Goal: Task Accomplishment & Management: Use online tool/utility

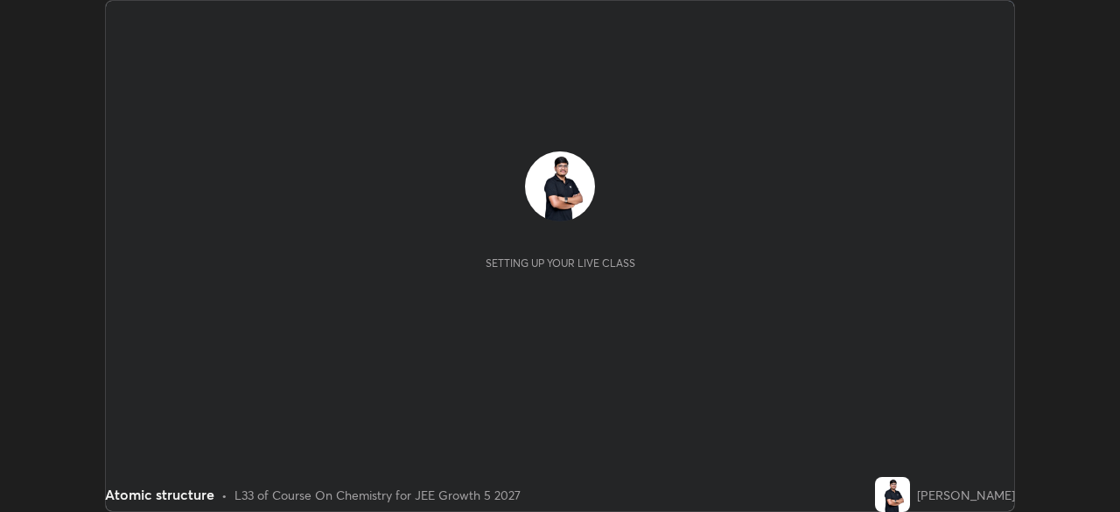
scroll to position [512, 1120]
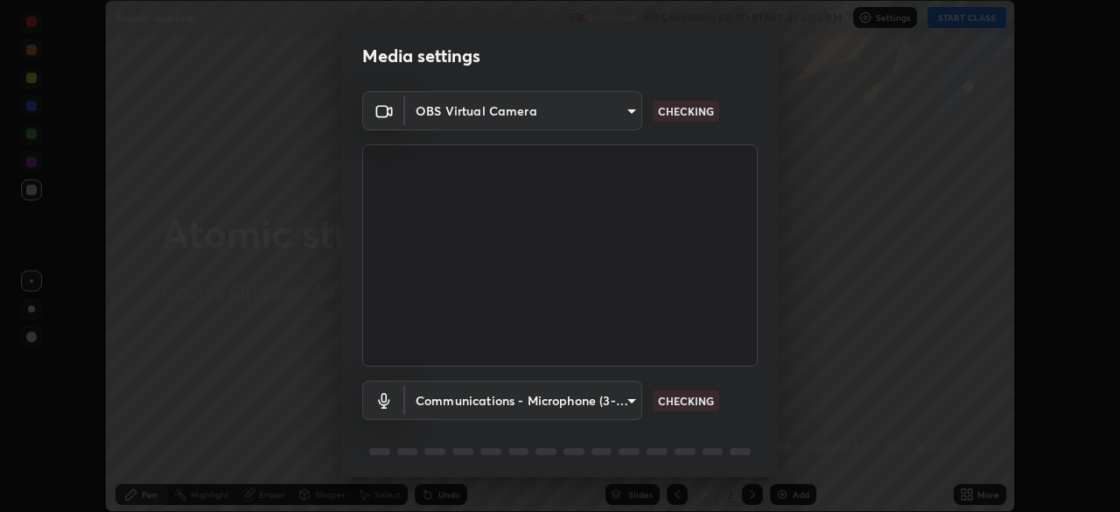
type input "05e465ff83a2709560b00517cc20afcec0d8c6759013130505a18faaf77a7109"
click at [501, 411] on body "Erase all Atomic structure Recording WAS SCHEDULED TO START AT 6:00 PM Settings…" at bounding box center [560, 256] width 1120 height 512
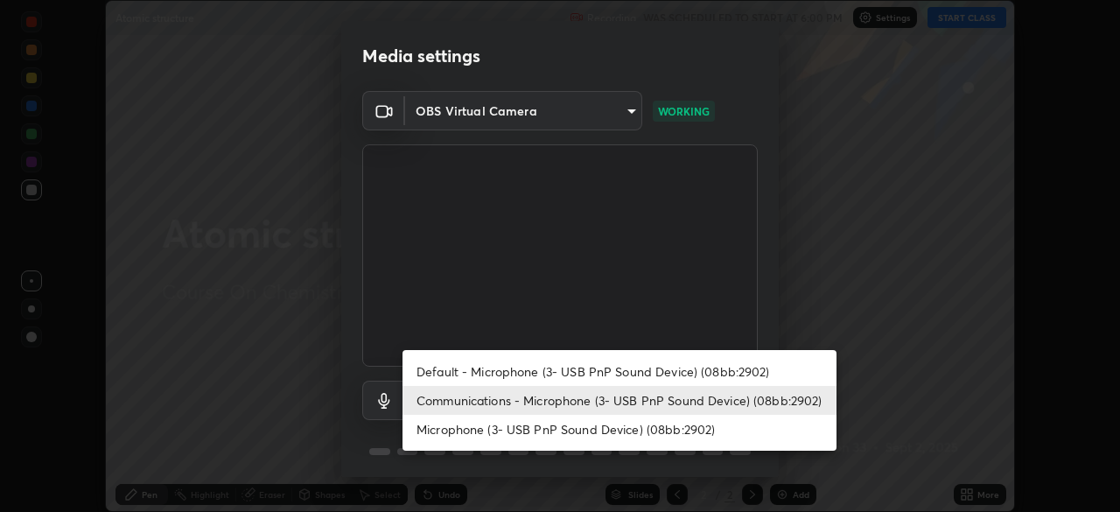
click at [467, 370] on li "Default - Microphone (3- USB PnP Sound Device) (08bb:2902)" at bounding box center [620, 371] width 434 height 29
type input "default"
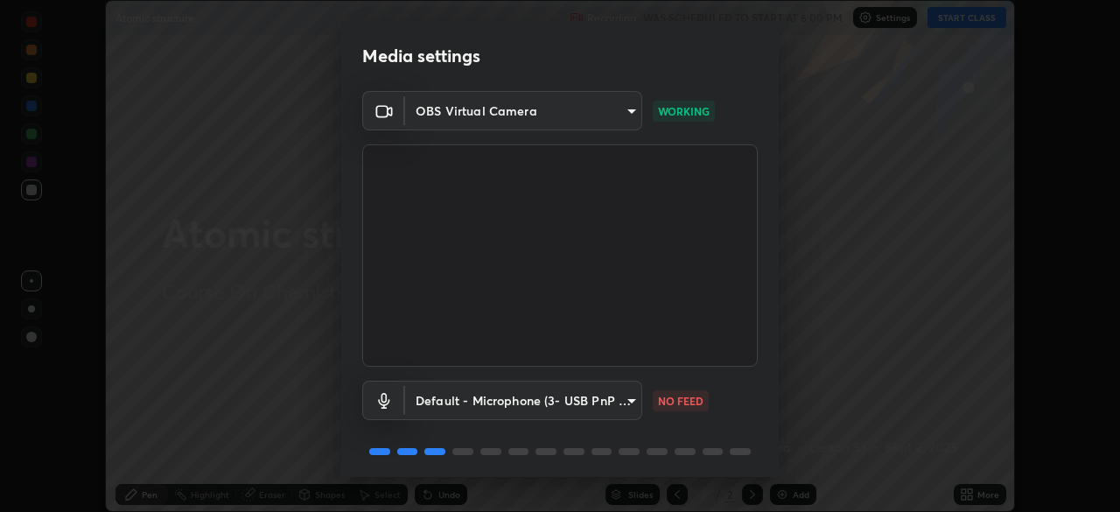
scroll to position [62, 0]
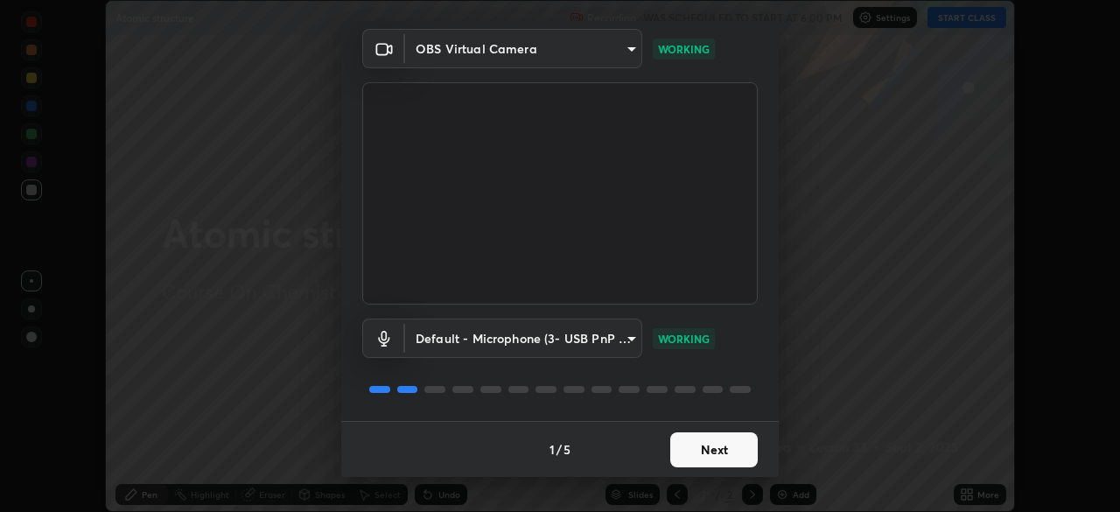
click at [703, 456] on button "Next" at bounding box center [715, 449] width 88 height 35
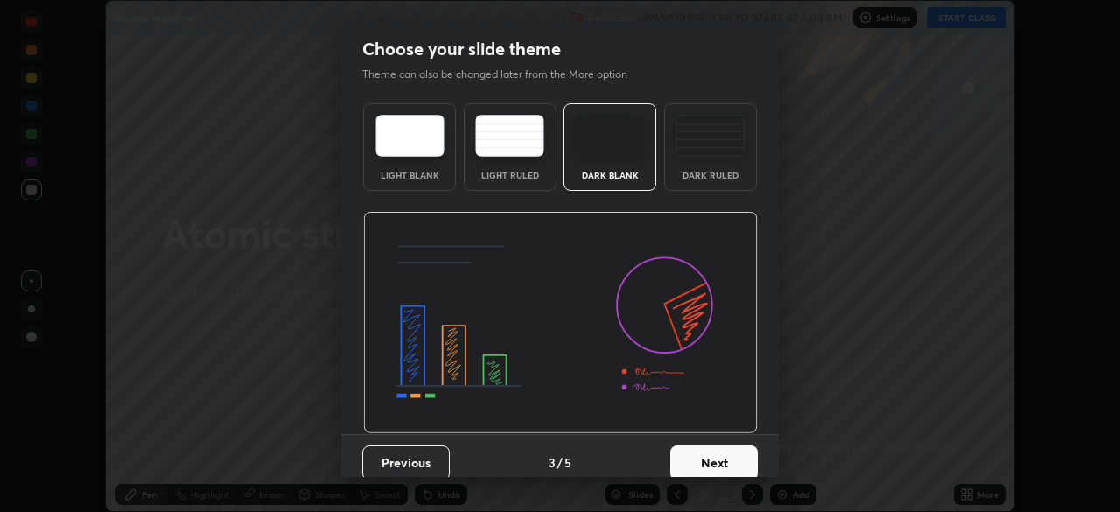
click at [718, 454] on button "Next" at bounding box center [715, 463] width 88 height 35
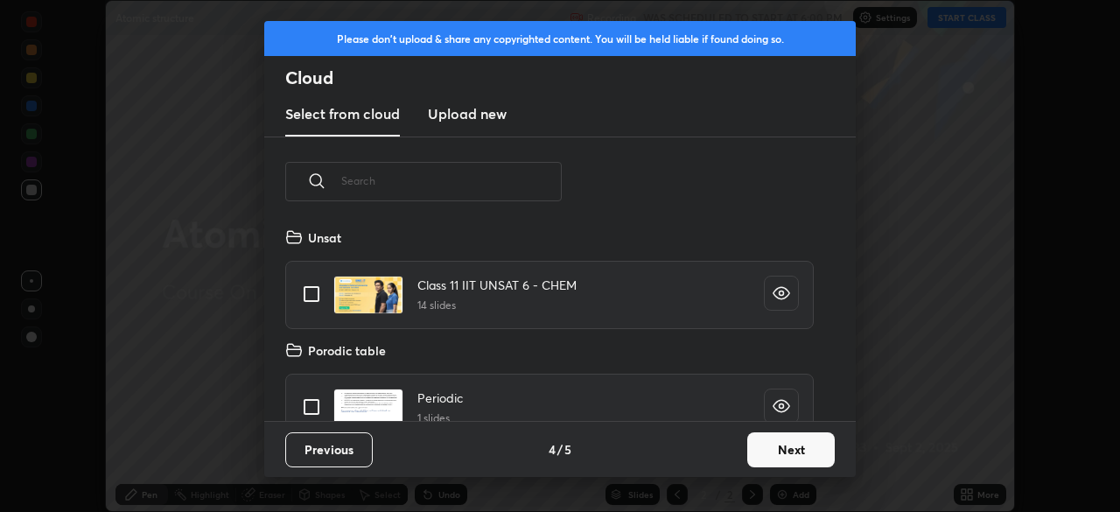
click at [788, 458] on button "Next" at bounding box center [792, 449] width 88 height 35
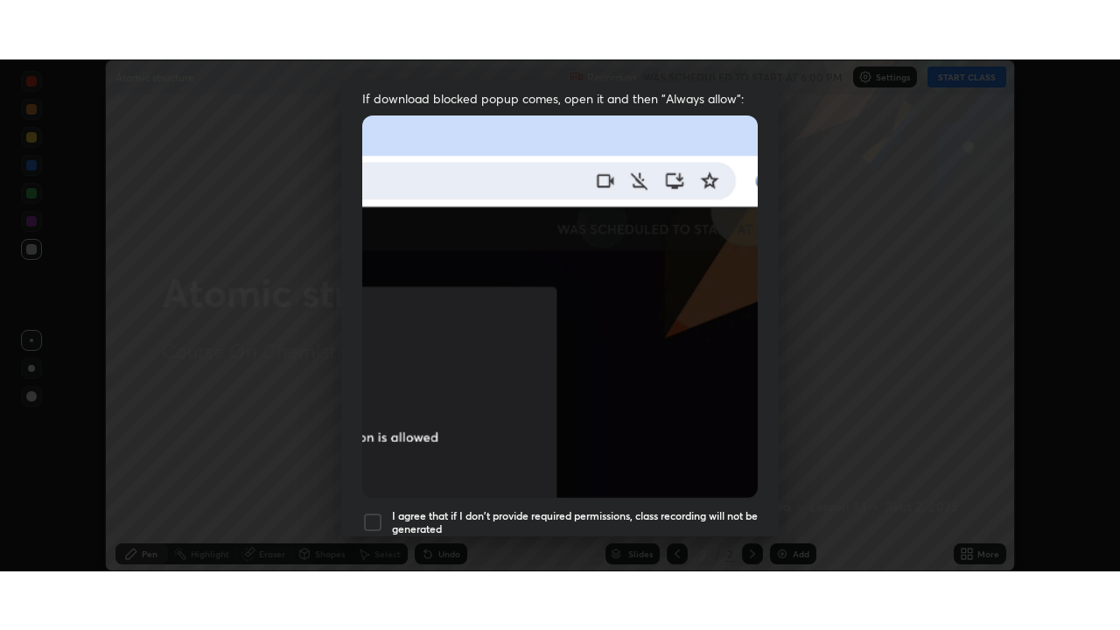
scroll to position [419, 0]
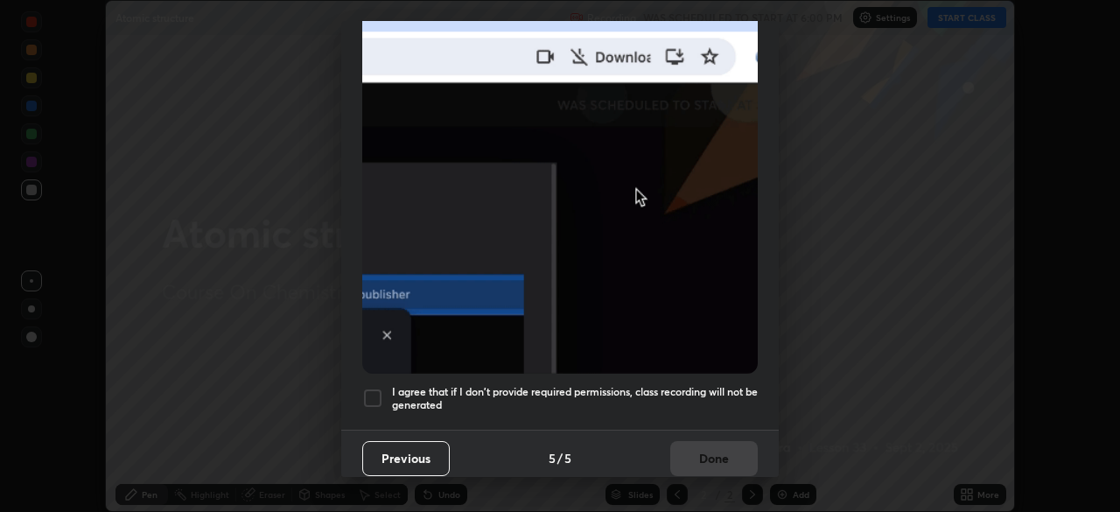
click at [369, 392] on div at bounding box center [372, 398] width 21 height 21
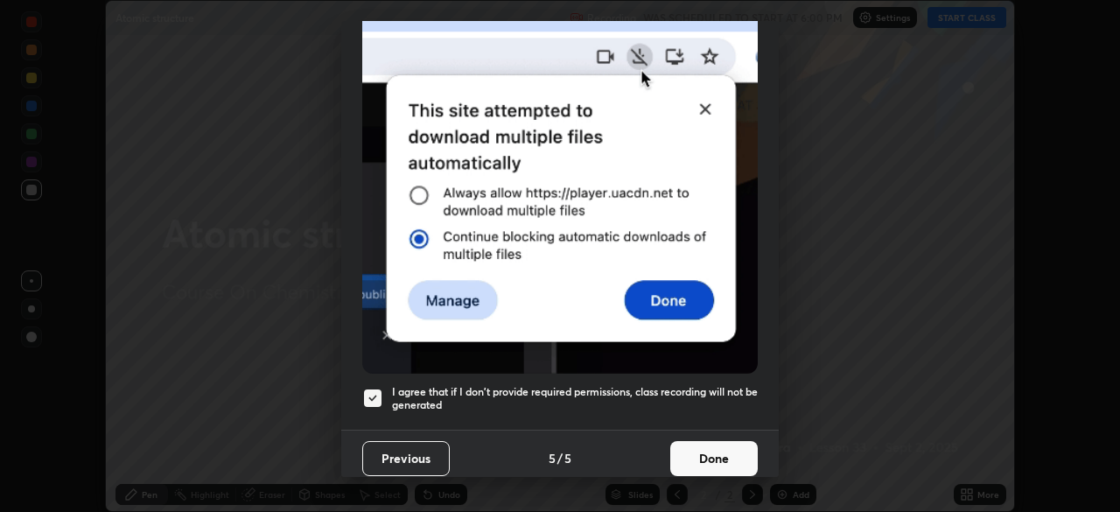
click at [695, 456] on button "Done" at bounding box center [715, 458] width 88 height 35
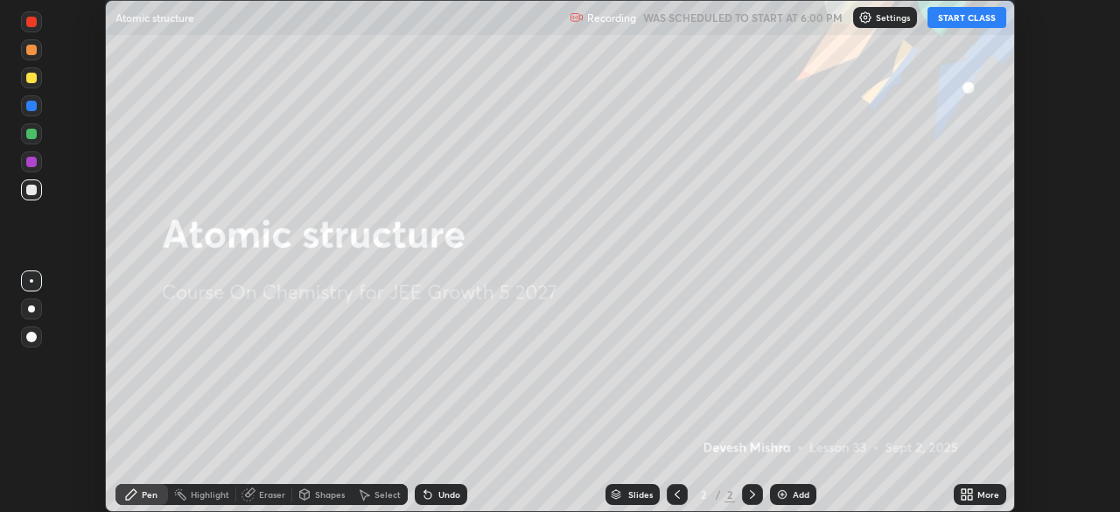
click at [956, 19] on button "START CLASS" at bounding box center [967, 17] width 79 height 21
click at [970, 497] on icon at bounding box center [970, 497] width 4 height 4
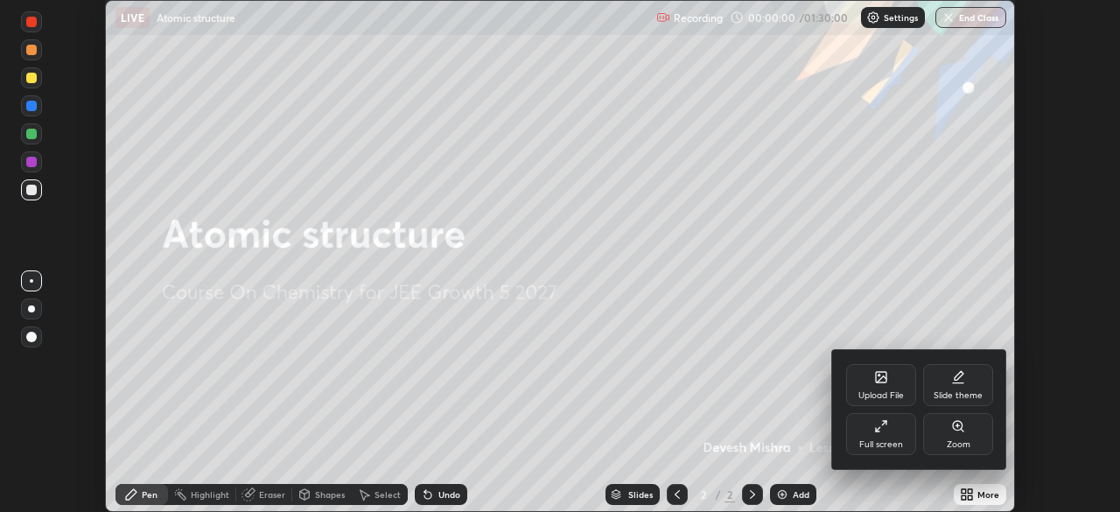
click at [889, 438] on div "Full screen" at bounding box center [881, 434] width 70 height 42
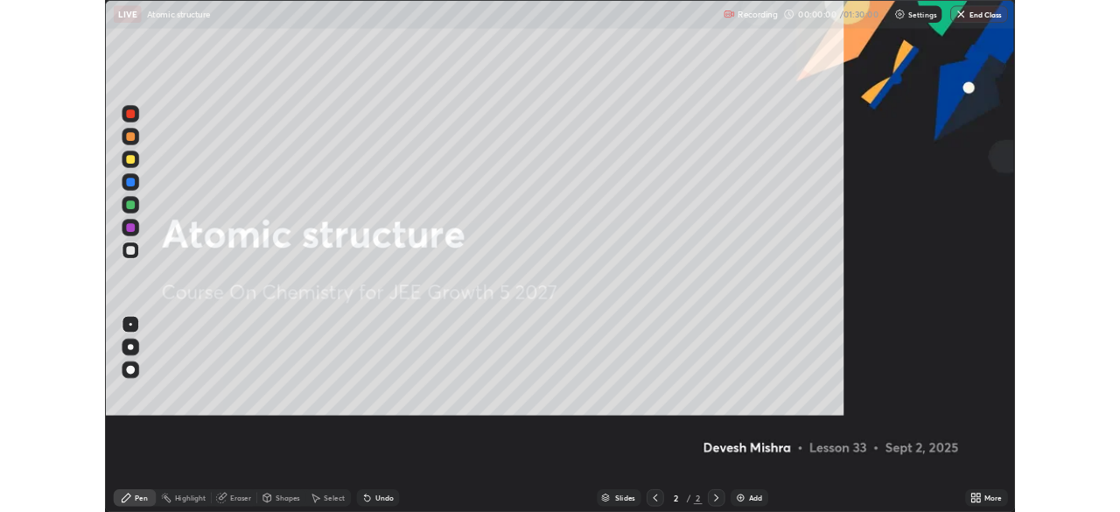
scroll to position [630, 1120]
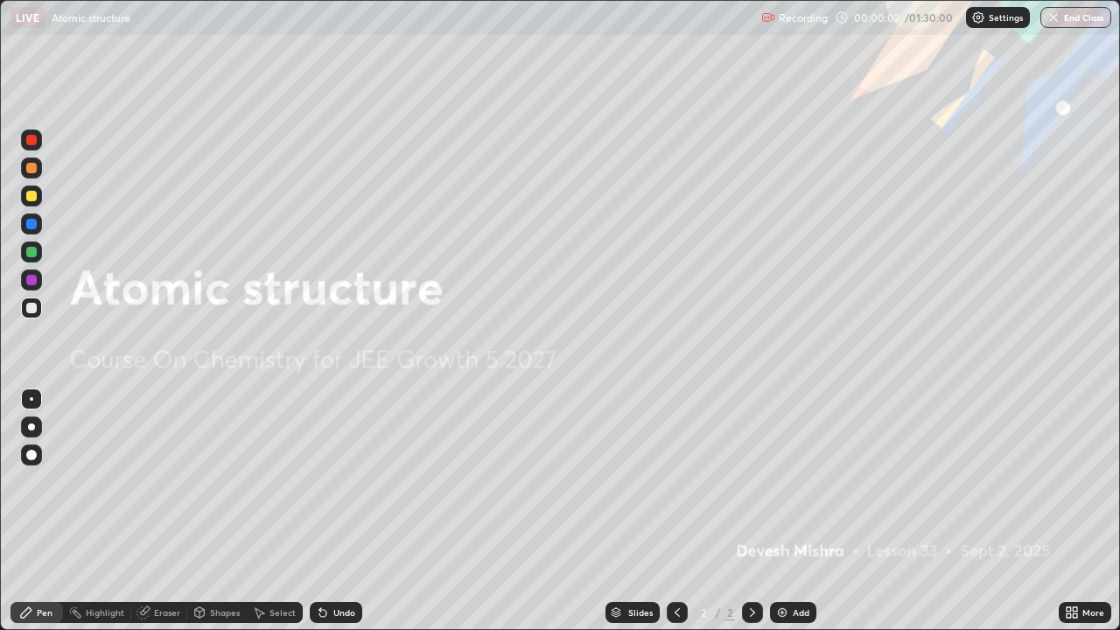
click at [775, 511] on div "Add" at bounding box center [793, 612] width 46 height 21
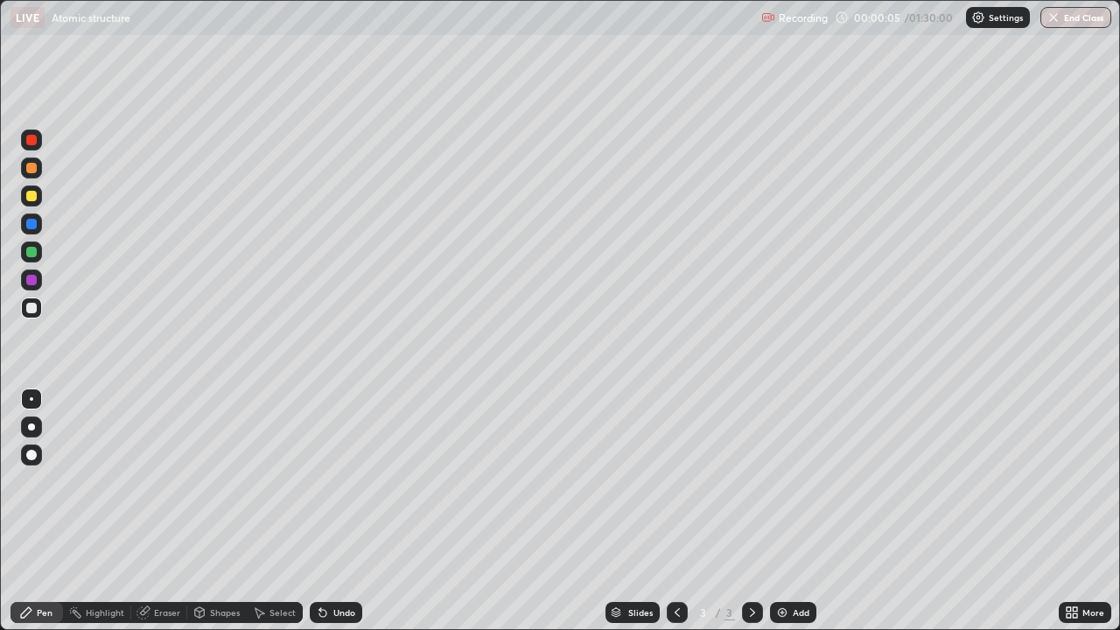
click at [30, 309] on div at bounding box center [31, 308] width 11 height 11
click at [320, 511] on icon at bounding box center [322, 613] width 7 height 7
click at [32, 251] on div at bounding box center [31, 252] width 11 height 11
click at [26, 312] on div at bounding box center [31, 308] width 21 height 21
click at [36, 282] on div at bounding box center [31, 280] width 11 height 11
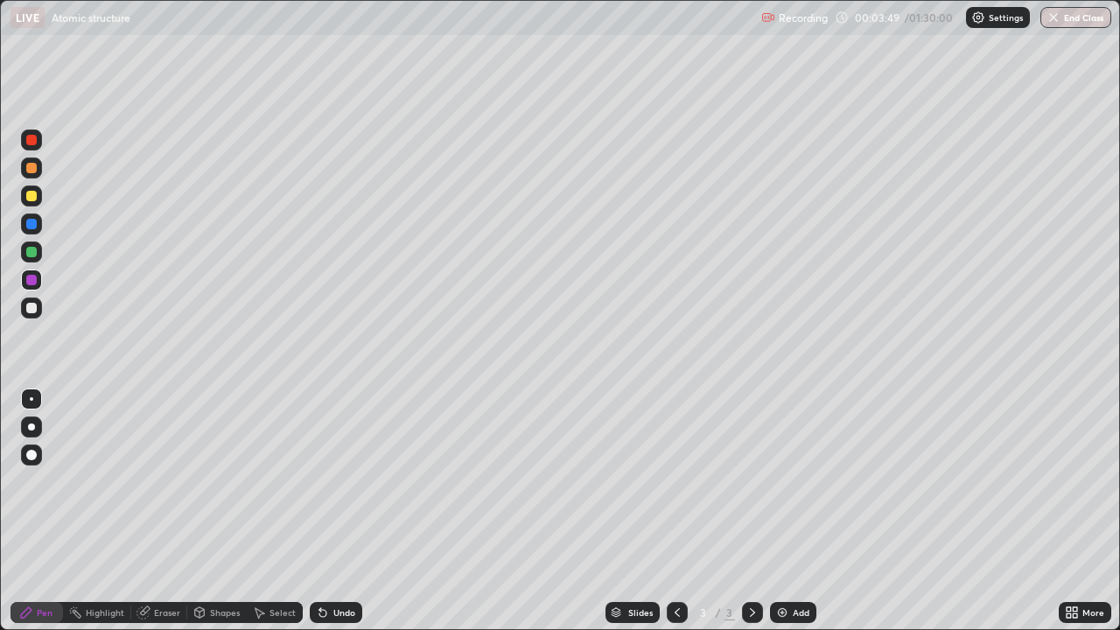
click at [36, 250] on div at bounding box center [31, 252] width 11 height 11
click at [29, 309] on div at bounding box center [31, 308] width 11 height 11
click at [32, 281] on div at bounding box center [31, 280] width 11 height 11
click at [32, 308] on div at bounding box center [31, 308] width 11 height 11
click at [782, 511] on img at bounding box center [783, 613] width 14 height 14
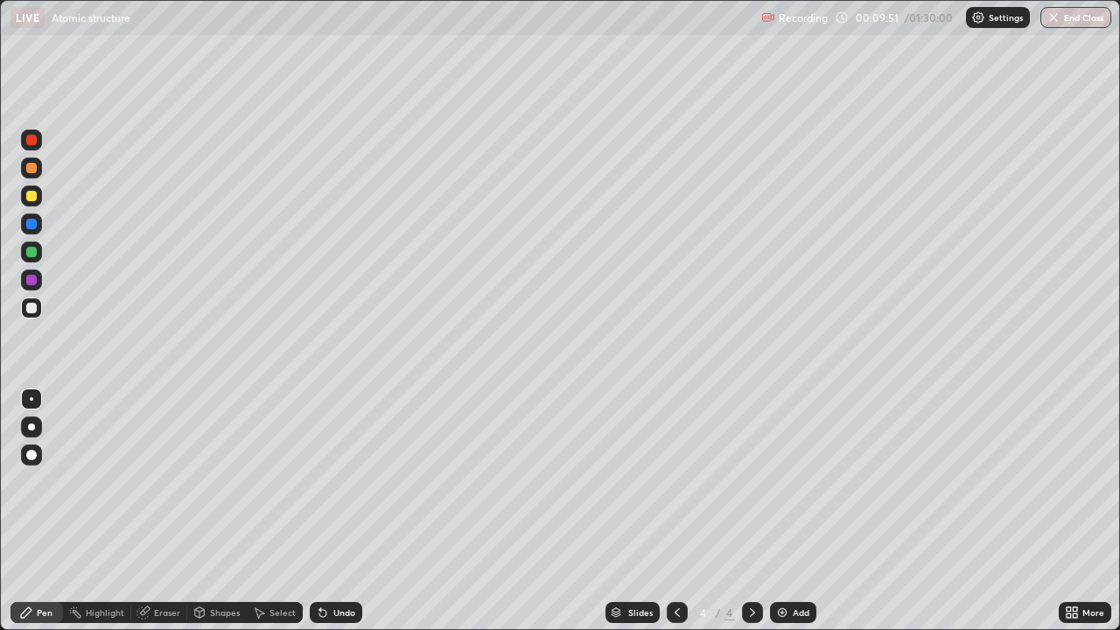
click at [32, 282] on div at bounding box center [31, 280] width 11 height 11
click at [322, 511] on icon at bounding box center [323, 613] width 14 height 14
click at [321, 511] on icon at bounding box center [322, 613] width 7 height 7
click at [322, 511] on icon at bounding box center [322, 613] width 7 height 7
click at [32, 307] on div at bounding box center [31, 308] width 11 height 11
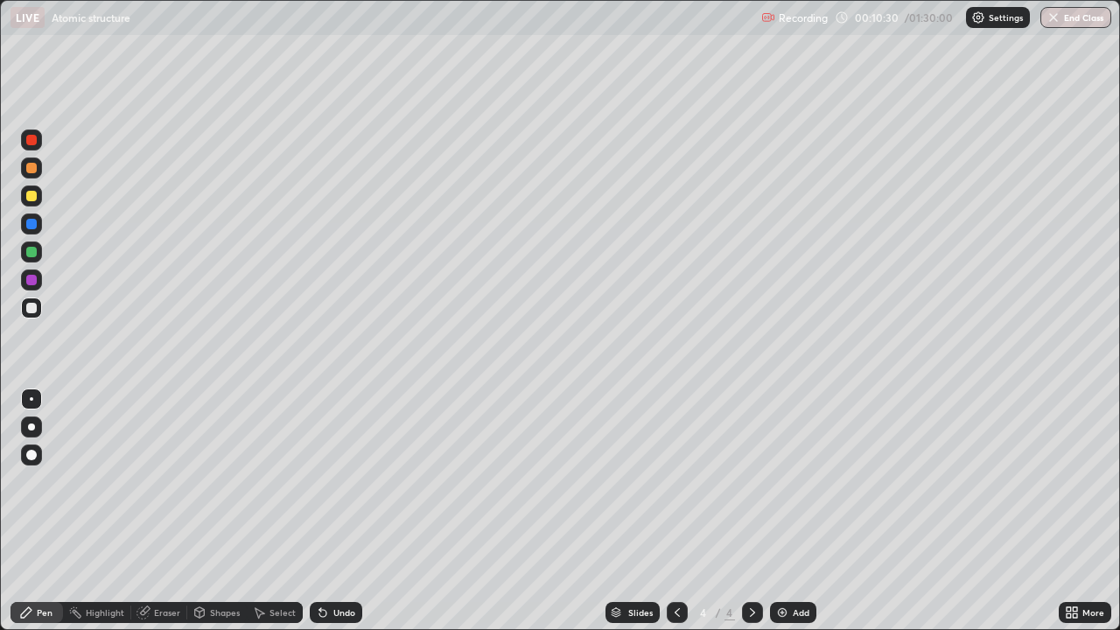
click at [32, 253] on div at bounding box center [31, 252] width 11 height 11
click at [320, 511] on icon at bounding box center [322, 613] width 7 height 7
click at [319, 511] on icon at bounding box center [322, 613] width 7 height 7
click at [320, 511] on icon at bounding box center [322, 613] width 7 height 7
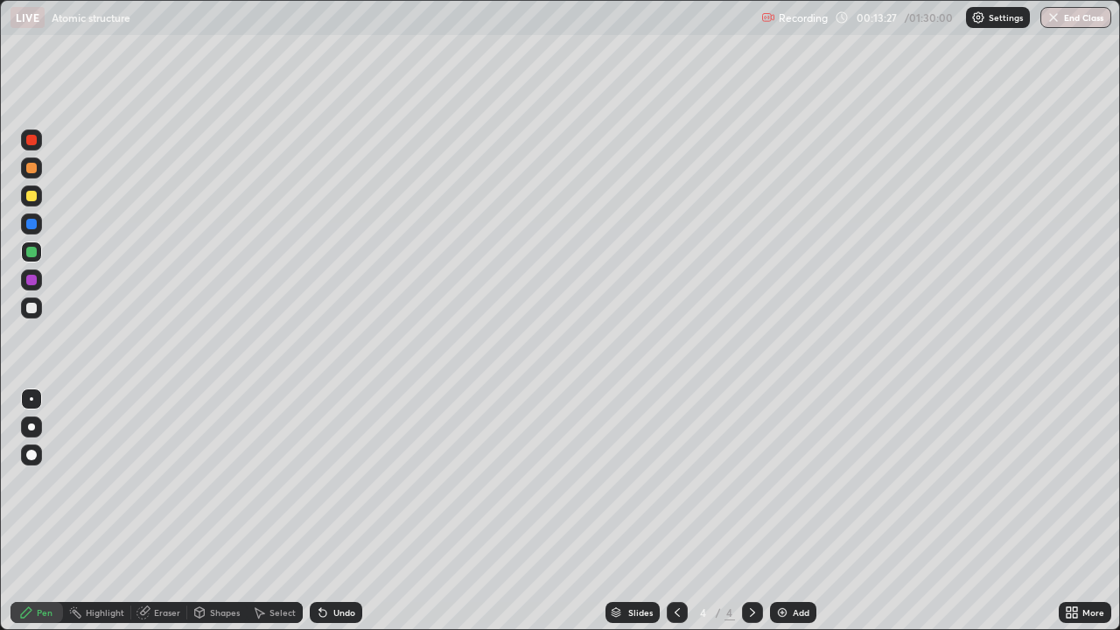
click at [782, 511] on img at bounding box center [783, 613] width 14 height 14
click at [32, 306] on div at bounding box center [31, 308] width 11 height 11
click at [322, 511] on icon at bounding box center [322, 613] width 7 height 7
click at [330, 511] on div "Undo" at bounding box center [336, 612] width 53 height 21
click at [32, 254] on div at bounding box center [31, 252] width 11 height 11
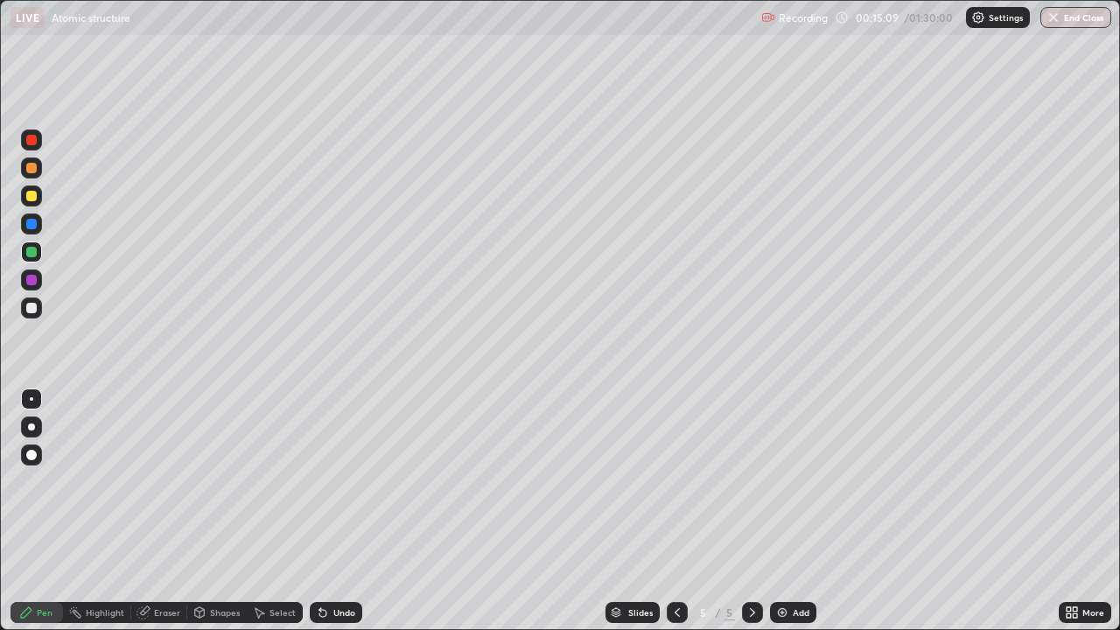
click at [27, 305] on div at bounding box center [31, 308] width 11 height 11
click at [323, 511] on icon at bounding box center [322, 613] width 7 height 7
click at [324, 511] on icon at bounding box center [323, 613] width 14 height 14
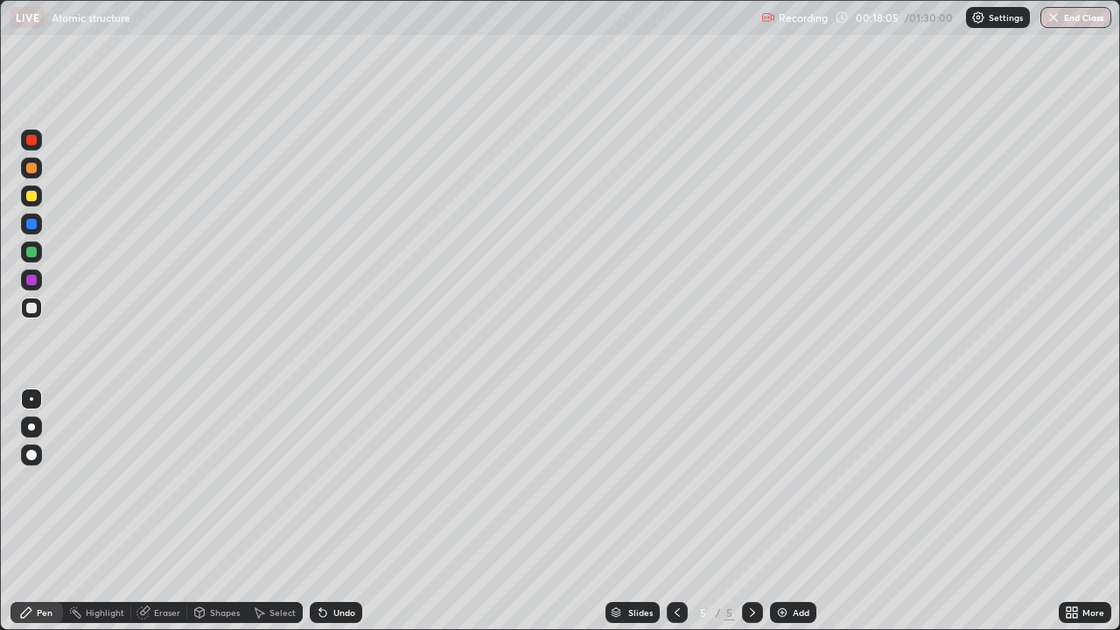
click at [324, 511] on icon at bounding box center [323, 613] width 14 height 14
click at [319, 511] on icon at bounding box center [320, 609] width 2 height 2
click at [326, 511] on icon at bounding box center [323, 613] width 14 height 14
click at [321, 511] on icon at bounding box center [322, 613] width 7 height 7
click at [29, 283] on div at bounding box center [31, 280] width 11 height 11
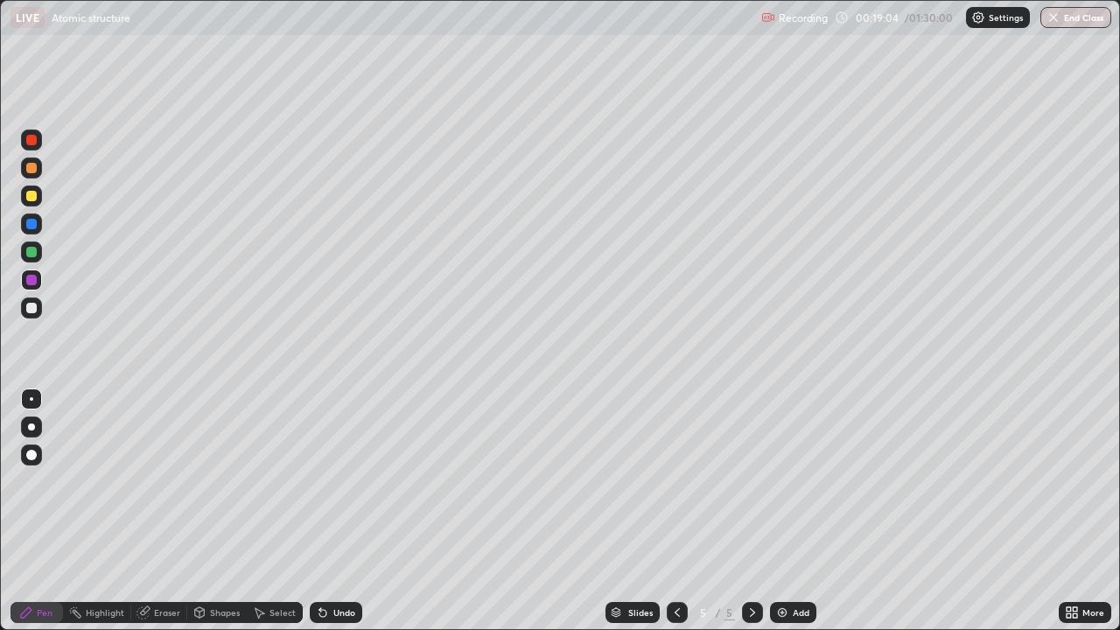
click at [322, 511] on icon at bounding box center [322, 613] width 7 height 7
click at [320, 511] on icon at bounding box center [322, 613] width 7 height 7
click at [319, 511] on icon at bounding box center [322, 613] width 7 height 7
click at [334, 511] on div "Undo" at bounding box center [345, 612] width 22 height 9
click at [781, 511] on img at bounding box center [783, 613] width 14 height 14
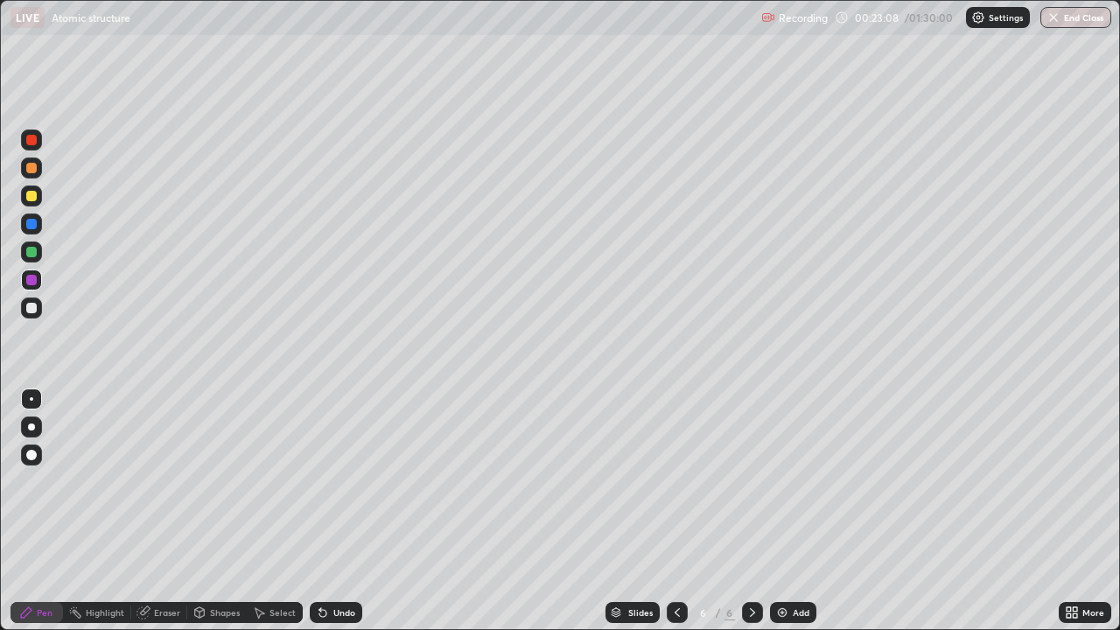
click at [675, 511] on icon at bounding box center [677, 612] width 5 height 9
click at [748, 511] on icon at bounding box center [753, 613] width 14 height 14
click at [31, 312] on div at bounding box center [31, 308] width 11 height 11
click at [32, 281] on div at bounding box center [31, 280] width 11 height 11
click at [32, 254] on div at bounding box center [31, 252] width 11 height 11
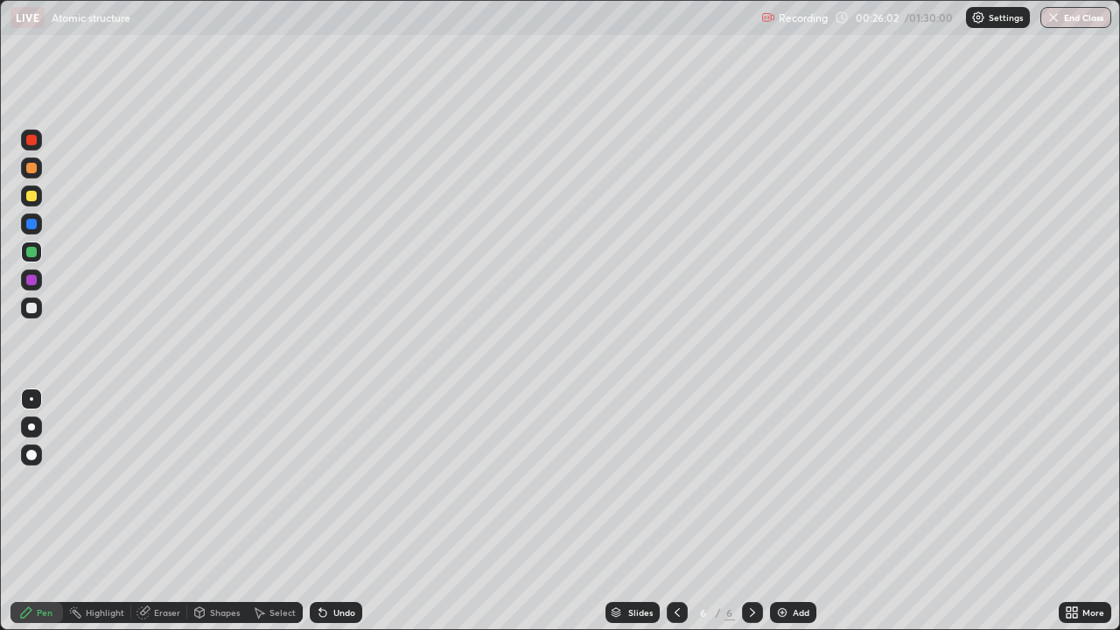
click at [264, 511] on icon at bounding box center [259, 613] width 14 height 14
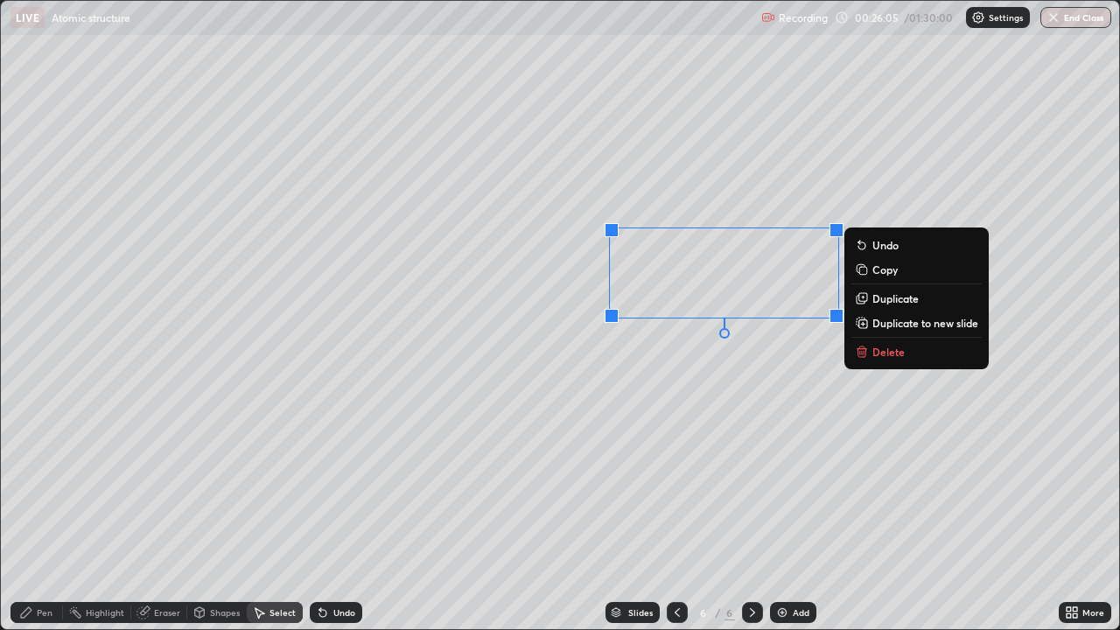
click at [861, 299] on icon at bounding box center [861, 300] width 8 height 8
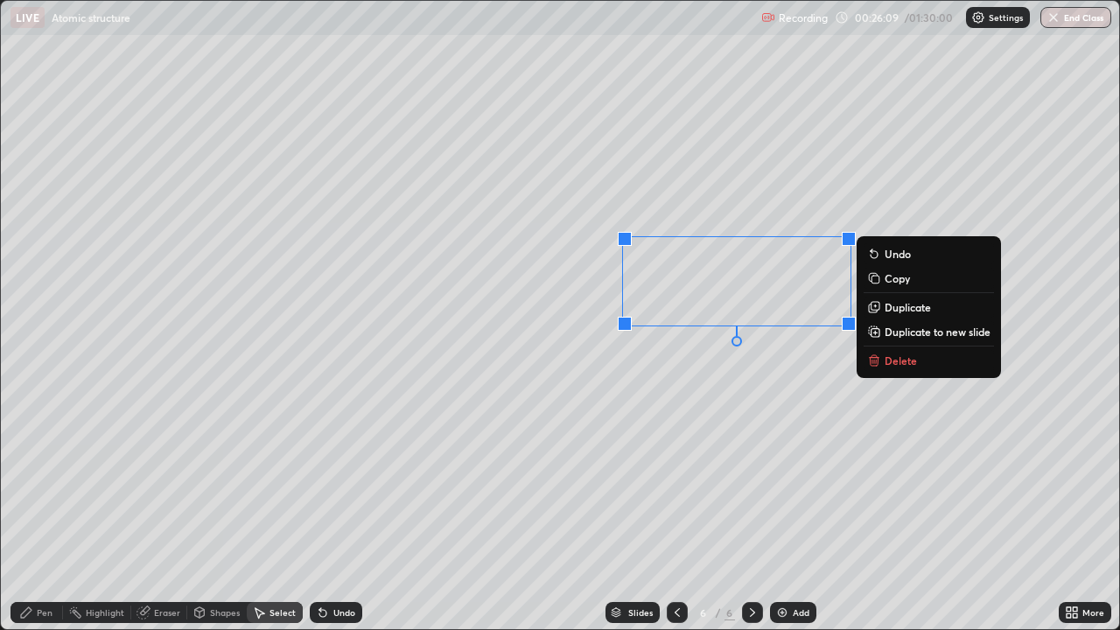
click at [877, 309] on icon at bounding box center [876, 306] width 8 height 8
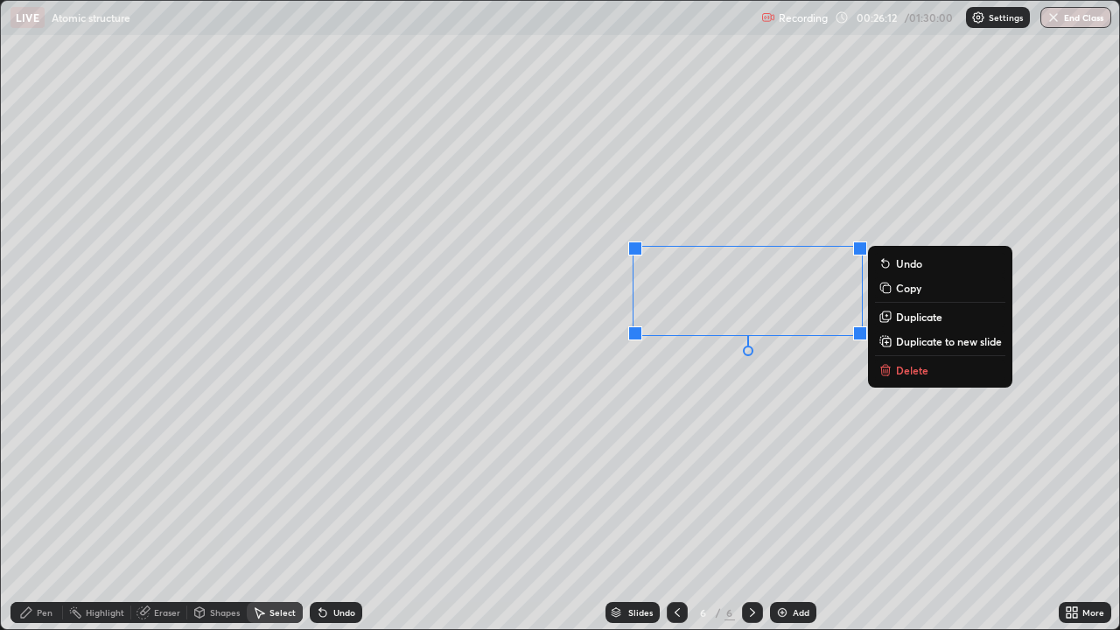
click at [890, 317] on icon at bounding box center [886, 316] width 8 height 8
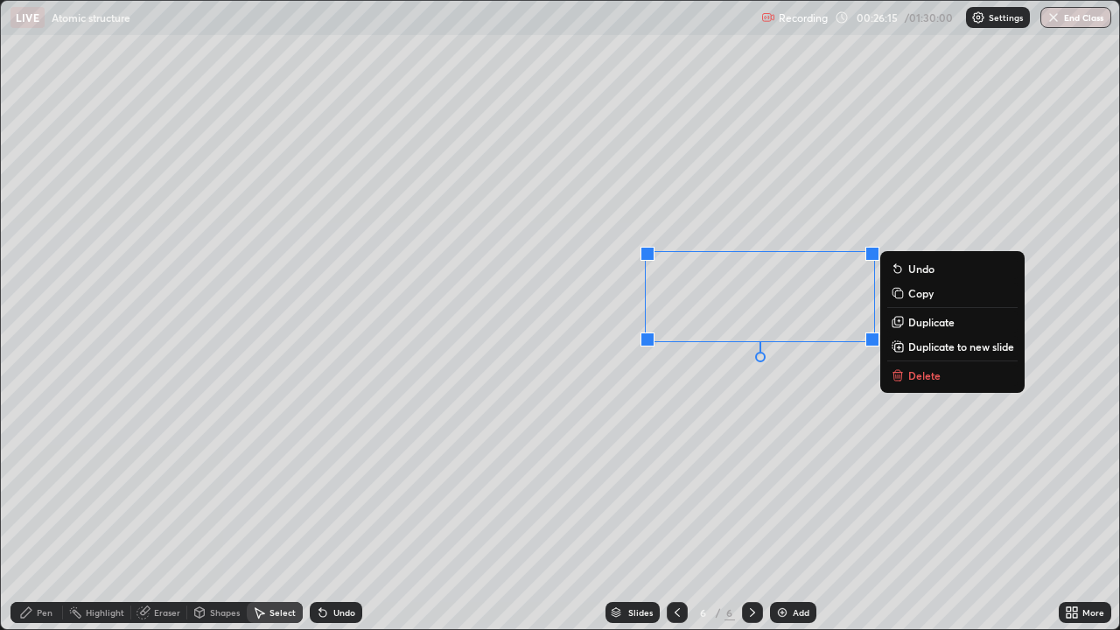
click at [646, 381] on div "0 ° Undo Copy Duplicate Duplicate to new slide Delete" at bounding box center [560, 315] width 1119 height 628
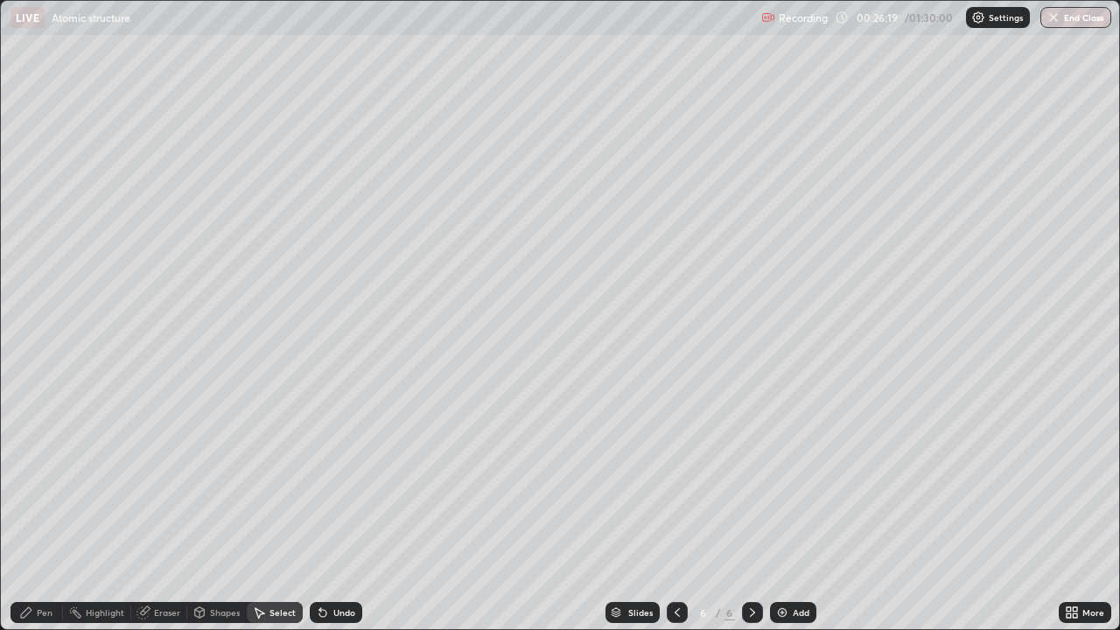
click at [36, 511] on div "Pen" at bounding box center [37, 612] width 53 height 21
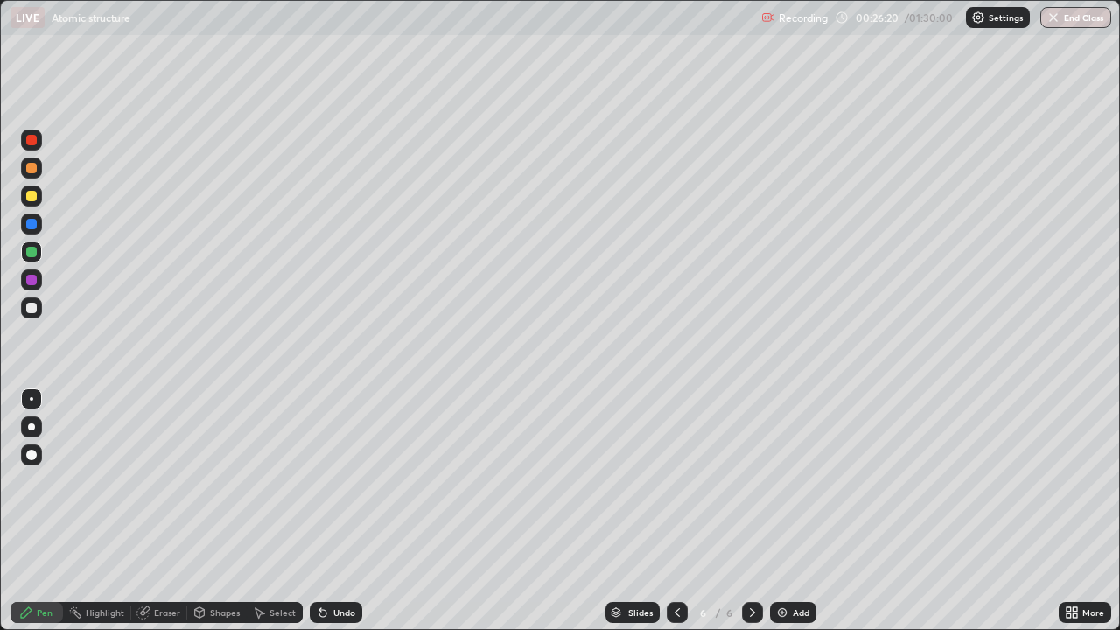
click at [32, 305] on div at bounding box center [31, 308] width 11 height 11
click at [30, 224] on div at bounding box center [31, 224] width 11 height 11
click at [146, 511] on icon at bounding box center [142, 612] width 11 height 11
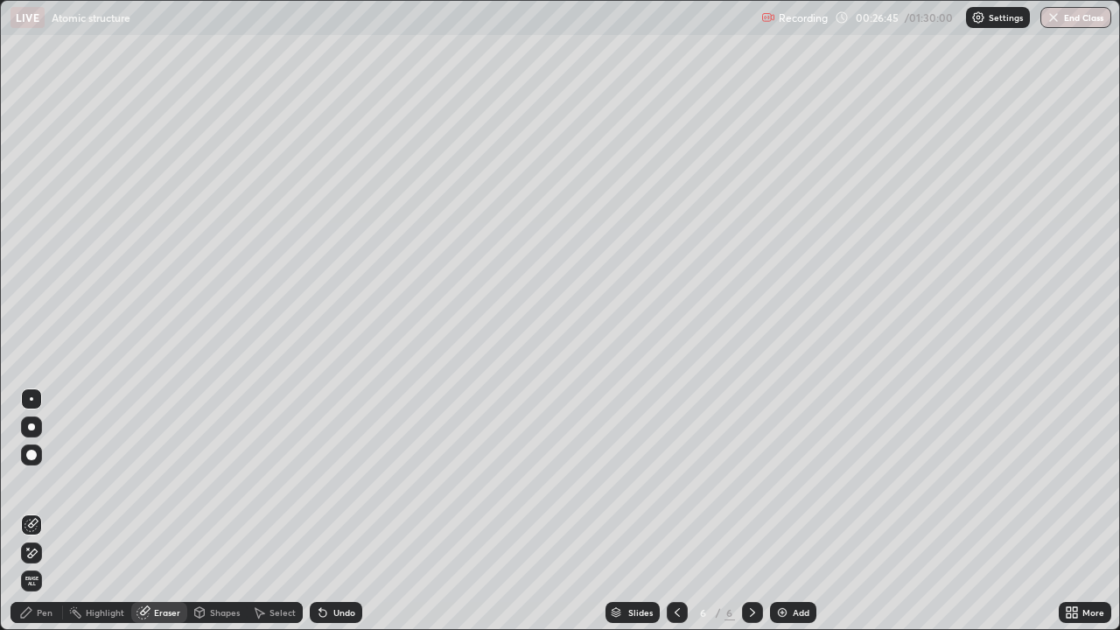
click at [33, 511] on icon at bounding box center [32, 553] width 14 height 15
click at [319, 511] on icon at bounding box center [320, 609] width 2 height 2
click at [328, 511] on div "Undo" at bounding box center [336, 612] width 53 height 21
click at [332, 511] on div "Undo" at bounding box center [336, 612] width 53 height 21
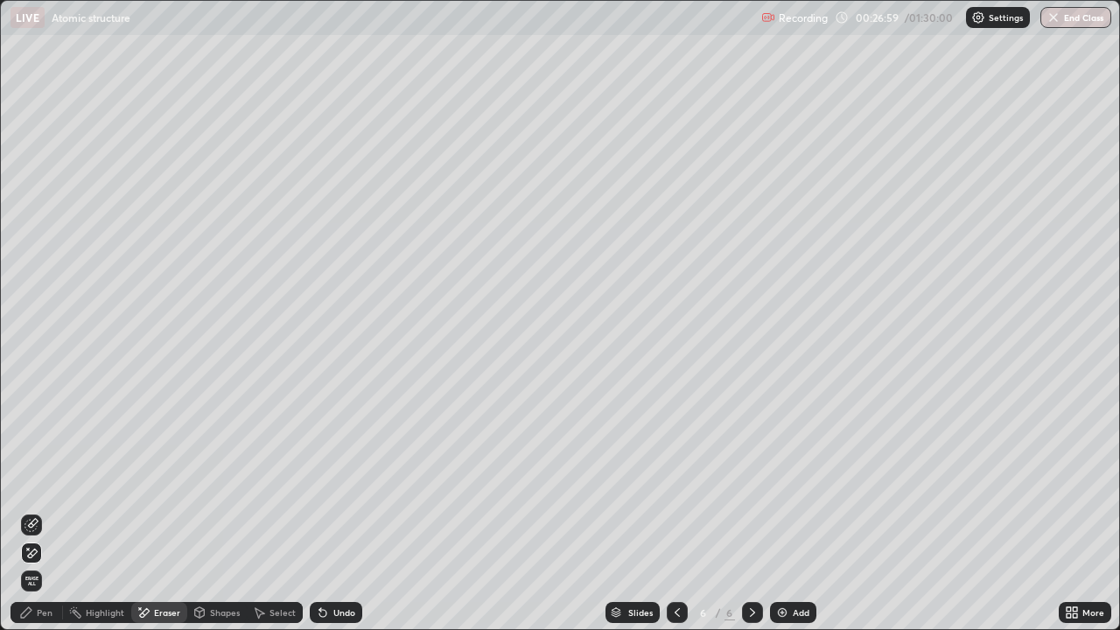
click at [319, 511] on icon at bounding box center [320, 609] width 2 height 2
click at [324, 511] on div "Undo" at bounding box center [336, 612] width 53 height 21
click at [321, 511] on div "Undo" at bounding box center [336, 612] width 53 height 21
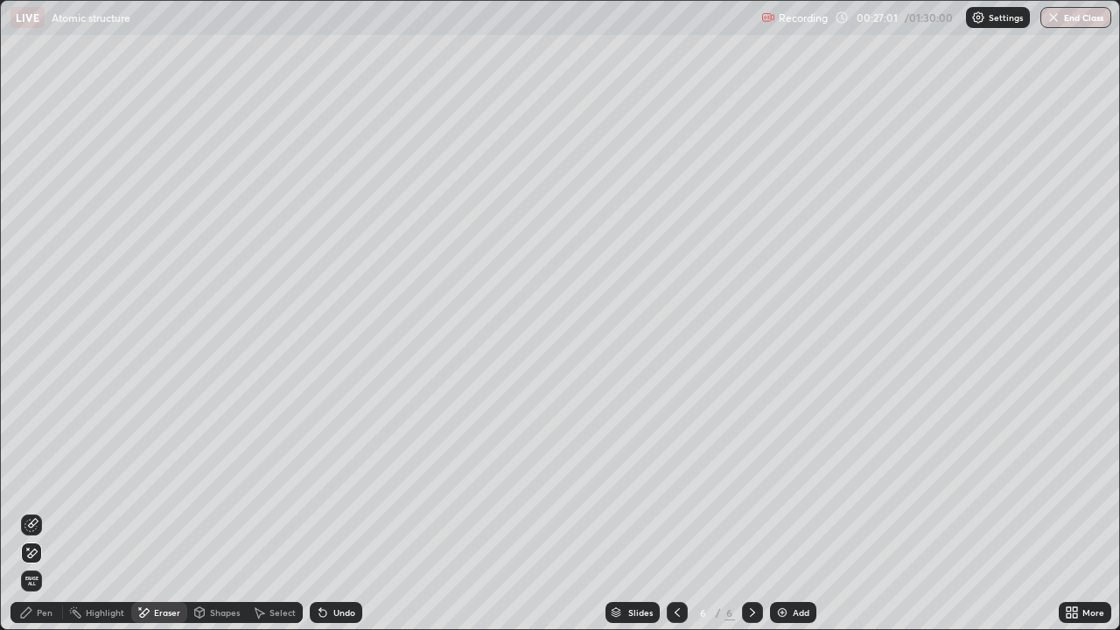
click at [324, 511] on div "Undo" at bounding box center [336, 612] width 53 height 21
click at [29, 511] on icon at bounding box center [26, 612] width 11 height 11
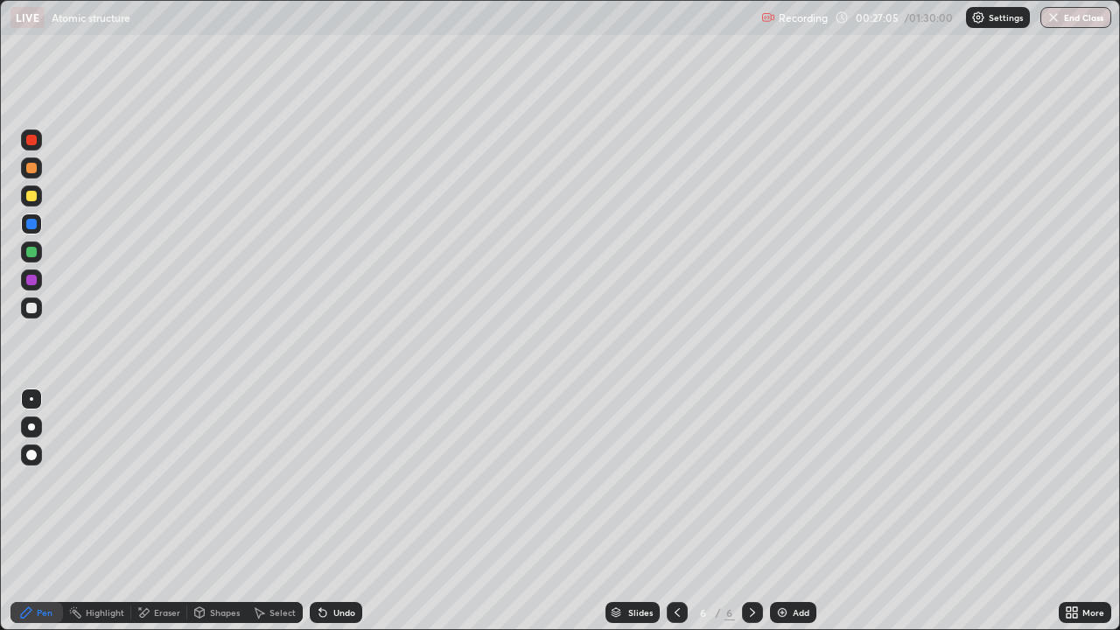
click at [141, 511] on icon at bounding box center [145, 612] width 10 height 9
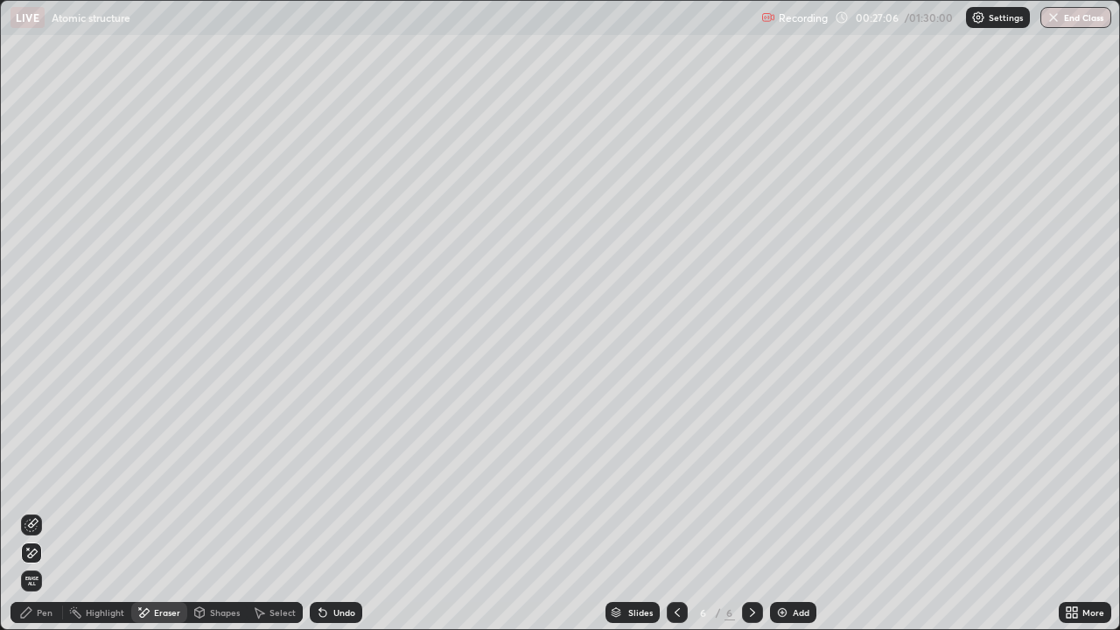
click at [28, 511] on icon at bounding box center [32, 525] width 14 height 14
click at [29, 511] on icon at bounding box center [26, 612] width 11 height 11
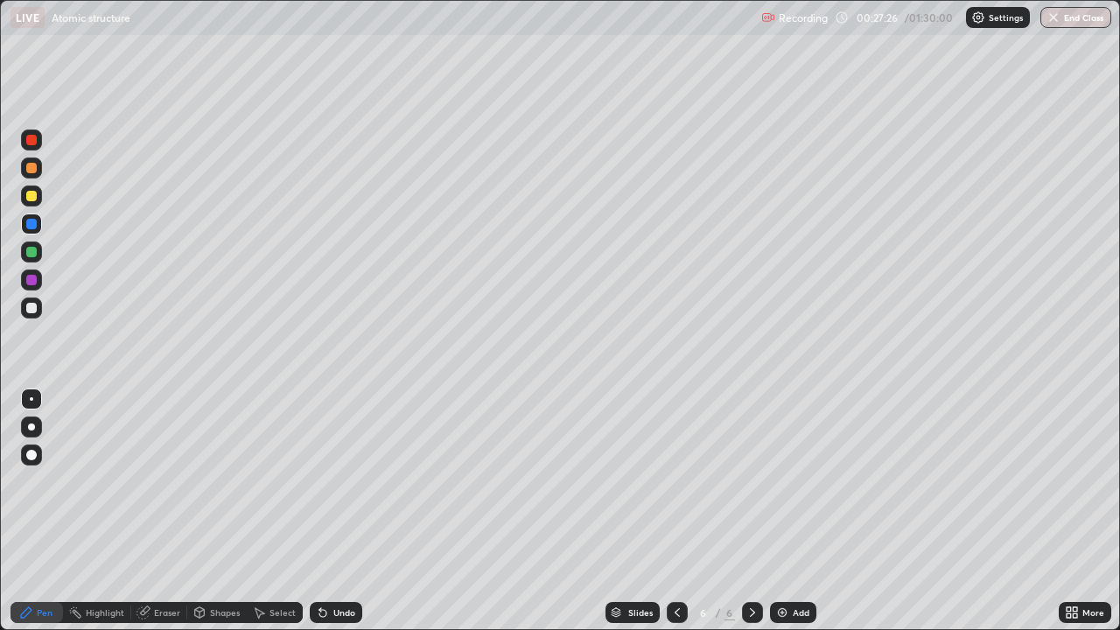
click at [150, 511] on icon at bounding box center [144, 613] width 14 height 14
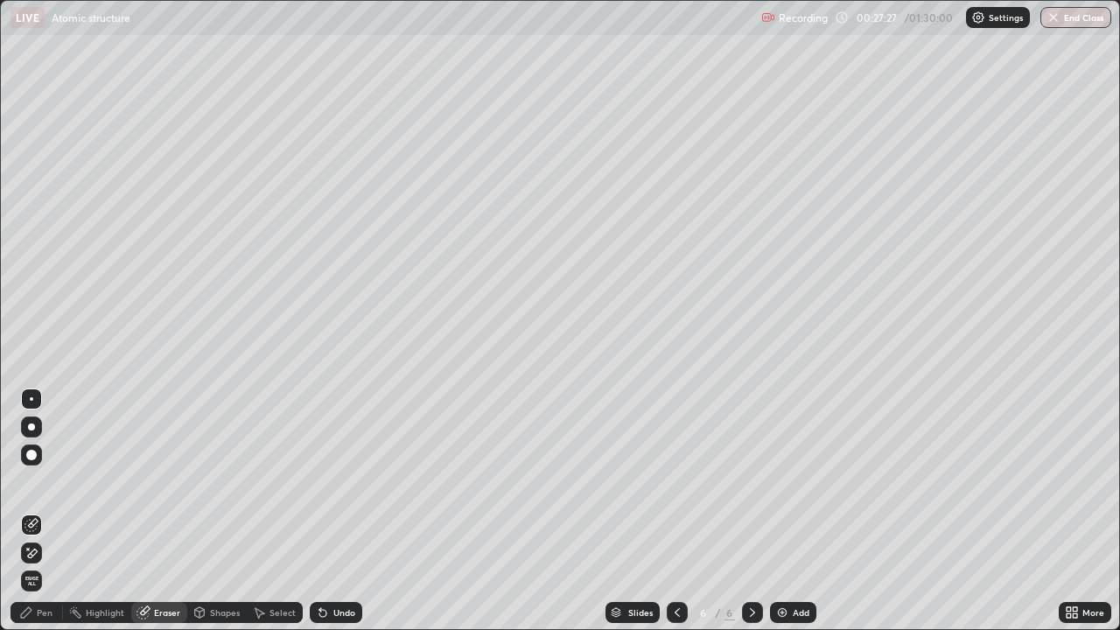
click at [35, 511] on icon at bounding box center [32, 553] width 14 height 15
click at [34, 511] on div "Pen" at bounding box center [37, 612] width 53 height 21
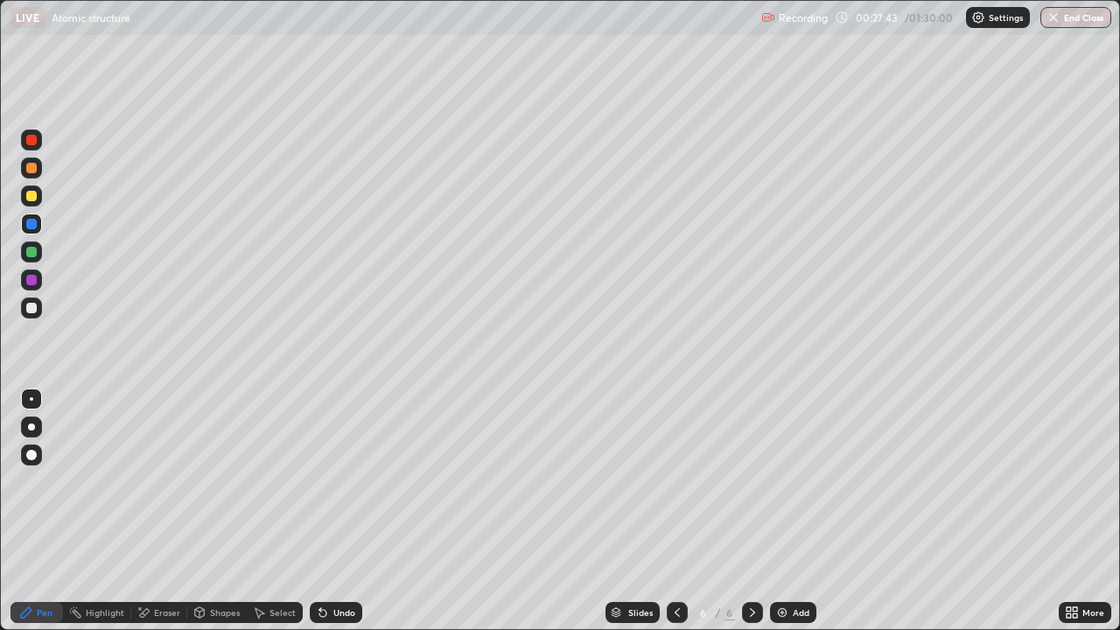
click at [32, 200] on div at bounding box center [31, 196] width 11 height 11
click at [779, 511] on img at bounding box center [783, 613] width 14 height 14
click at [31, 312] on div at bounding box center [31, 308] width 11 height 11
click at [32, 282] on div at bounding box center [31, 280] width 11 height 11
click at [1068, 511] on icon at bounding box center [1069, 609] width 4 height 4
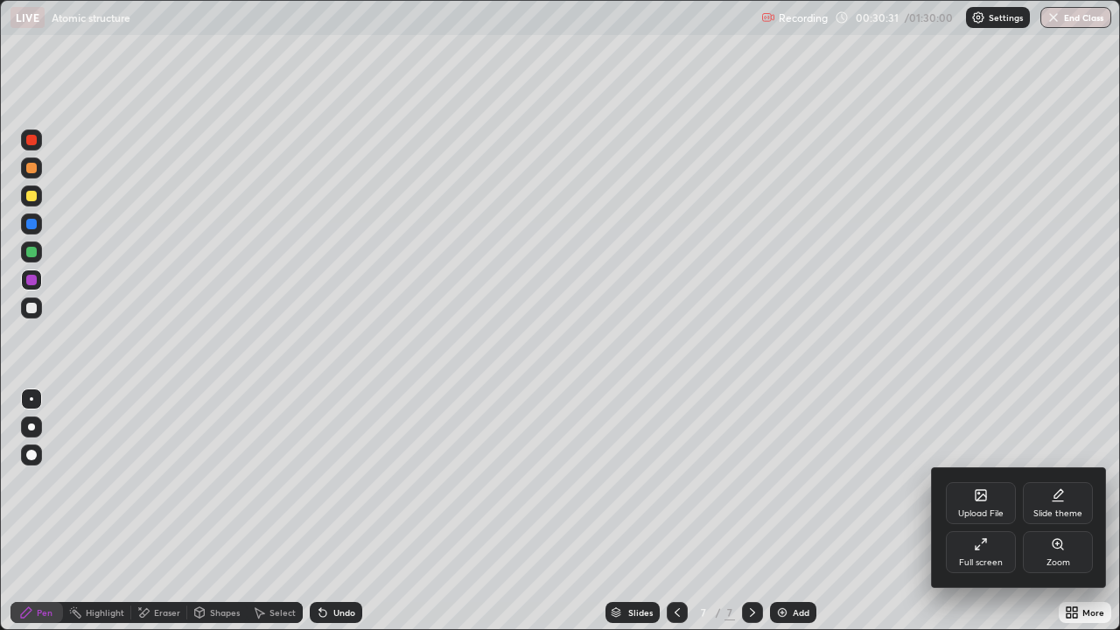
click at [990, 511] on div "Full screen" at bounding box center [981, 562] width 44 height 9
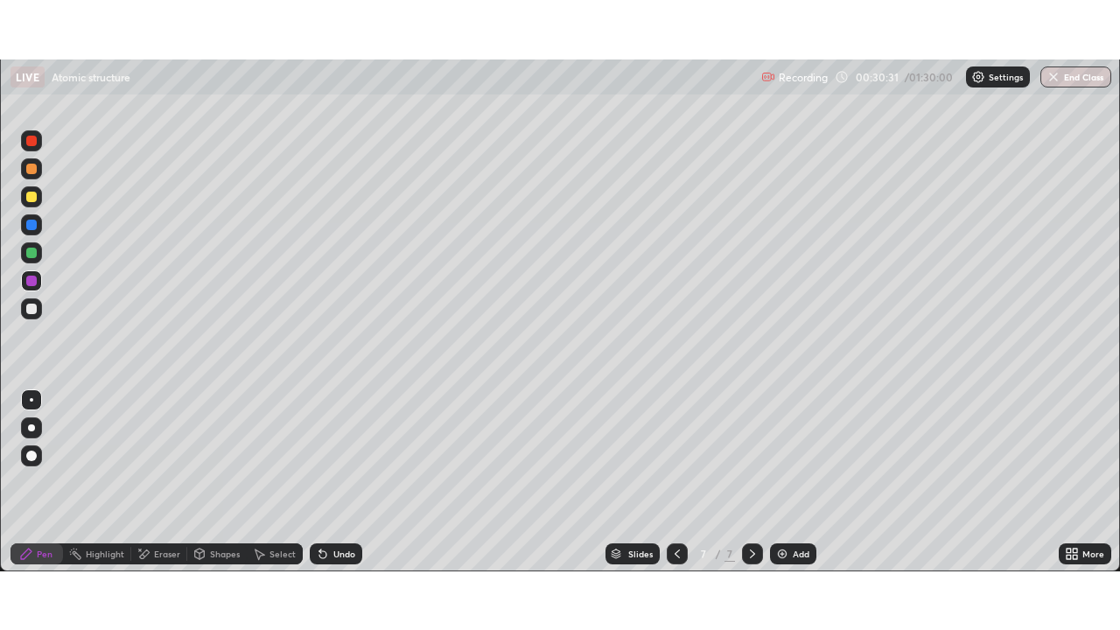
scroll to position [87021, 86412]
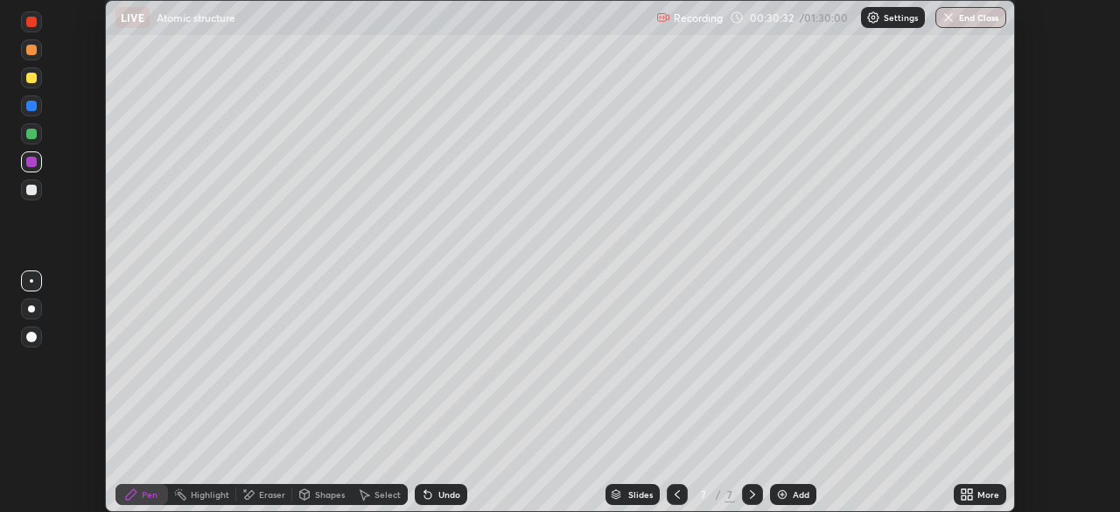
click at [978, 496] on div "More" at bounding box center [989, 494] width 22 height 9
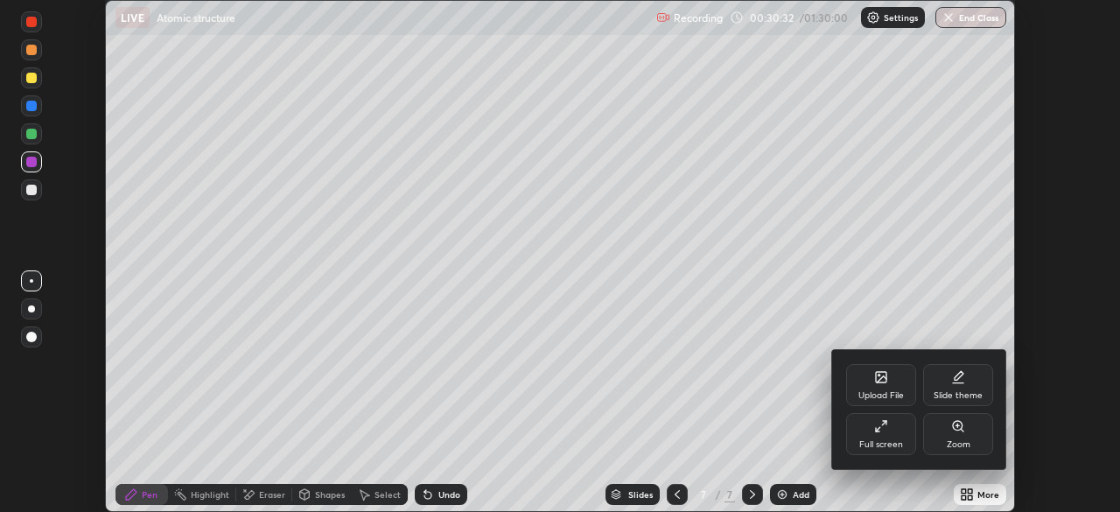
click at [899, 432] on div "Full screen" at bounding box center [881, 434] width 70 height 42
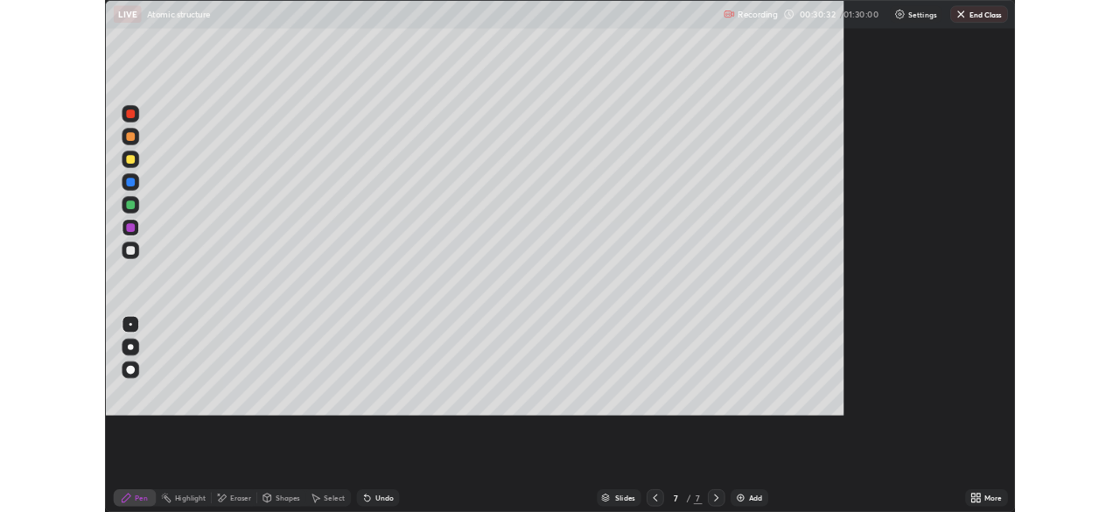
scroll to position [630, 1120]
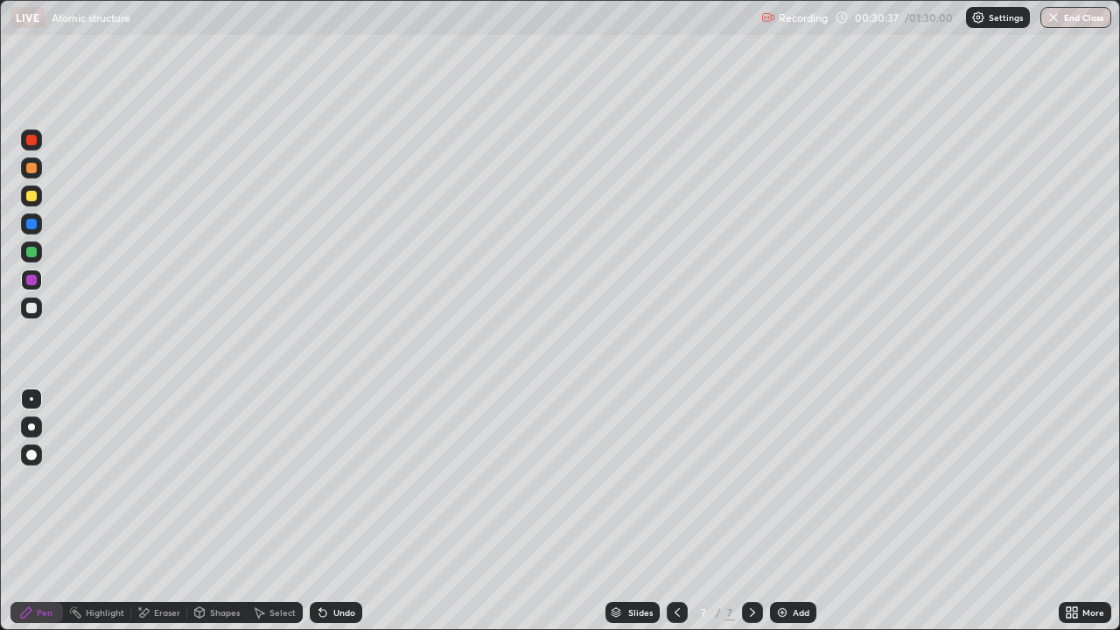
click at [321, 511] on icon at bounding box center [322, 613] width 7 height 7
click at [29, 256] on div at bounding box center [31, 252] width 11 height 11
click at [319, 511] on icon at bounding box center [323, 613] width 14 height 14
click at [319, 511] on icon at bounding box center [320, 609] width 2 height 2
click at [319, 511] on icon at bounding box center [322, 613] width 7 height 7
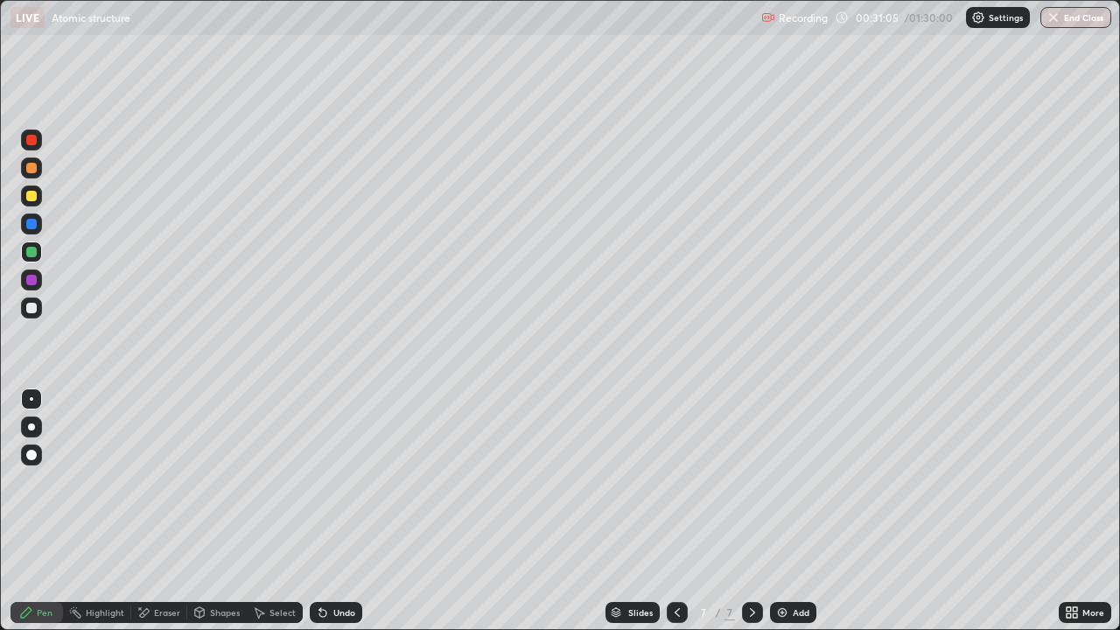
click at [319, 511] on icon at bounding box center [322, 613] width 7 height 7
click at [32, 311] on div at bounding box center [31, 308] width 11 height 11
click at [30, 277] on div at bounding box center [31, 280] width 11 height 11
click at [32, 142] on div at bounding box center [31, 140] width 11 height 11
click at [32, 309] on div at bounding box center [31, 308] width 11 height 11
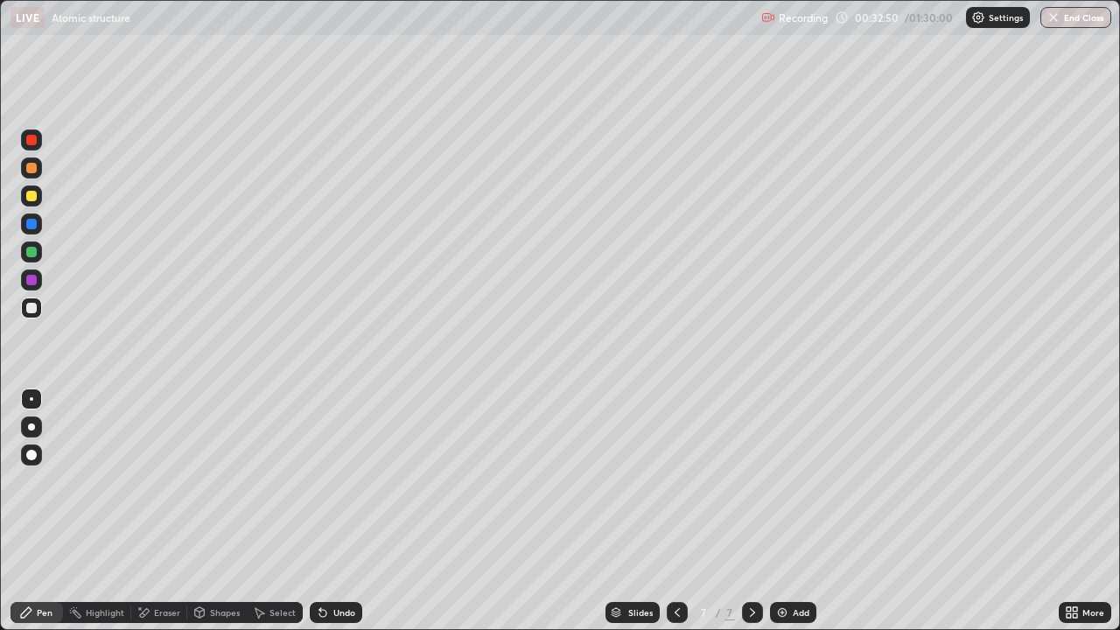
click at [35, 139] on div at bounding box center [31, 140] width 11 height 11
click at [27, 310] on div at bounding box center [31, 308] width 11 height 11
click at [28, 253] on div at bounding box center [31, 252] width 11 height 11
click at [29, 278] on div at bounding box center [31, 280] width 11 height 11
click at [32, 308] on div at bounding box center [31, 308] width 11 height 11
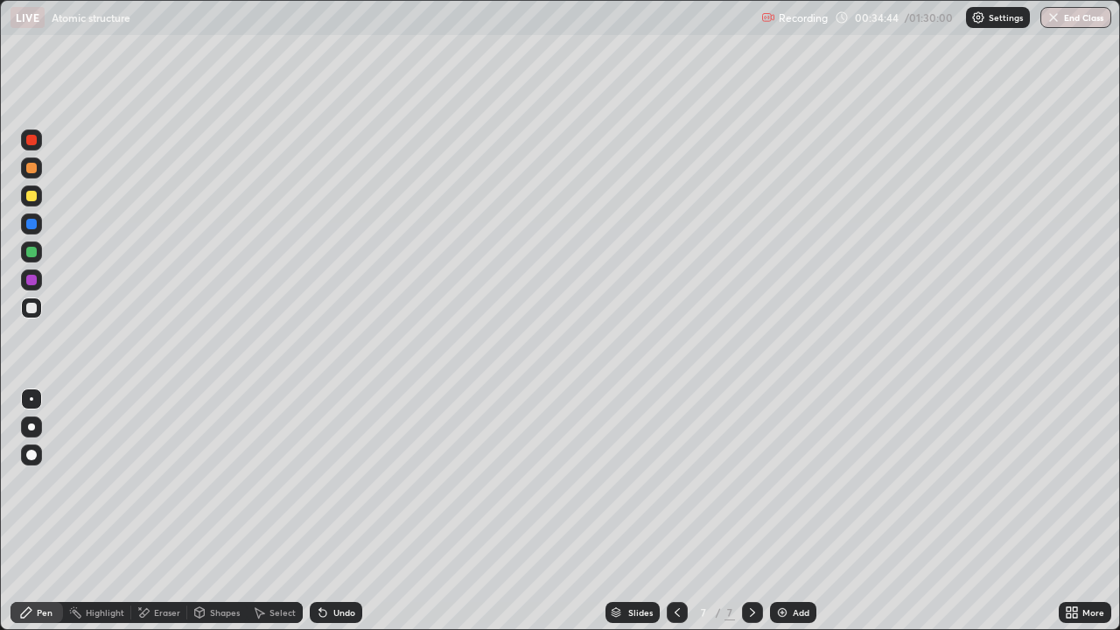
click at [30, 144] on div at bounding box center [31, 140] width 11 height 11
click at [32, 309] on div at bounding box center [31, 308] width 11 height 11
click at [33, 143] on div at bounding box center [31, 140] width 11 height 11
click at [779, 511] on img at bounding box center [783, 613] width 14 height 14
click at [28, 311] on div at bounding box center [31, 308] width 11 height 11
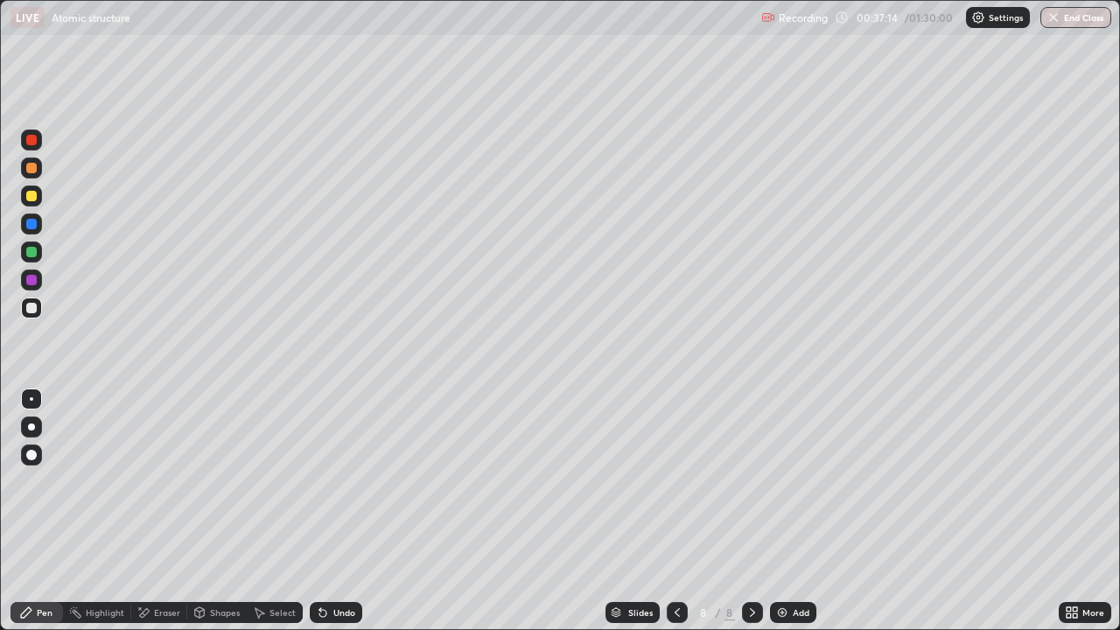
click at [32, 197] on div at bounding box center [31, 196] width 11 height 11
click at [139, 511] on icon at bounding box center [140, 608] width 2 height 2
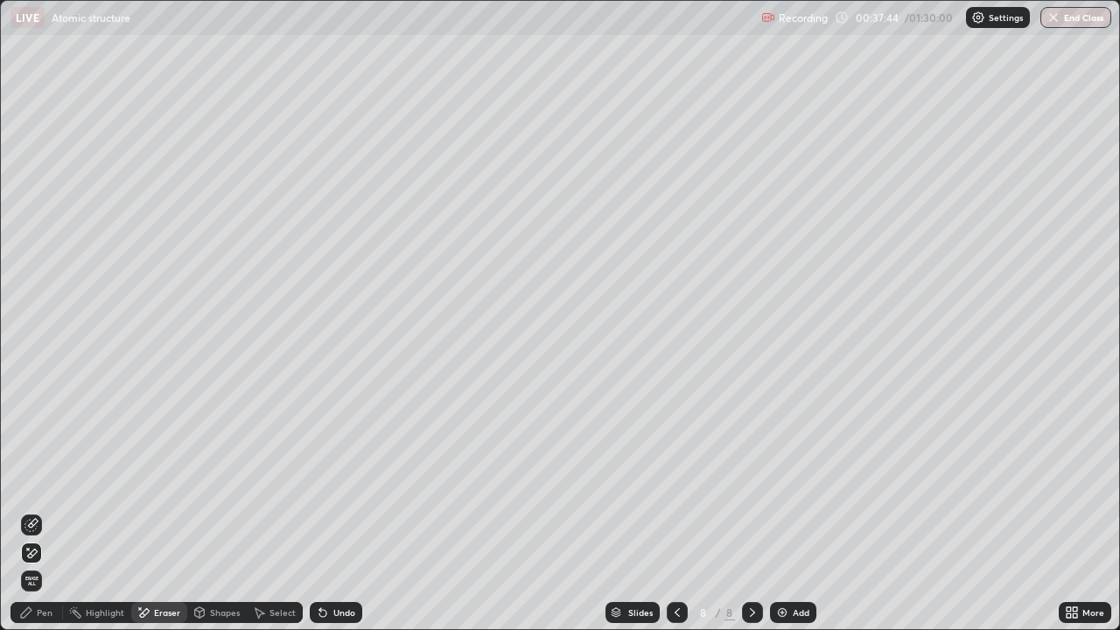
click at [29, 511] on icon at bounding box center [26, 612] width 11 height 11
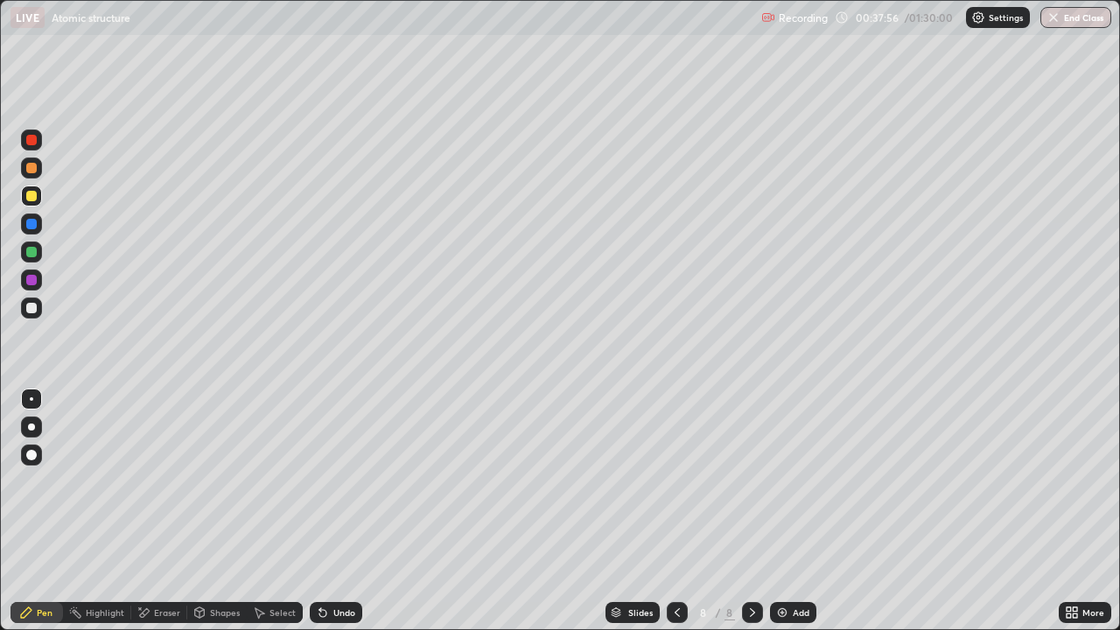
click at [320, 511] on icon at bounding box center [322, 613] width 7 height 7
click at [319, 511] on icon at bounding box center [322, 613] width 7 height 7
click at [29, 311] on div at bounding box center [31, 308] width 11 height 11
click at [32, 282] on div at bounding box center [31, 280] width 11 height 11
click at [323, 511] on icon at bounding box center [322, 613] width 7 height 7
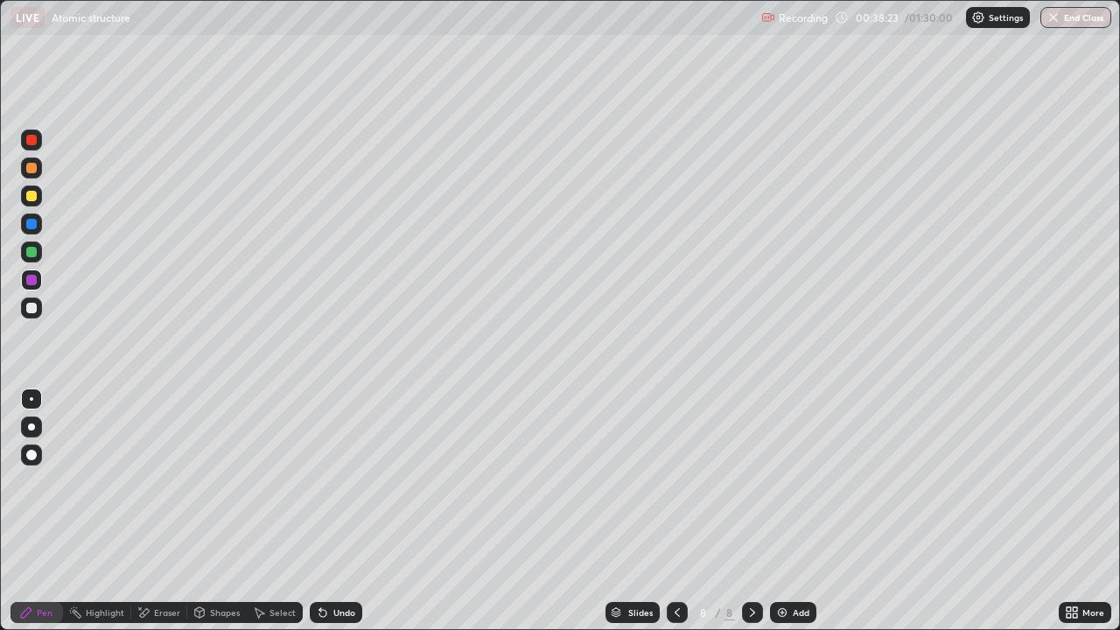
click at [324, 511] on icon at bounding box center [323, 613] width 14 height 14
click at [320, 511] on icon at bounding box center [322, 613] width 7 height 7
click at [325, 511] on icon at bounding box center [323, 613] width 14 height 14
click at [320, 511] on icon at bounding box center [322, 613] width 7 height 7
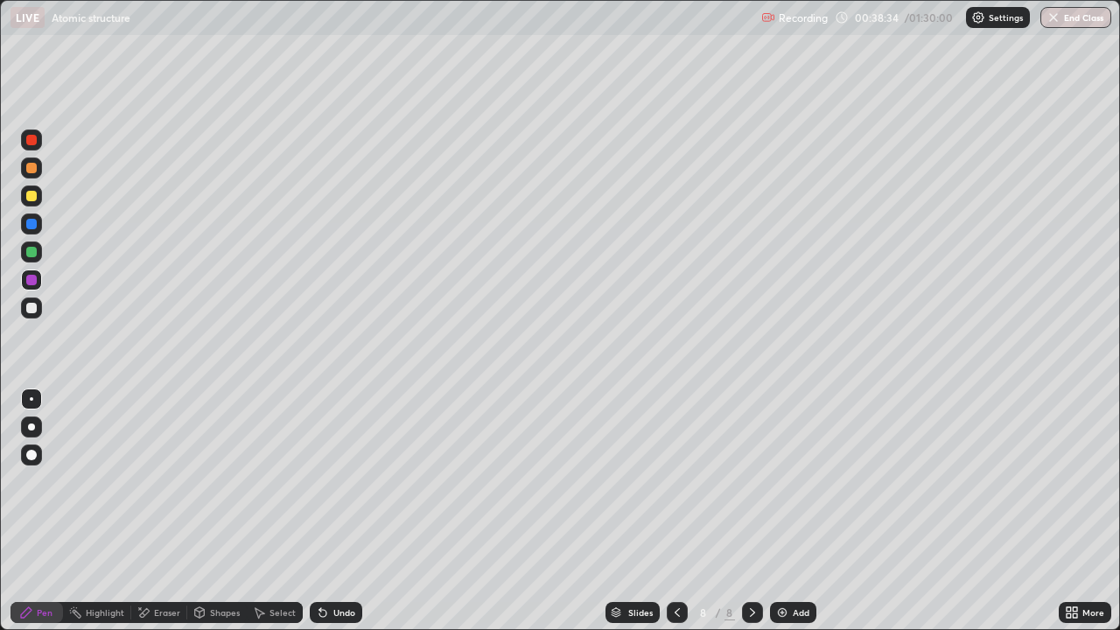
click at [324, 511] on icon at bounding box center [323, 613] width 14 height 14
click at [151, 511] on div "Eraser" at bounding box center [159, 612] width 56 height 21
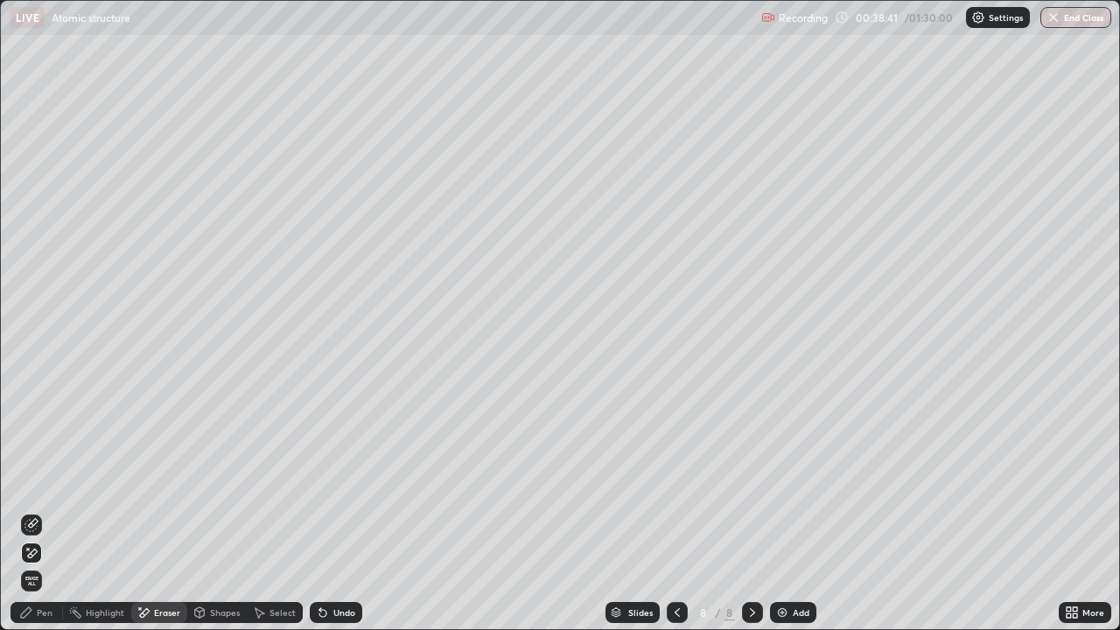
click at [38, 511] on div "Pen" at bounding box center [45, 612] width 16 height 9
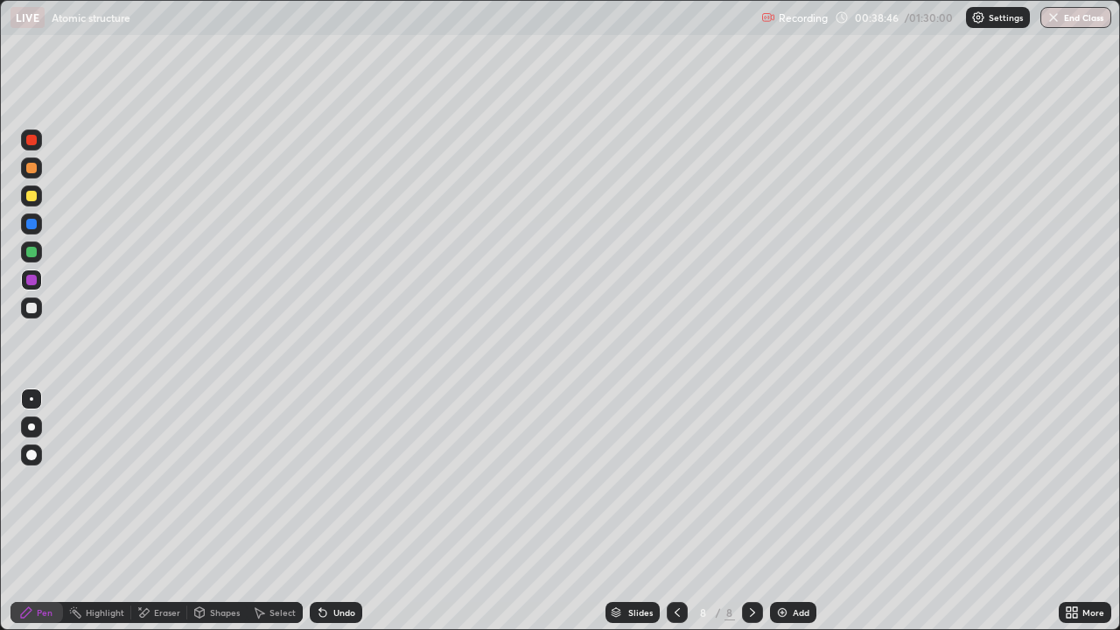
click at [33, 307] on div at bounding box center [31, 308] width 11 height 11
click at [264, 511] on icon at bounding box center [259, 613] width 14 height 14
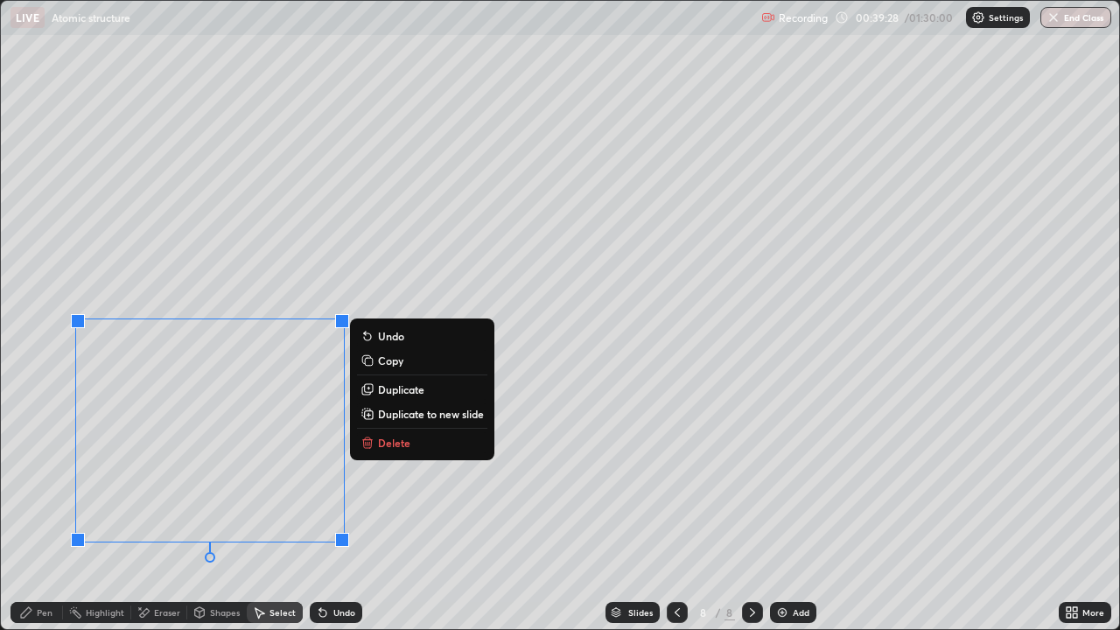
click at [375, 388] on button "Duplicate" at bounding box center [422, 389] width 130 height 21
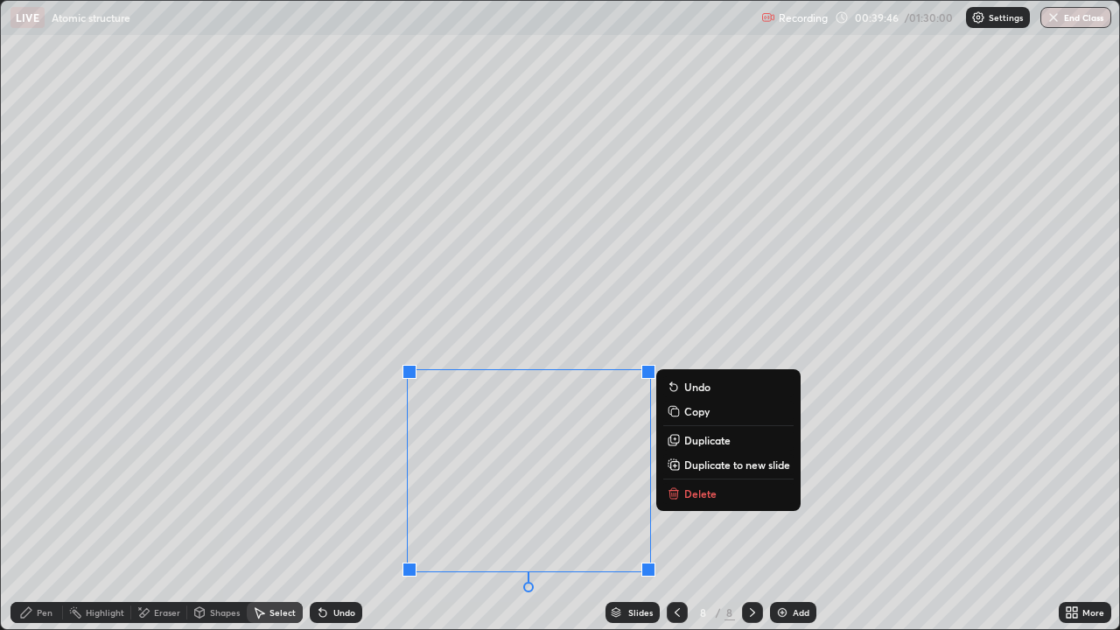
click at [144, 511] on icon at bounding box center [144, 613] width 14 height 15
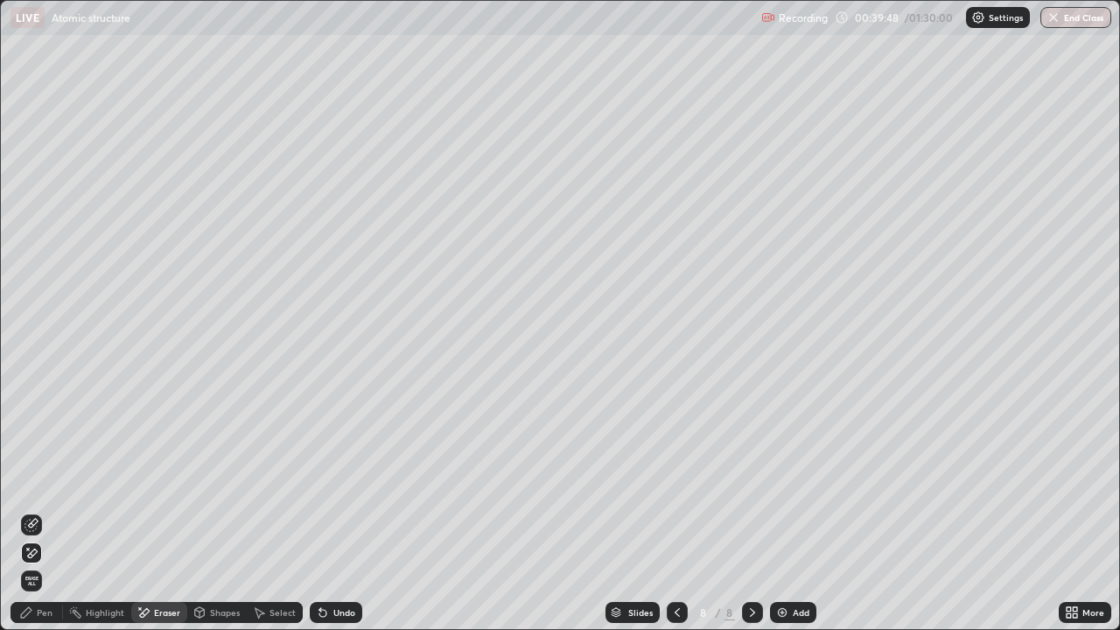
click at [39, 511] on div "Pen" at bounding box center [45, 612] width 16 height 9
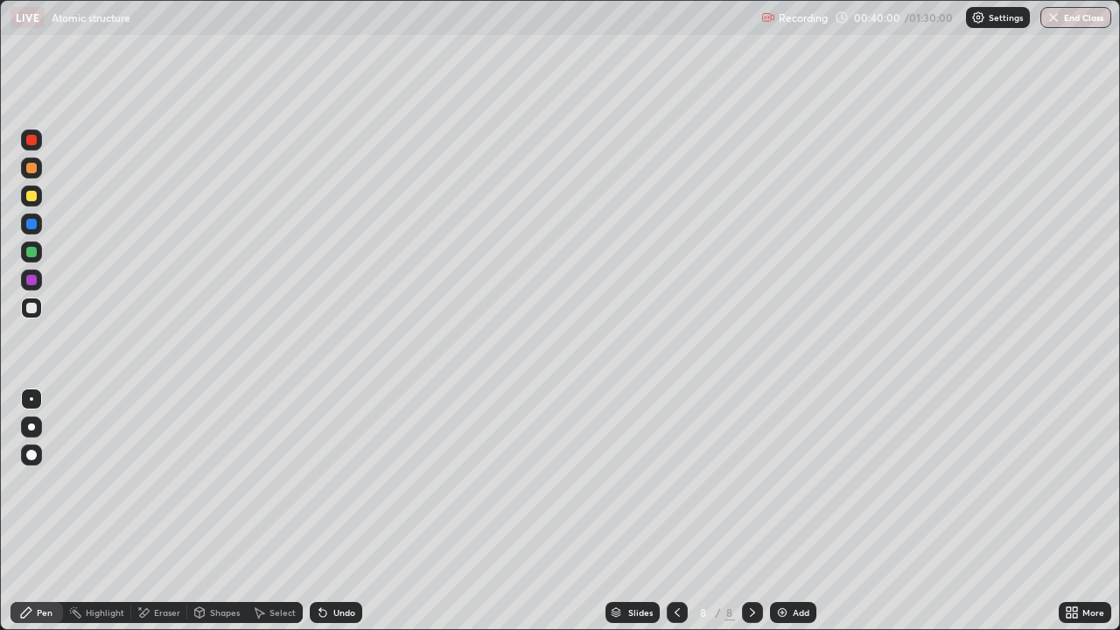
click at [264, 511] on icon at bounding box center [259, 613] width 14 height 14
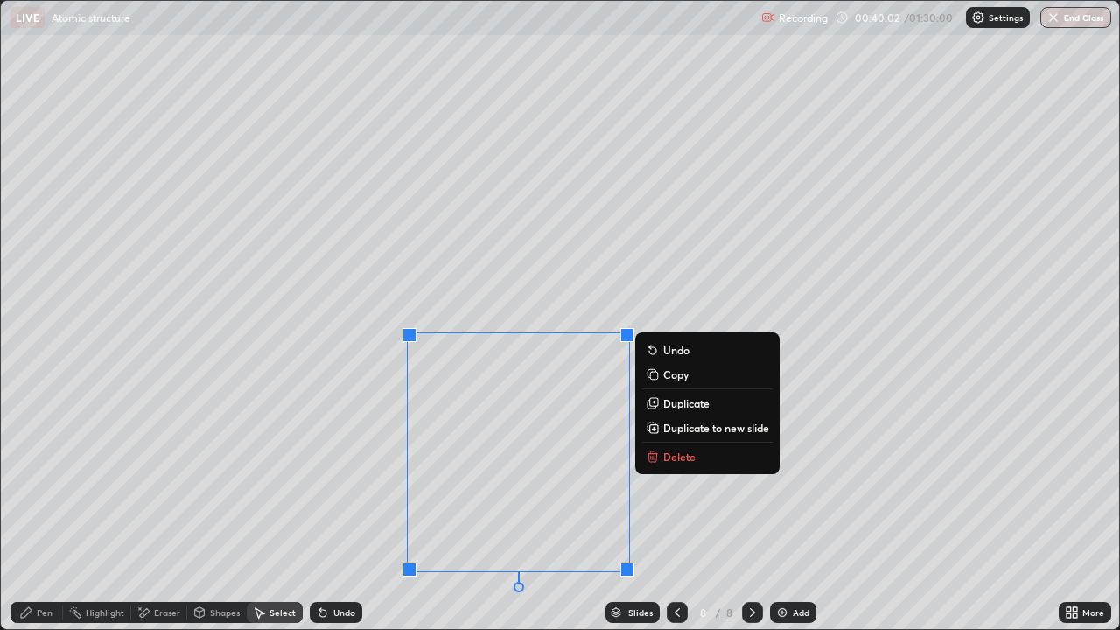
click at [656, 405] on icon at bounding box center [654, 402] width 8 height 8
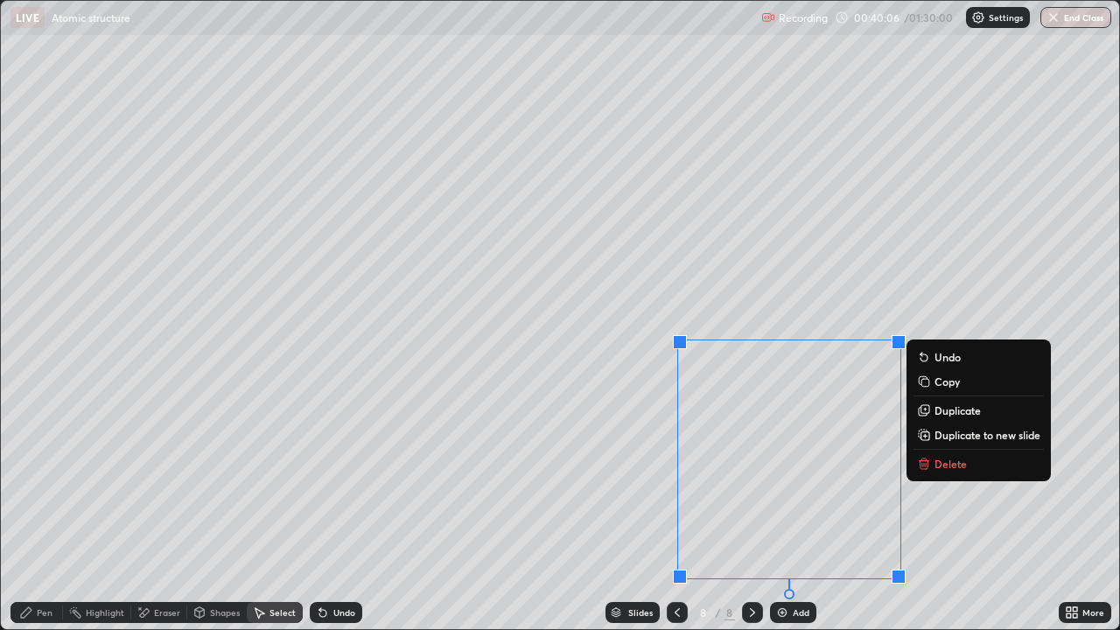
click at [32, 511] on icon at bounding box center [26, 612] width 11 height 11
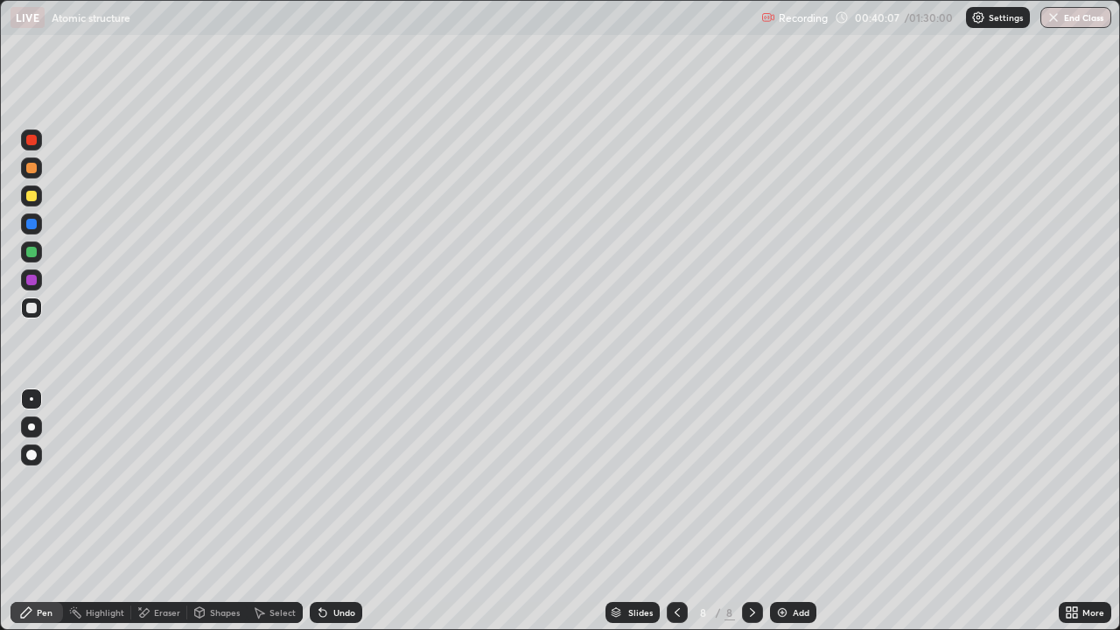
click at [151, 511] on div "Eraser" at bounding box center [159, 612] width 56 height 21
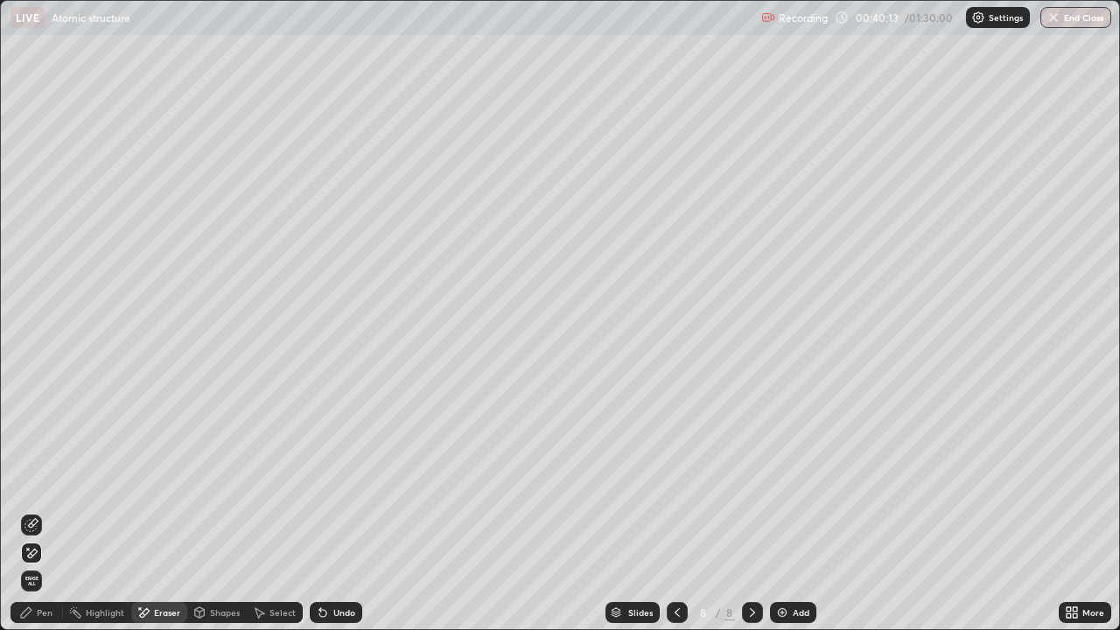
click at [44, 511] on div "Pen" at bounding box center [45, 612] width 16 height 9
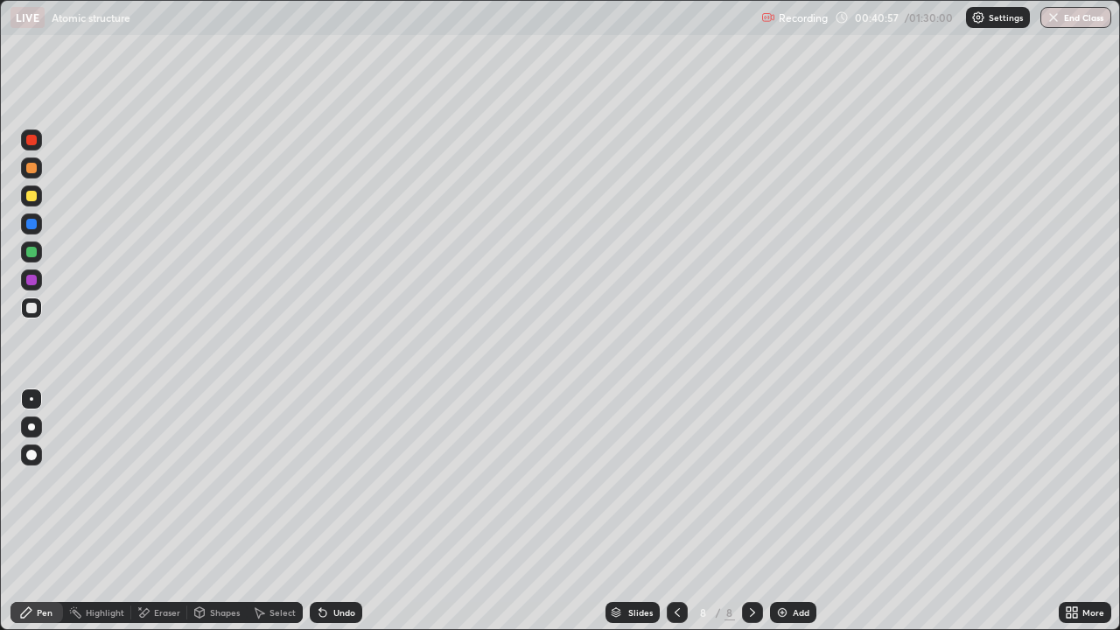
click at [778, 511] on img at bounding box center [783, 613] width 14 height 14
click at [1073, 511] on icon at bounding box center [1075, 609] width 4 height 4
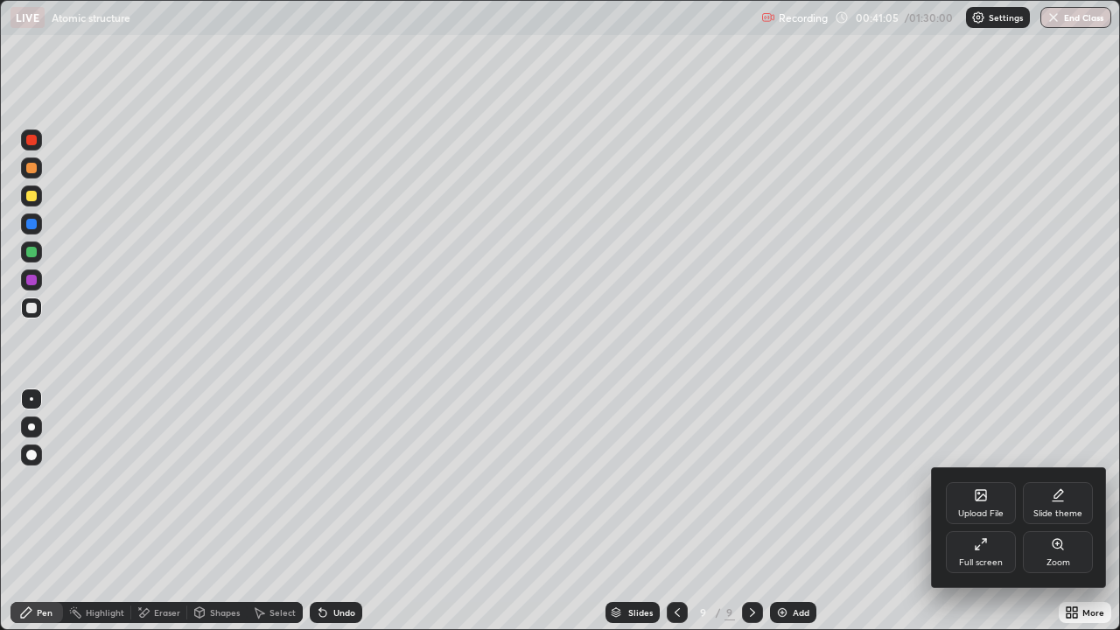
click at [983, 511] on icon at bounding box center [981, 544] width 14 height 14
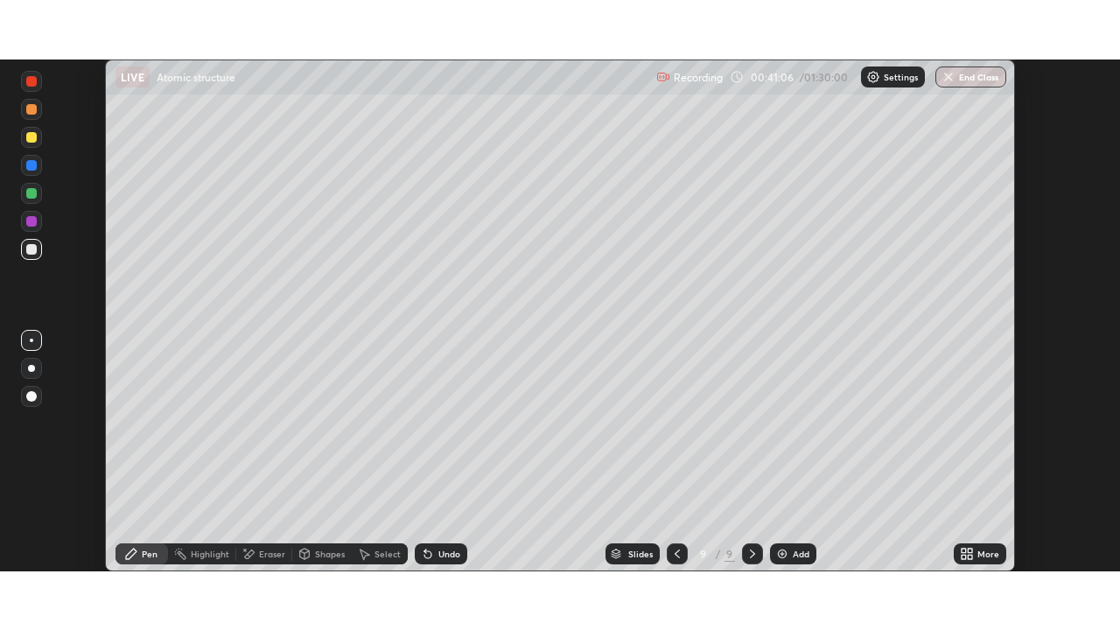
scroll to position [87021, 86412]
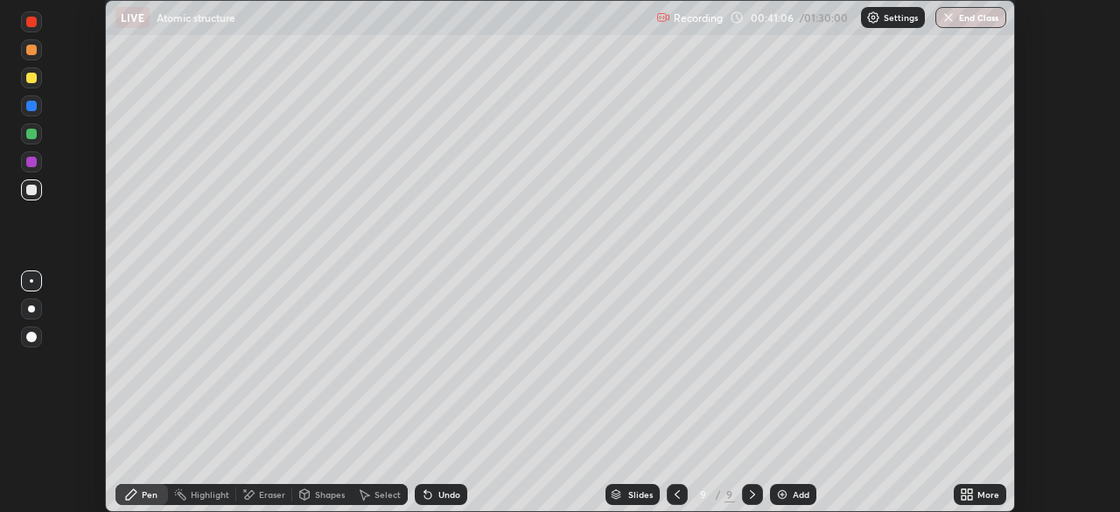
click at [971, 494] on icon at bounding box center [970, 491] width 4 height 4
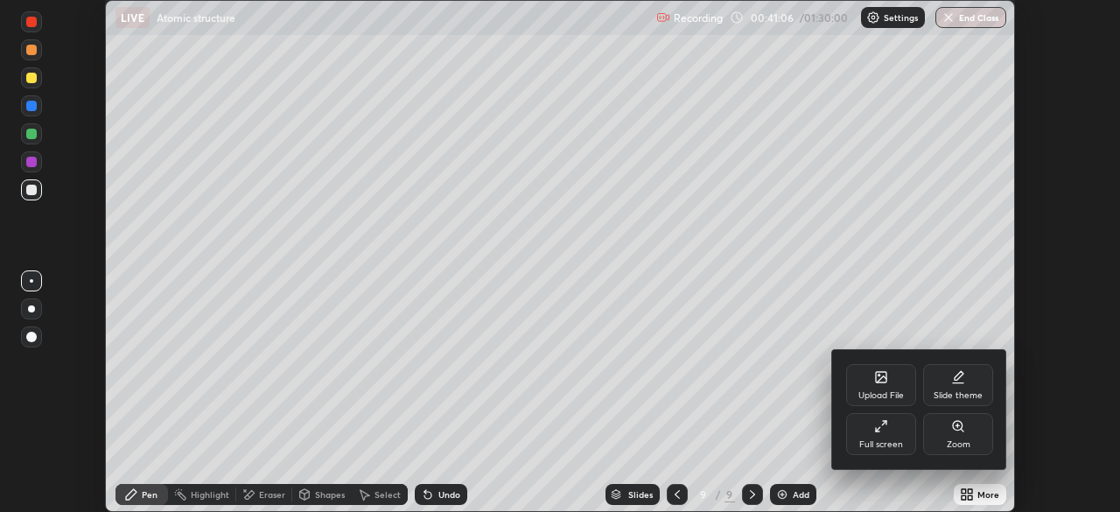
click at [895, 420] on div "Full screen" at bounding box center [881, 434] width 70 height 42
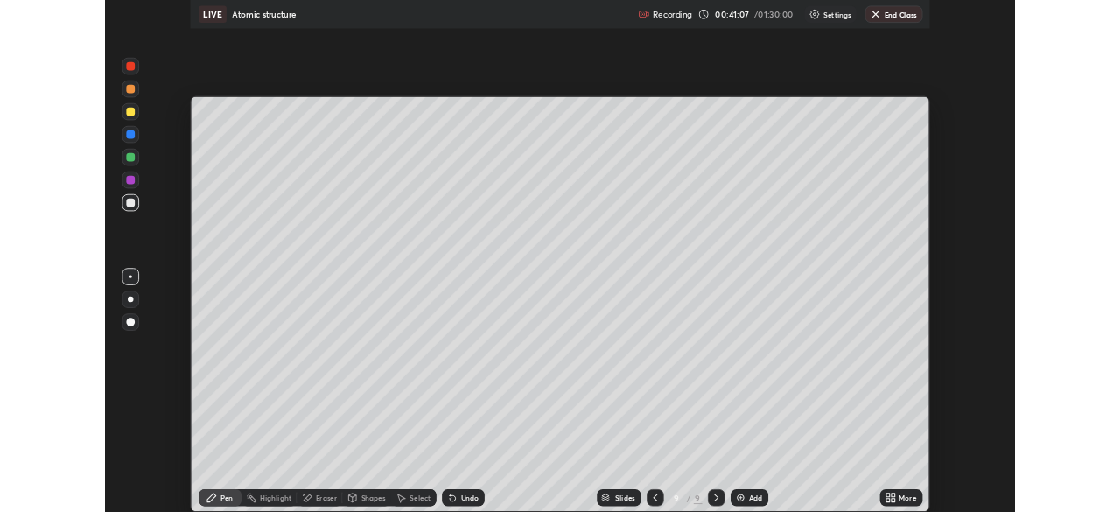
scroll to position [630, 1120]
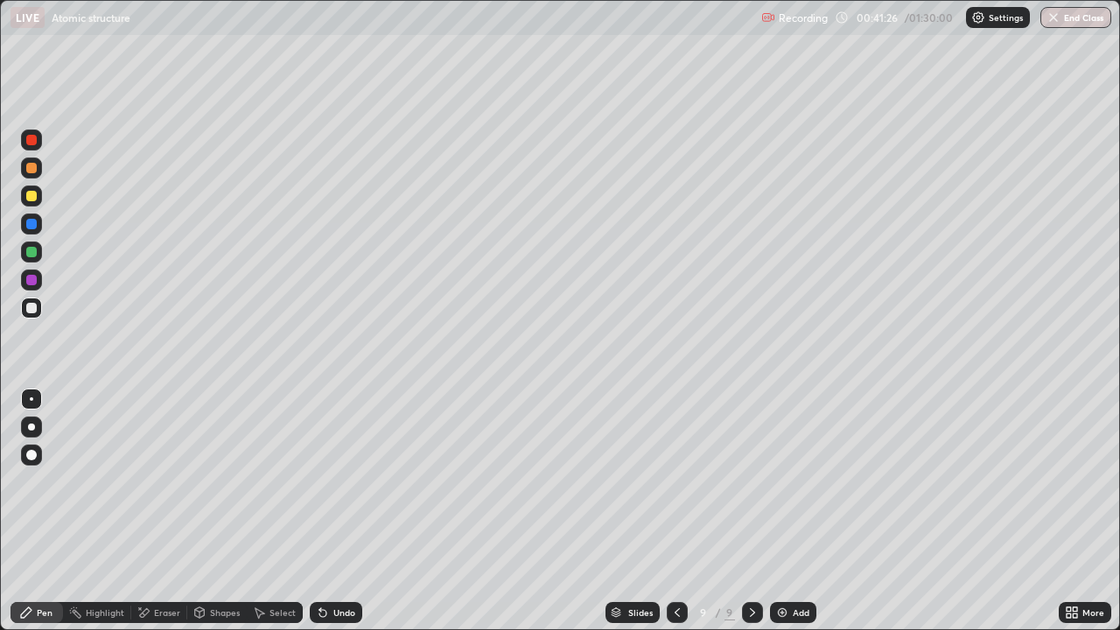
click at [28, 253] on div at bounding box center [31, 252] width 11 height 11
click at [319, 511] on icon at bounding box center [322, 613] width 7 height 7
click at [323, 511] on icon at bounding box center [322, 613] width 7 height 7
click at [329, 511] on div "Undo" at bounding box center [336, 612] width 53 height 21
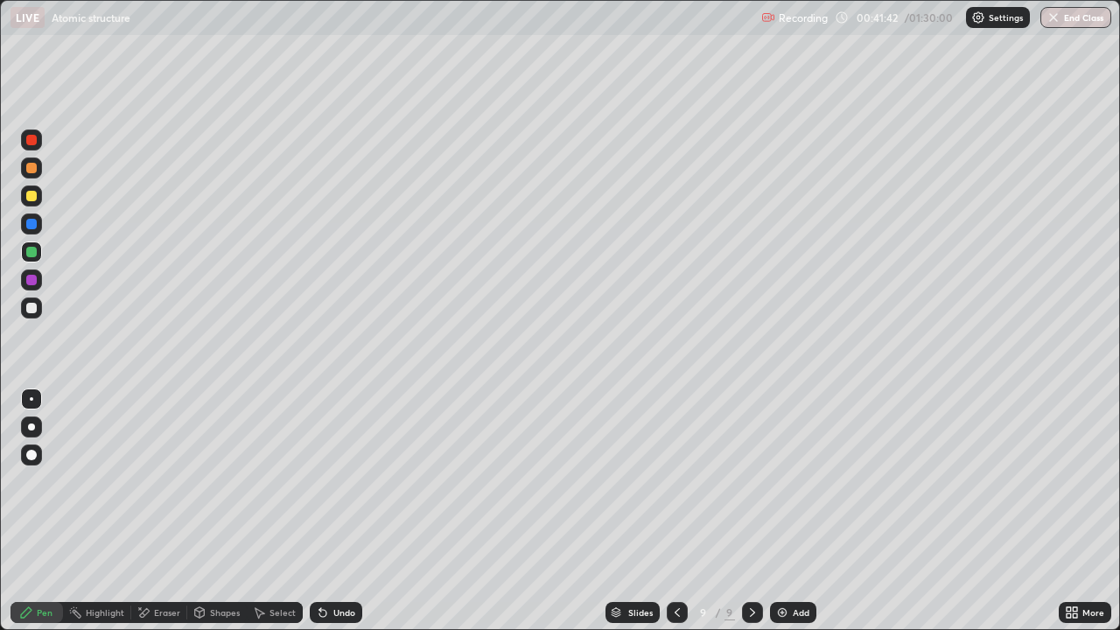
click at [324, 511] on icon at bounding box center [323, 613] width 14 height 14
click at [200, 511] on icon at bounding box center [200, 615] width 0 height 6
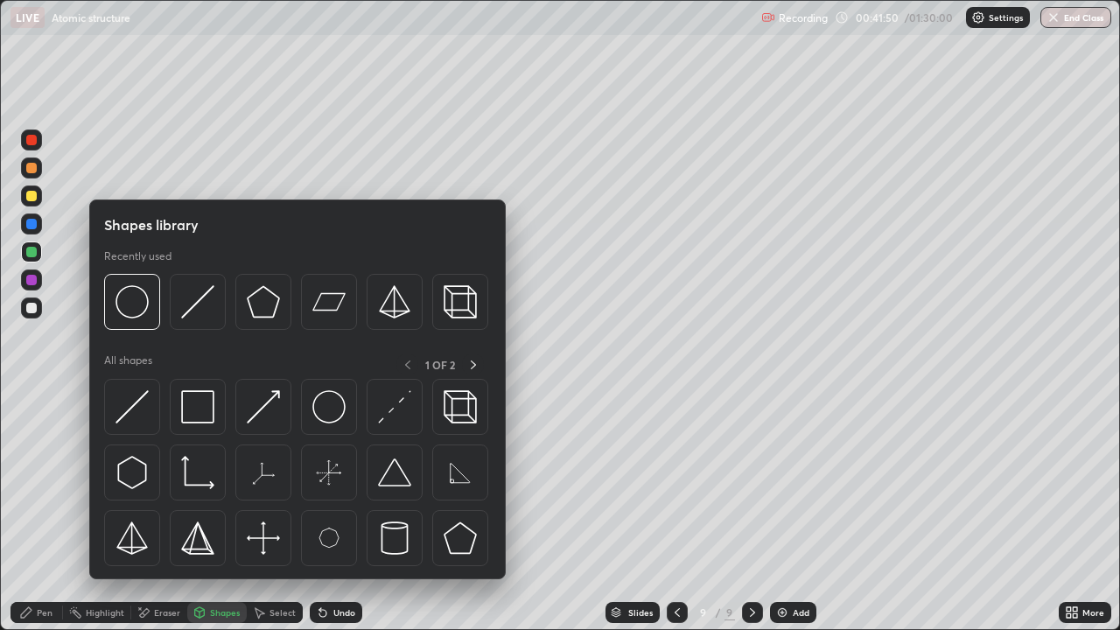
click at [260, 511] on icon at bounding box center [259, 613] width 14 height 14
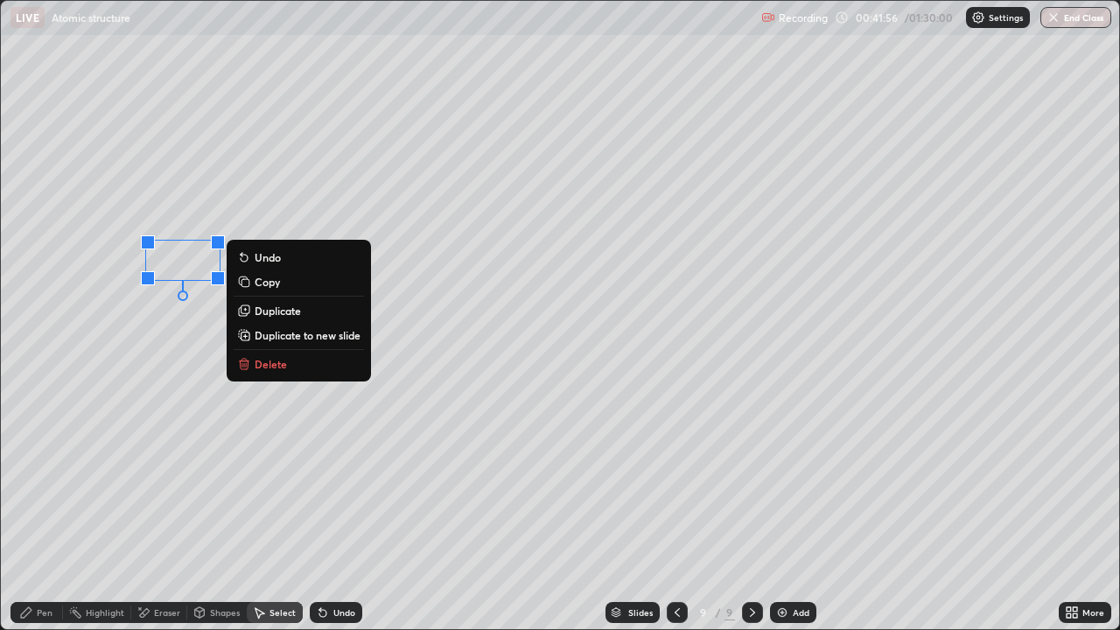
click at [151, 319] on div "0 ° Undo Copy Duplicate Duplicate to new slide Delete" at bounding box center [560, 315] width 1119 height 628
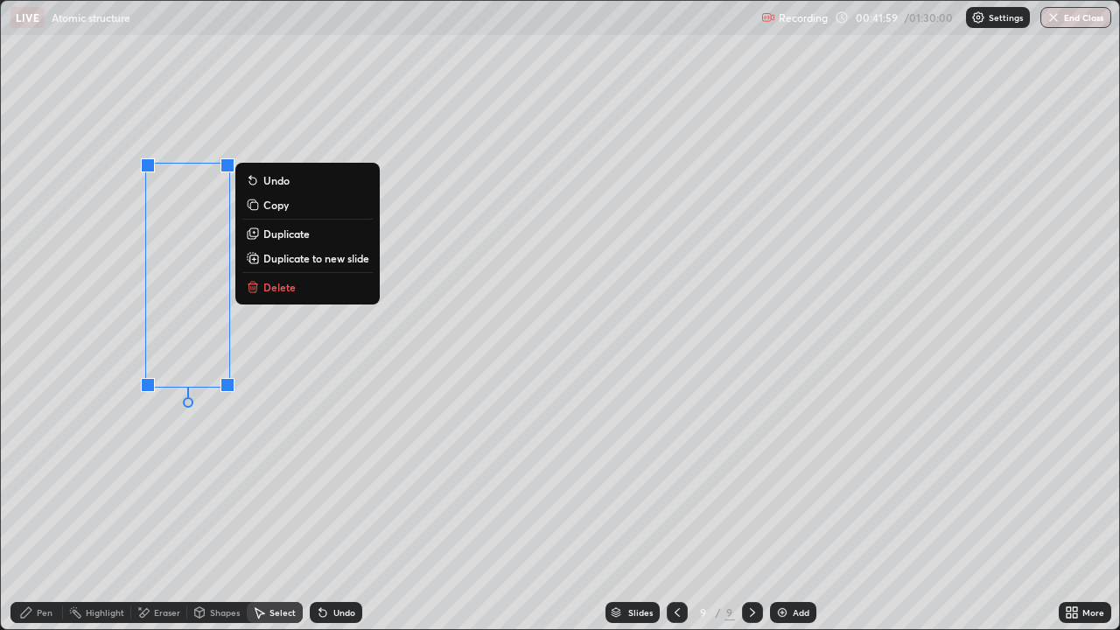
click at [107, 410] on div "0 ° Undo Copy Duplicate Duplicate to new slide Delete" at bounding box center [560, 315] width 1119 height 628
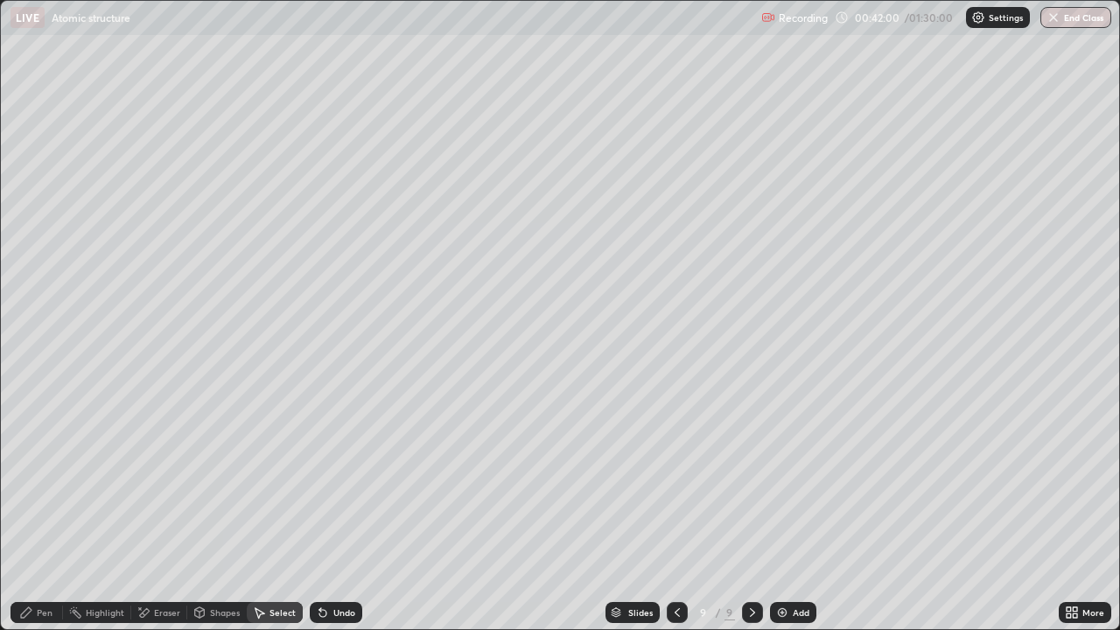
click at [36, 511] on div "Pen" at bounding box center [37, 612] width 53 height 21
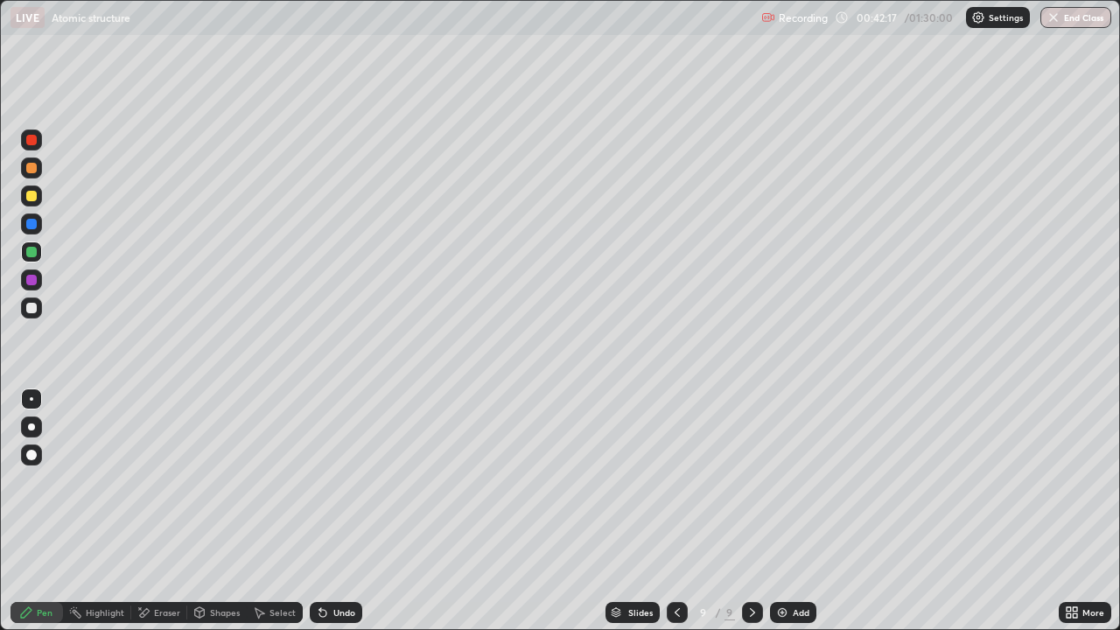
click at [1069, 511] on icon at bounding box center [1069, 609] width 4 height 4
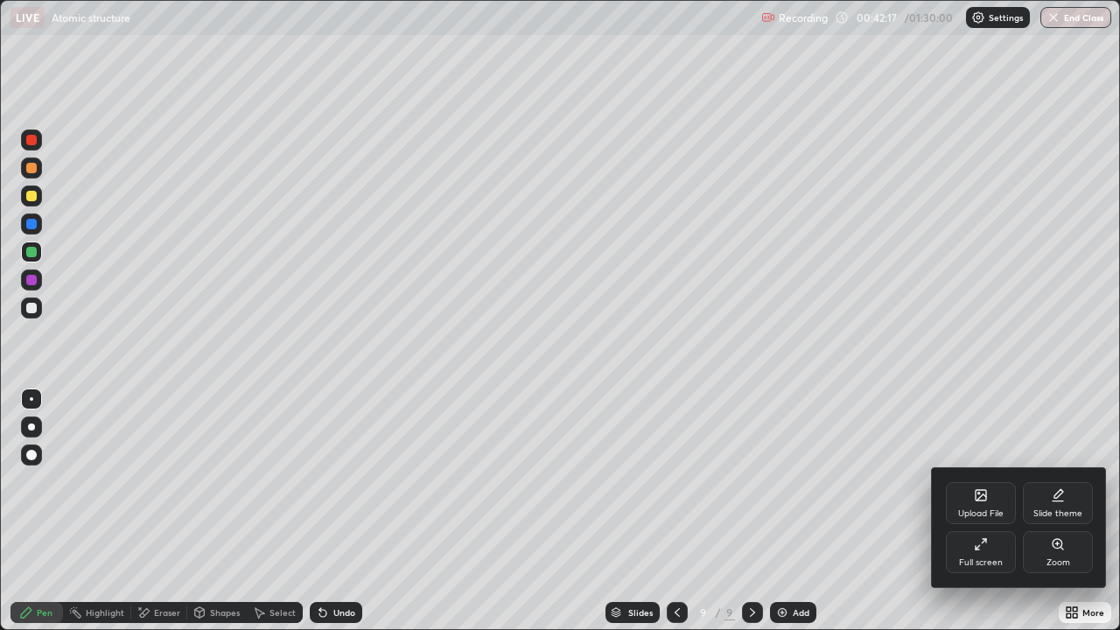
click at [980, 511] on icon at bounding box center [981, 544] width 14 height 14
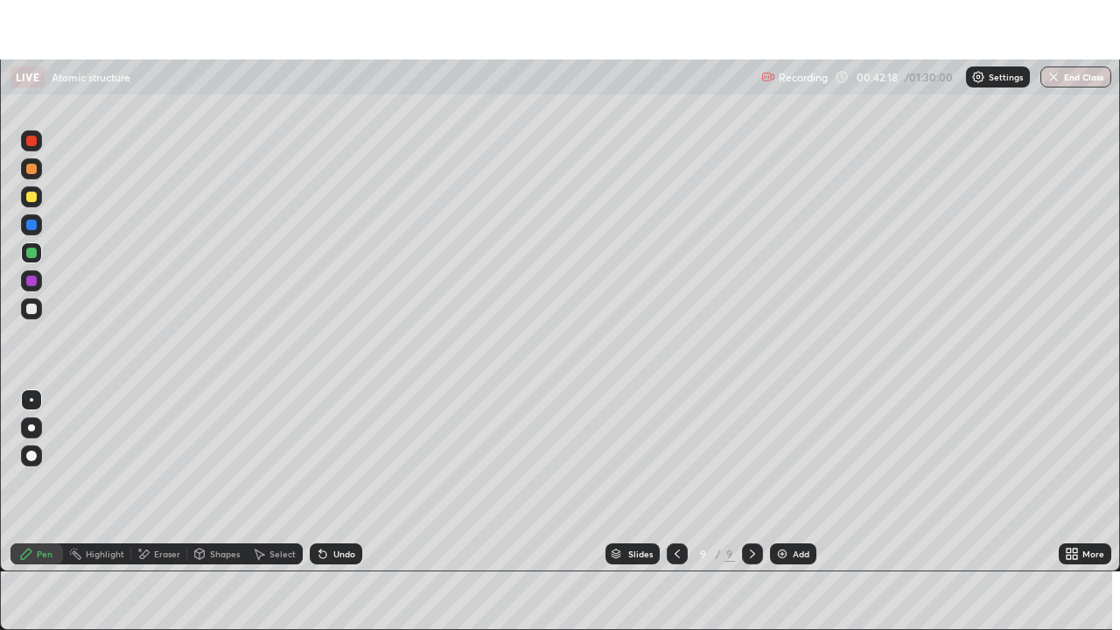
scroll to position [87021, 86412]
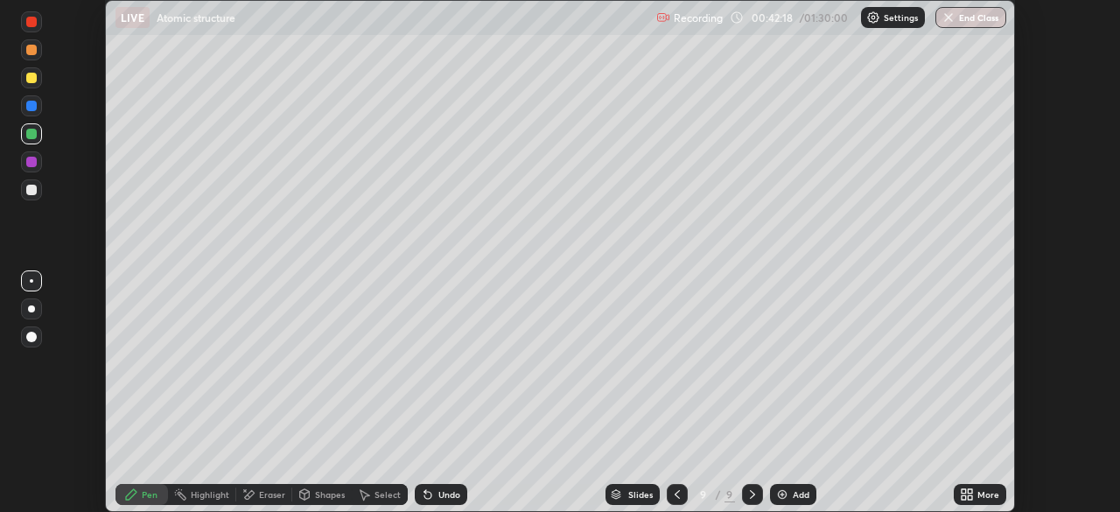
click at [973, 494] on icon at bounding box center [967, 495] width 14 height 14
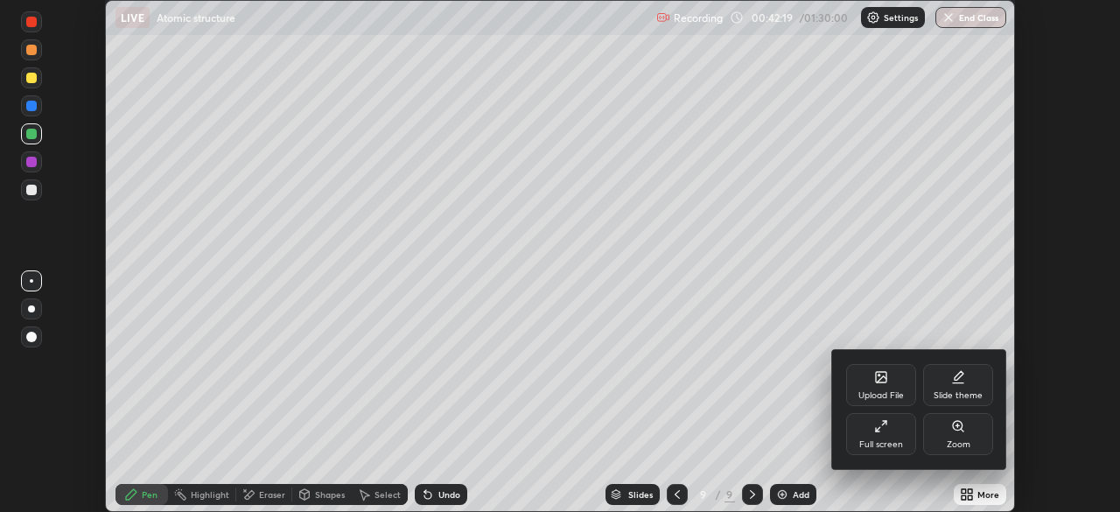
click at [891, 435] on div "Full screen" at bounding box center [881, 434] width 70 height 42
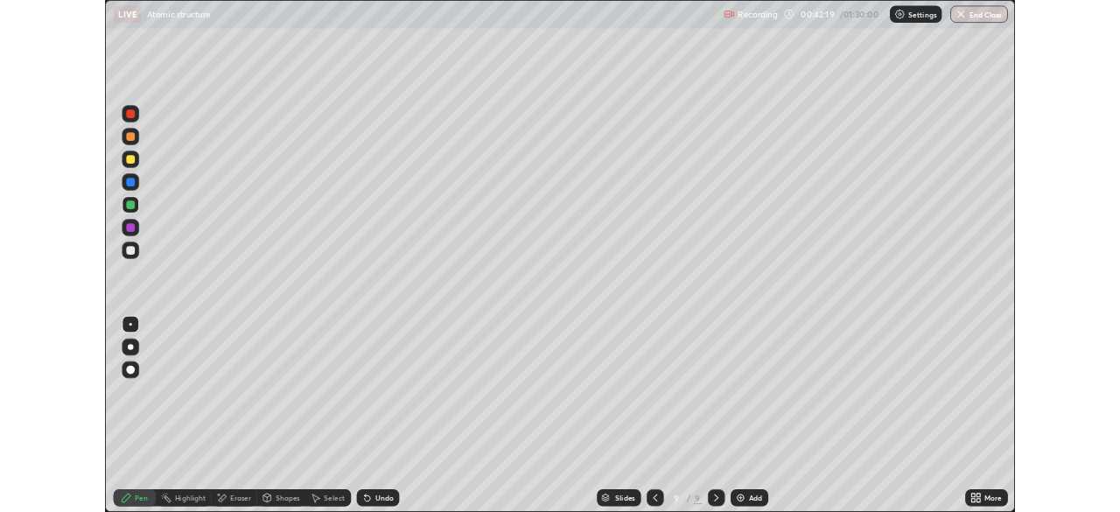
scroll to position [630, 1120]
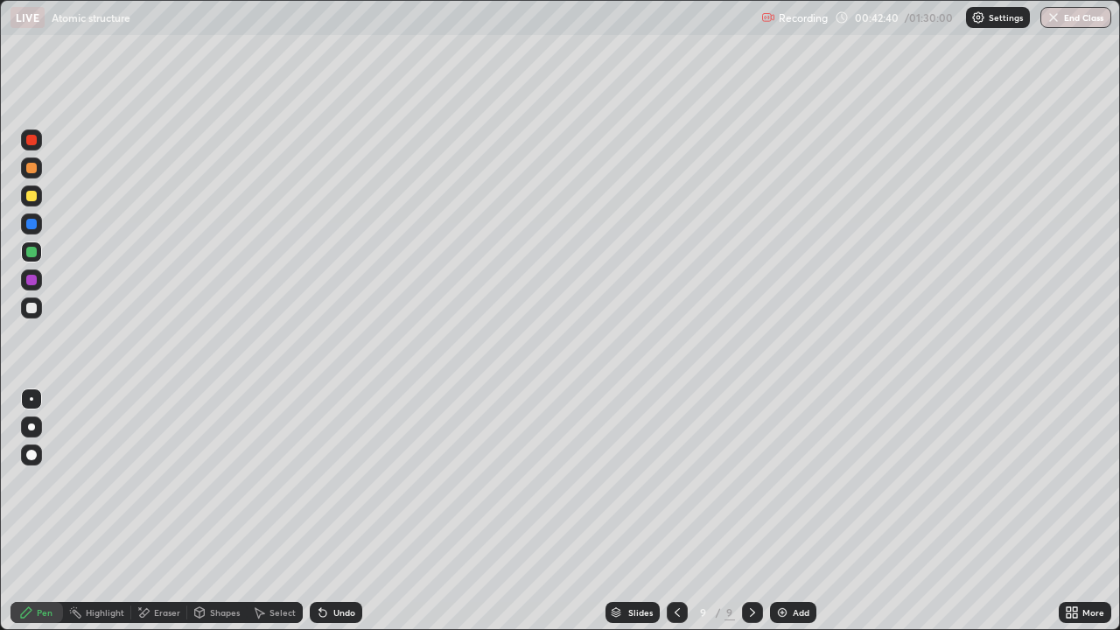
click at [29, 197] on div at bounding box center [31, 196] width 11 height 11
click at [36, 144] on div at bounding box center [31, 140] width 21 height 21
click at [32, 306] on div at bounding box center [31, 308] width 11 height 11
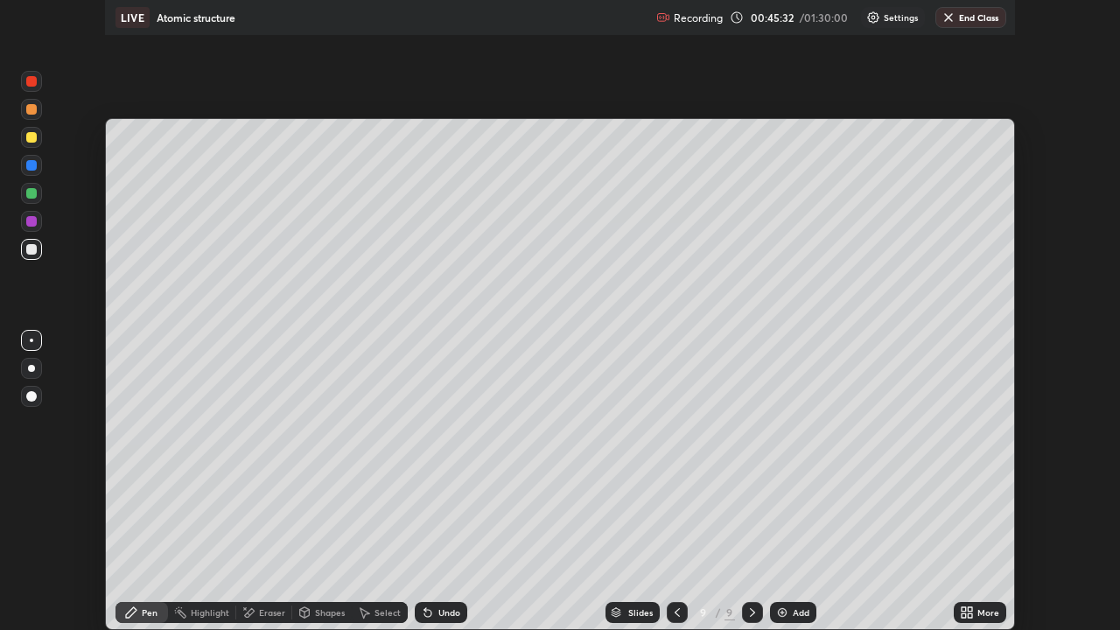
scroll to position [87021, 86412]
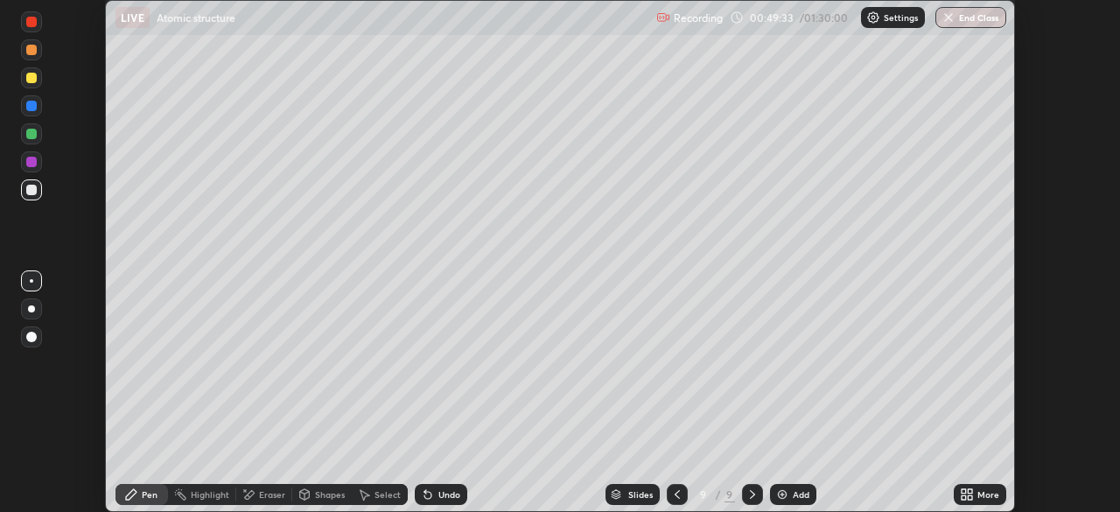
click at [673, 491] on icon at bounding box center [678, 495] width 14 height 14
click at [963, 496] on icon at bounding box center [964, 497] width 4 height 4
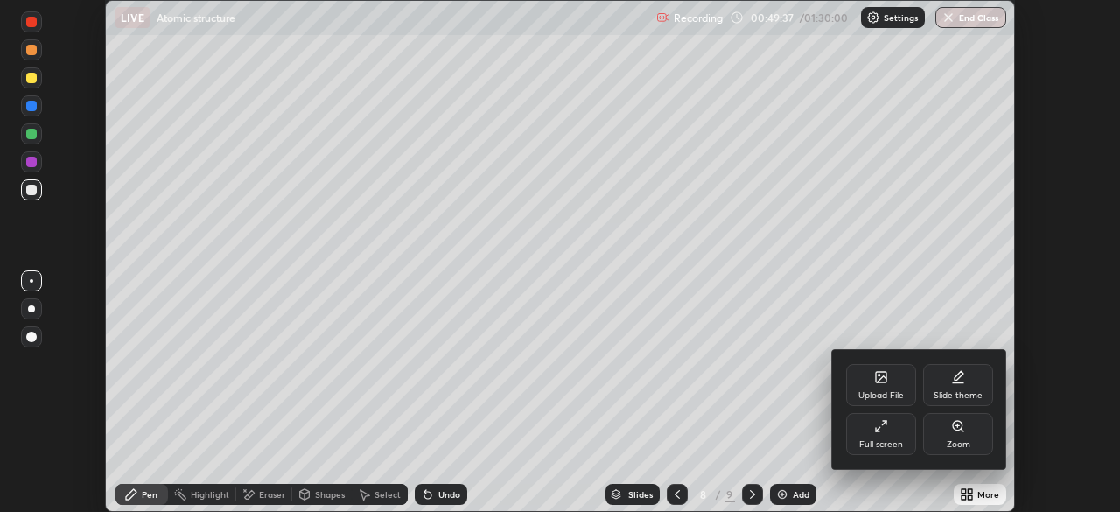
click at [877, 437] on div "Full screen" at bounding box center [881, 434] width 70 height 42
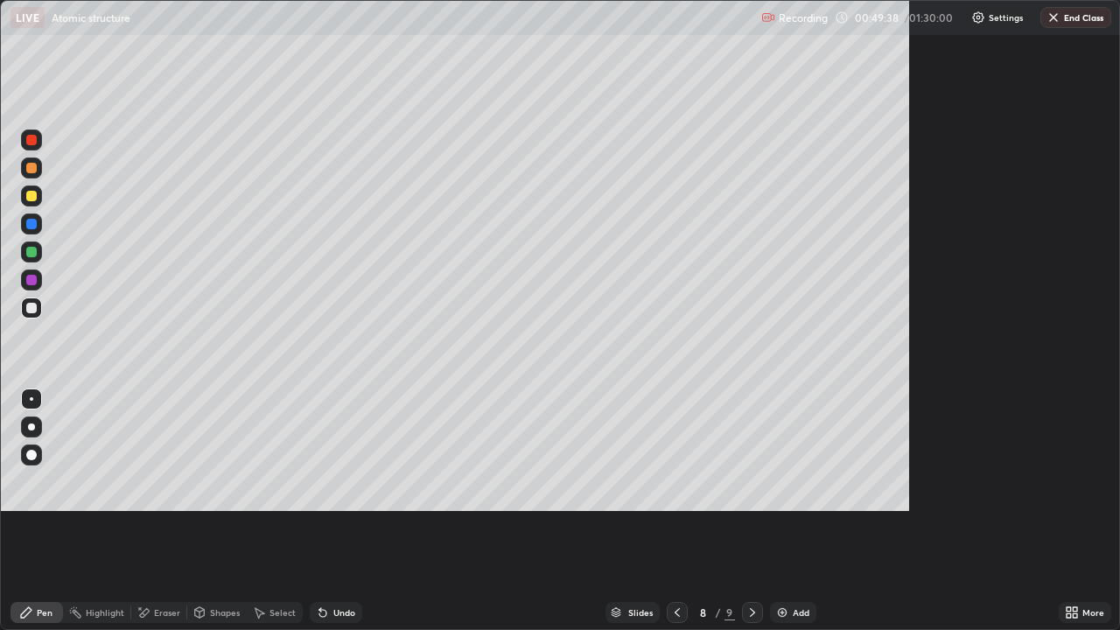
scroll to position [630, 1120]
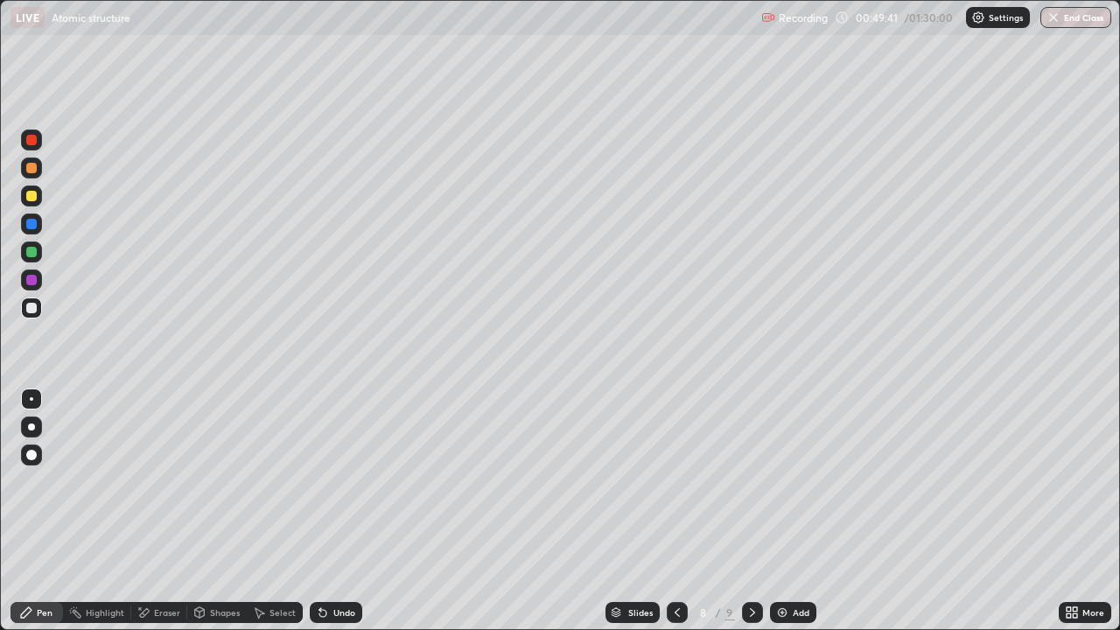
click at [32, 256] on div at bounding box center [31, 252] width 11 height 11
click at [750, 511] on icon at bounding box center [753, 613] width 14 height 14
click at [776, 511] on img at bounding box center [783, 613] width 14 height 14
click at [32, 225] on div at bounding box center [31, 224] width 11 height 11
click at [27, 254] on div at bounding box center [31, 252] width 11 height 11
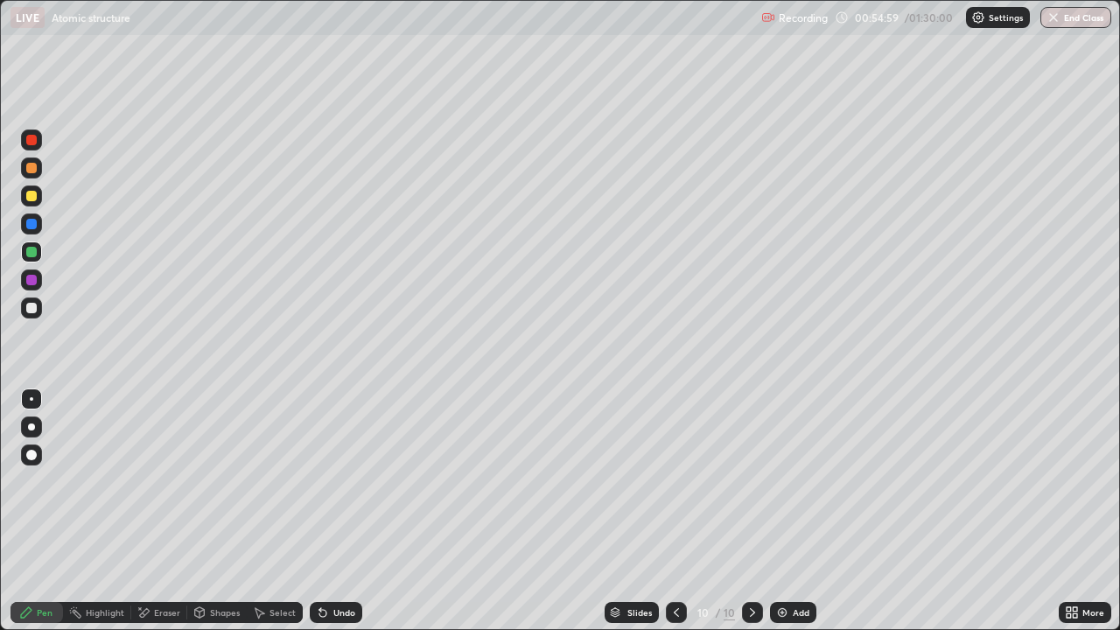
click at [32, 311] on div at bounding box center [31, 308] width 11 height 11
click at [29, 281] on div at bounding box center [31, 280] width 11 height 11
click at [782, 511] on img at bounding box center [783, 613] width 14 height 14
click at [32, 307] on div at bounding box center [31, 308] width 11 height 11
click at [675, 511] on icon at bounding box center [678, 613] width 14 height 14
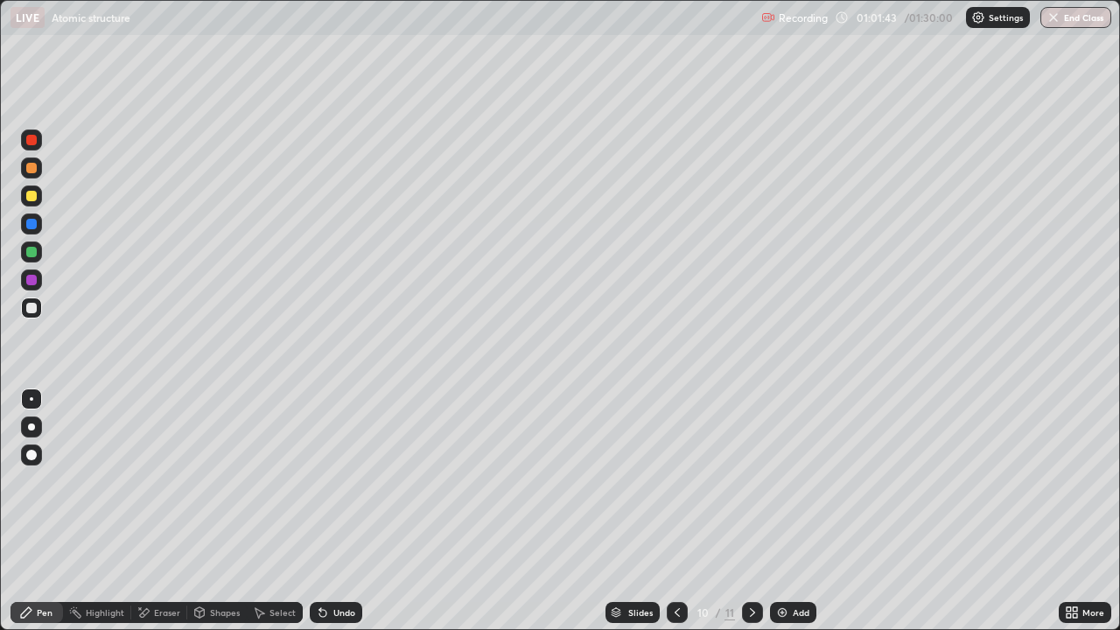
click at [752, 511] on icon at bounding box center [753, 613] width 14 height 14
click at [676, 511] on icon at bounding box center [678, 613] width 14 height 14
click at [750, 511] on icon at bounding box center [752, 612] width 5 height 9
click at [676, 511] on icon at bounding box center [678, 613] width 14 height 14
click at [786, 511] on img at bounding box center [783, 613] width 14 height 14
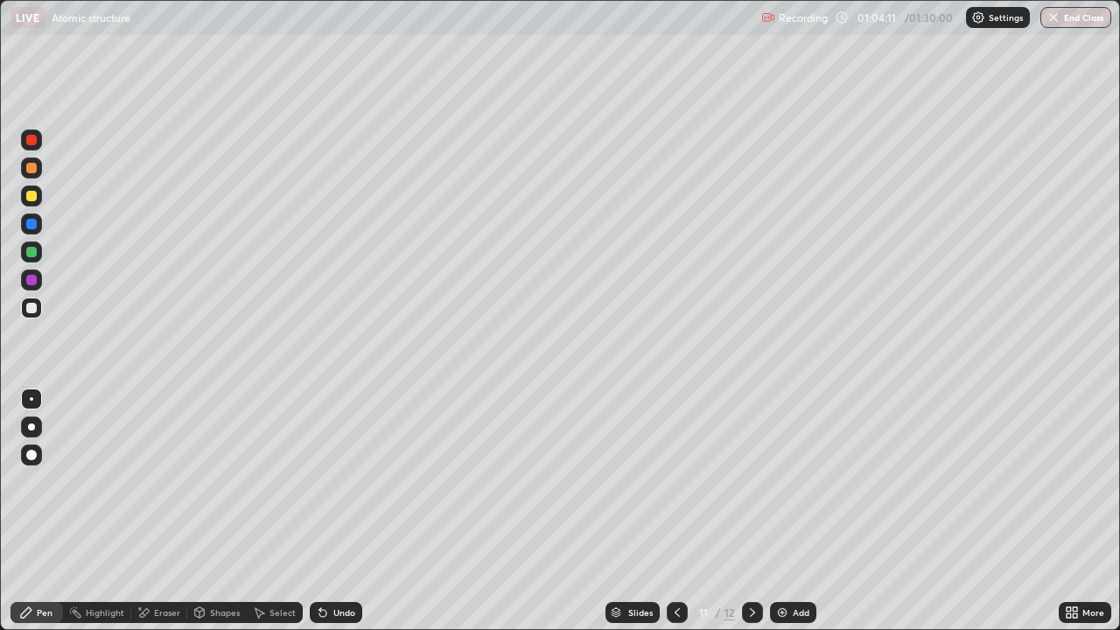
click at [32, 280] on div at bounding box center [31, 280] width 11 height 11
click at [320, 511] on icon at bounding box center [322, 613] width 7 height 7
click at [317, 511] on icon at bounding box center [323, 613] width 14 height 14
click at [319, 511] on icon at bounding box center [323, 613] width 14 height 14
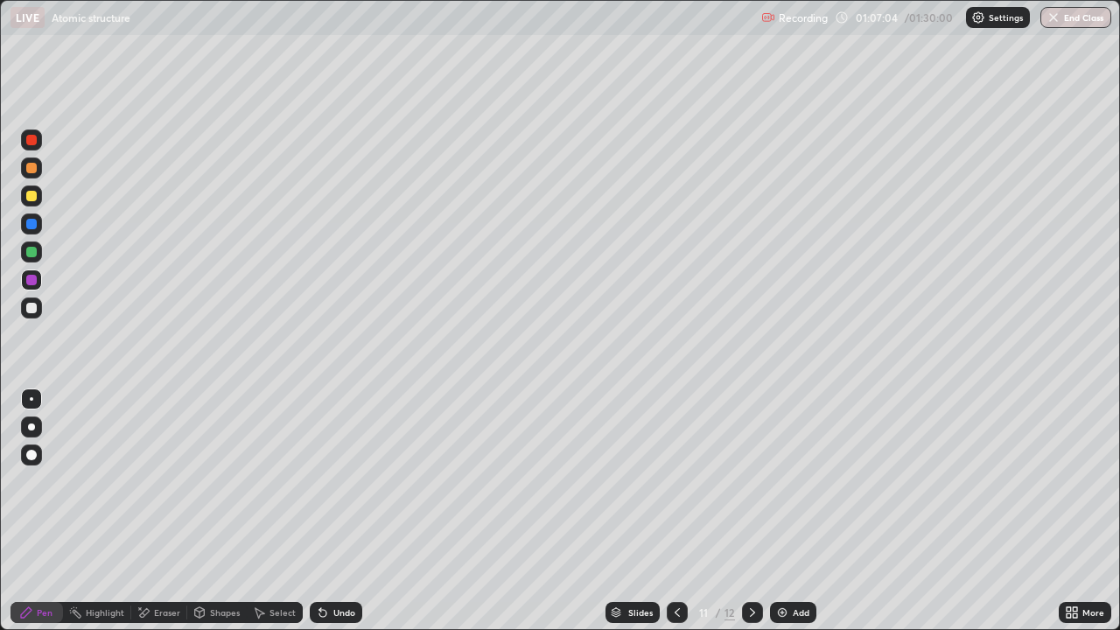
click at [318, 511] on div "Undo" at bounding box center [336, 612] width 53 height 21
click at [319, 511] on div "Undo" at bounding box center [336, 612] width 53 height 21
click at [320, 511] on div "Undo" at bounding box center [336, 612] width 53 height 21
click at [319, 511] on div "Undo" at bounding box center [336, 612] width 53 height 21
click at [320, 511] on icon at bounding box center [322, 613] width 7 height 7
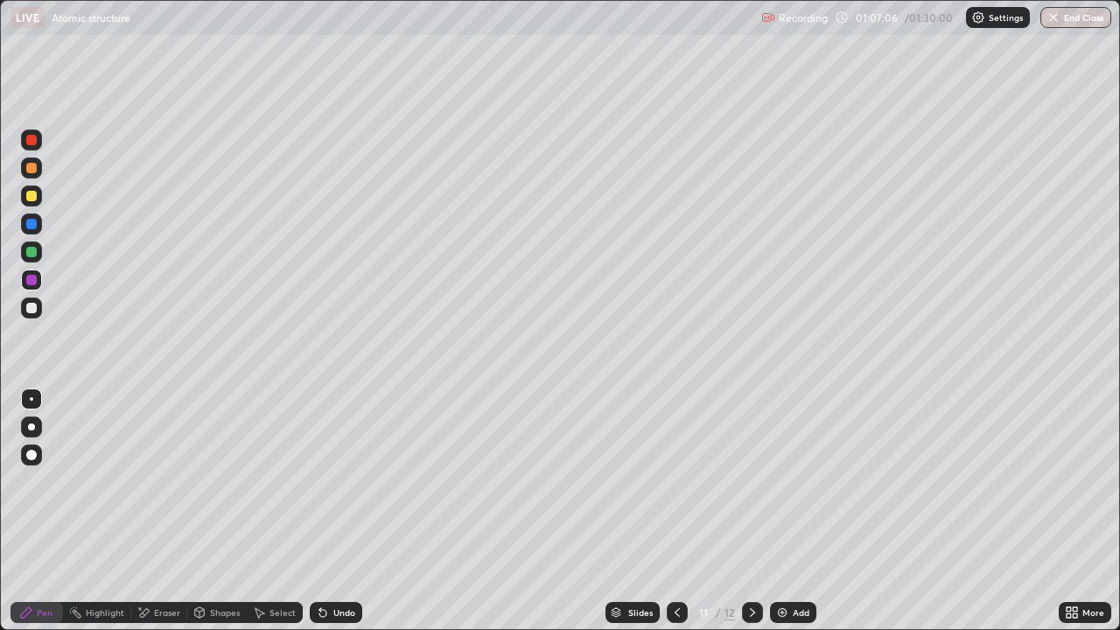
click at [320, 511] on icon at bounding box center [322, 613] width 7 height 7
click at [318, 511] on div "Undo" at bounding box center [336, 612] width 53 height 21
click at [320, 511] on icon at bounding box center [322, 613] width 7 height 7
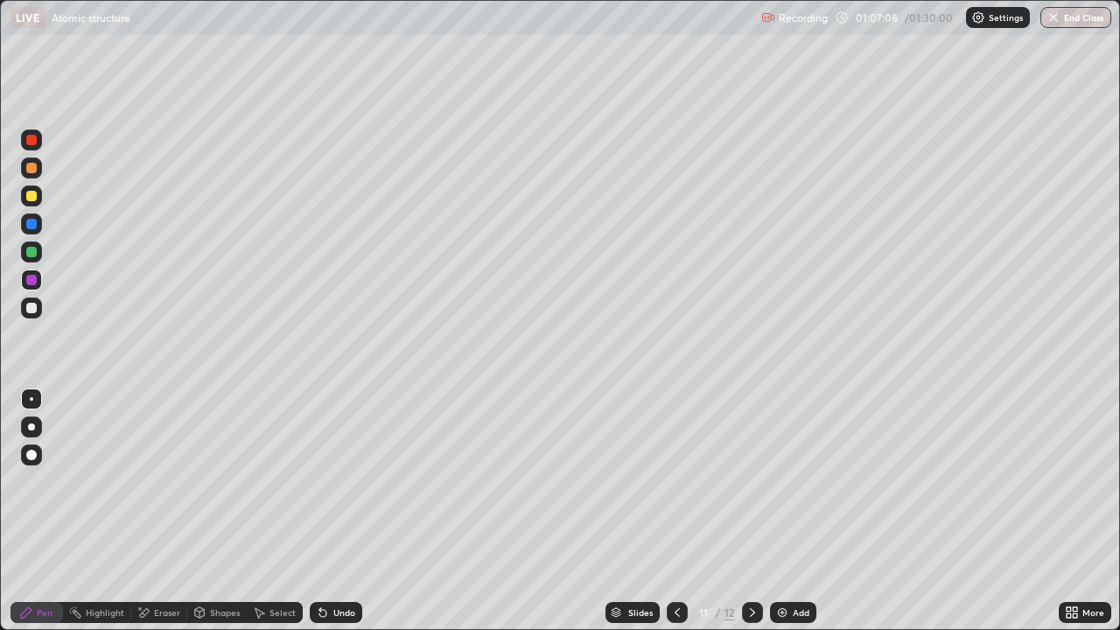
click at [317, 511] on div "Undo" at bounding box center [336, 612] width 53 height 21
click at [317, 511] on icon at bounding box center [323, 613] width 14 height 14
click at [320, 511] on icon at bounding box center [322, 613] width 7 height 7
click at [317, 511] on icon at bounding box center [323, 613] width 14 height 14
click at [319, 511] on icon at bounding box center [322, 613] width 7 height 7
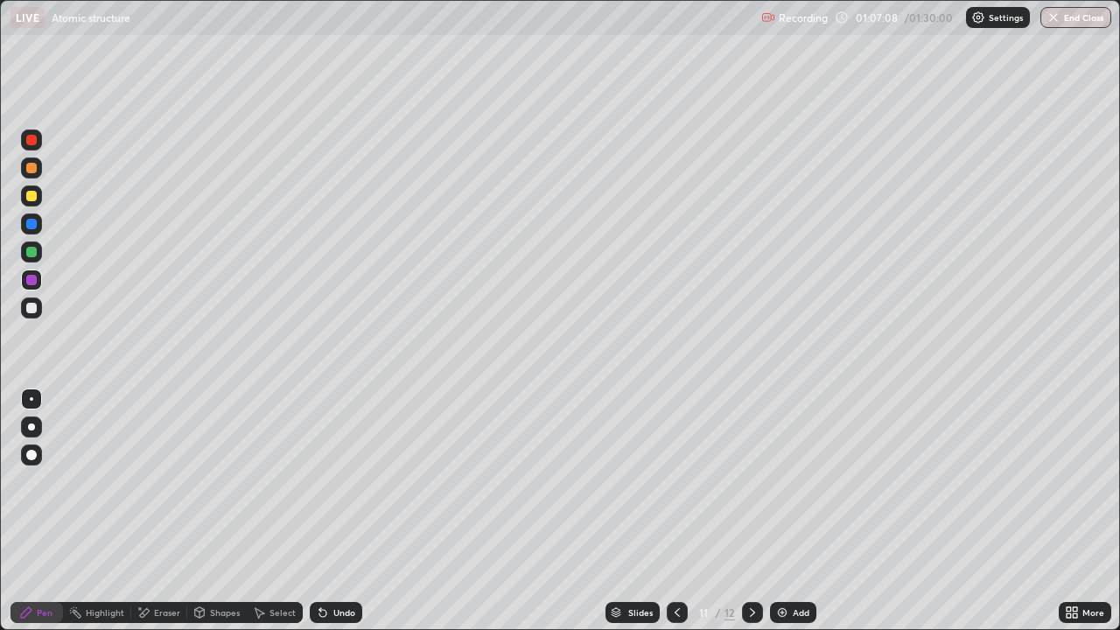
click at [319, 511] on icon at bounding box center [322, 613] width 7 height 7
click at [320, 511] on icon at bounding box center [322, 613] width 7 height 7
click at [319, 511] on icon at bounding box center [322, 613] width 7 height 7
click at [676, 511] on icon at bounding box center [678, 613] width 14 height 14
click at [31, 195] on div at bounding box center [31, 196] width 11 height 11
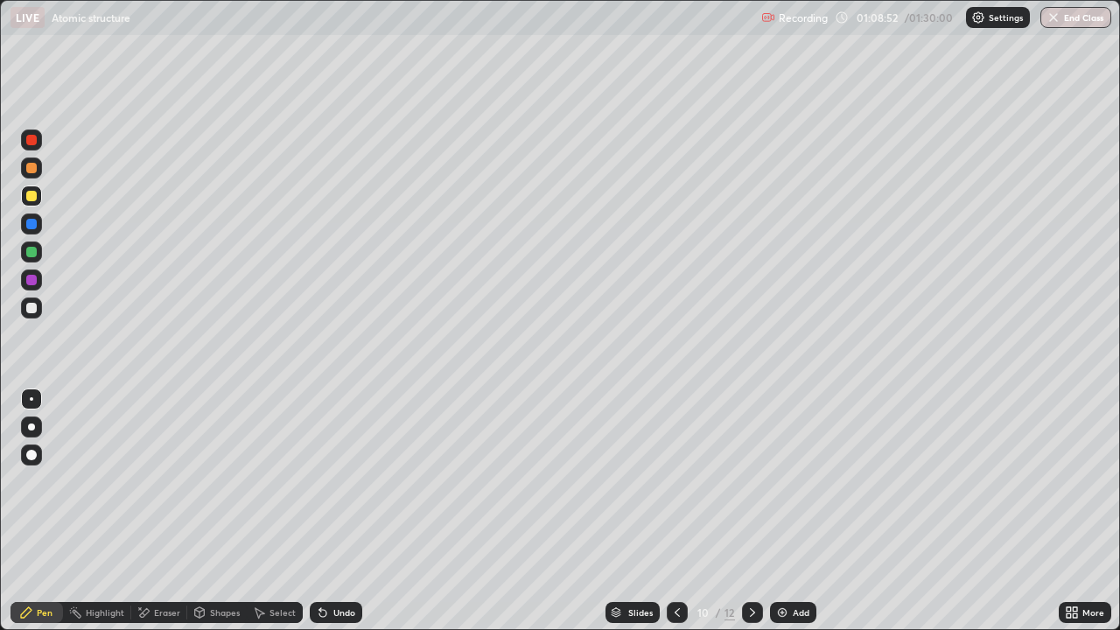
click at [751, 511] on icon at bounding box center [753, 613] width 14 height 14
click at [148, 511] on icon at bounding box center [144, 613] width 14 height 15
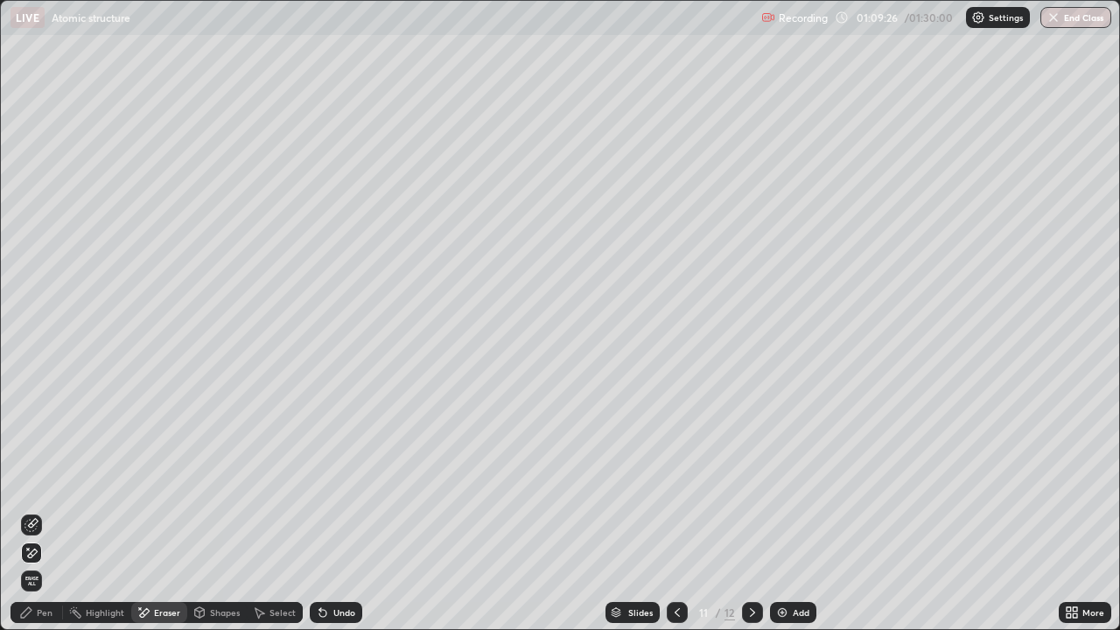
click at [40, 511] on div "Pen" at bounding box center [45, 612] width 16 height 9
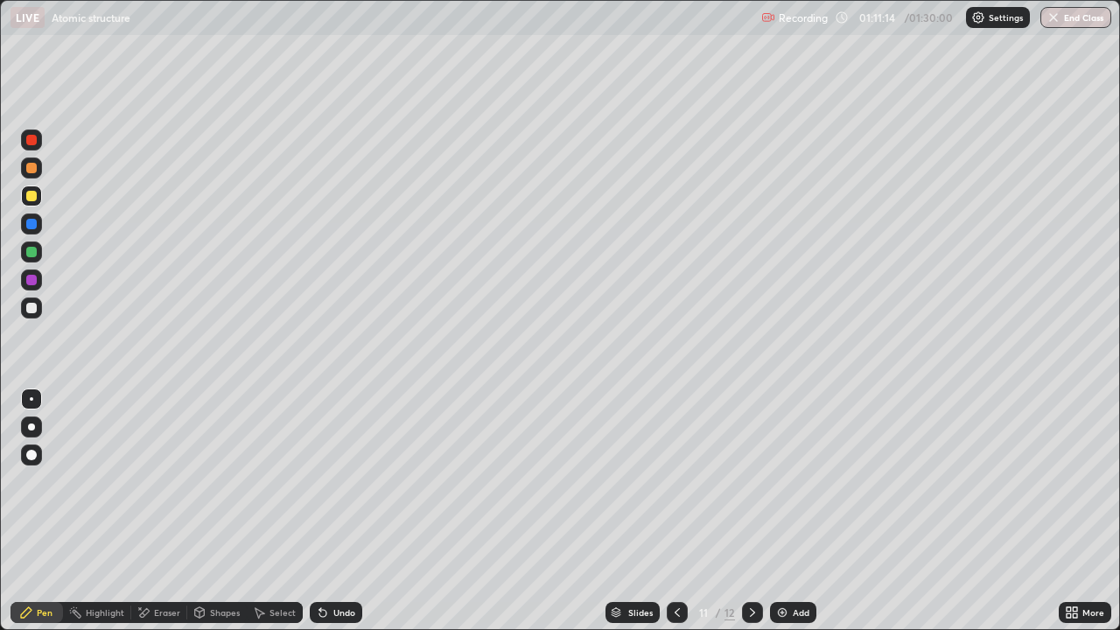
click at [1064, 22] on button "End Class" at bounding box center [1076, 17] width 71 height 21
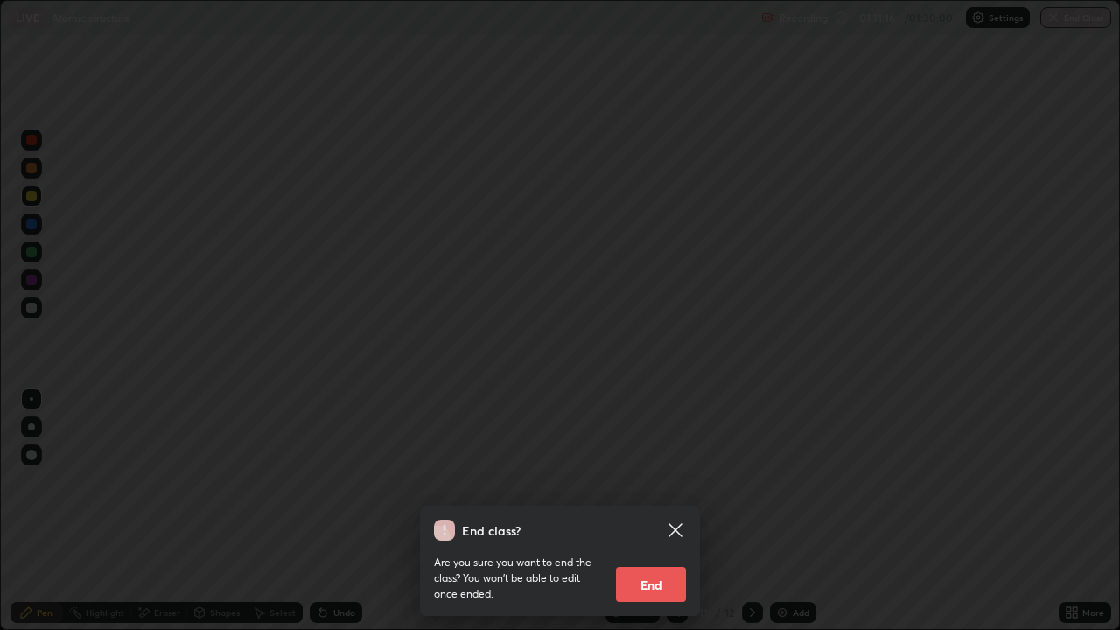
click at [658, 511] on button "End" at bounding box center [651, 584] width 70 height 35
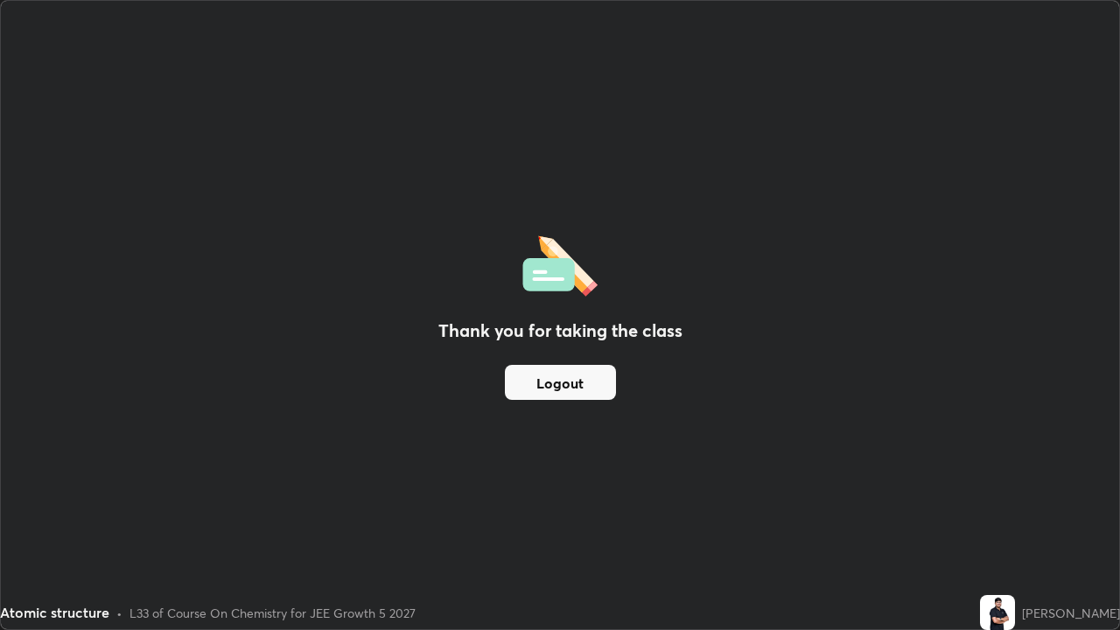
click at [579, 383] on button "Logout" at bounding box center [560, 382] width 111 height 35
